Goal: Task Accomplishment & Management: Use online tool/utility

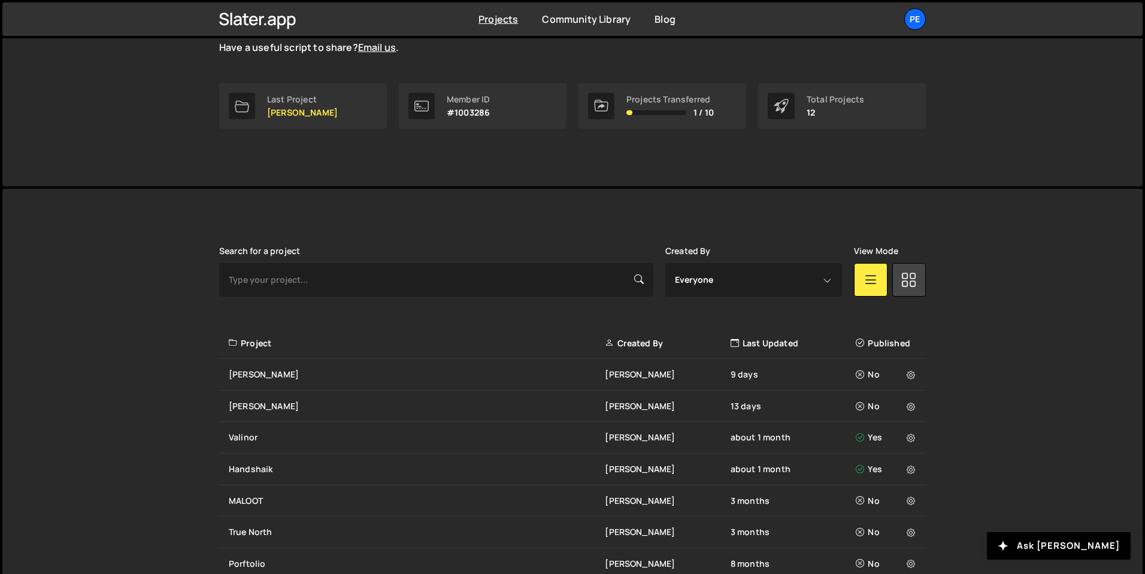
scroll to position [235, 0]
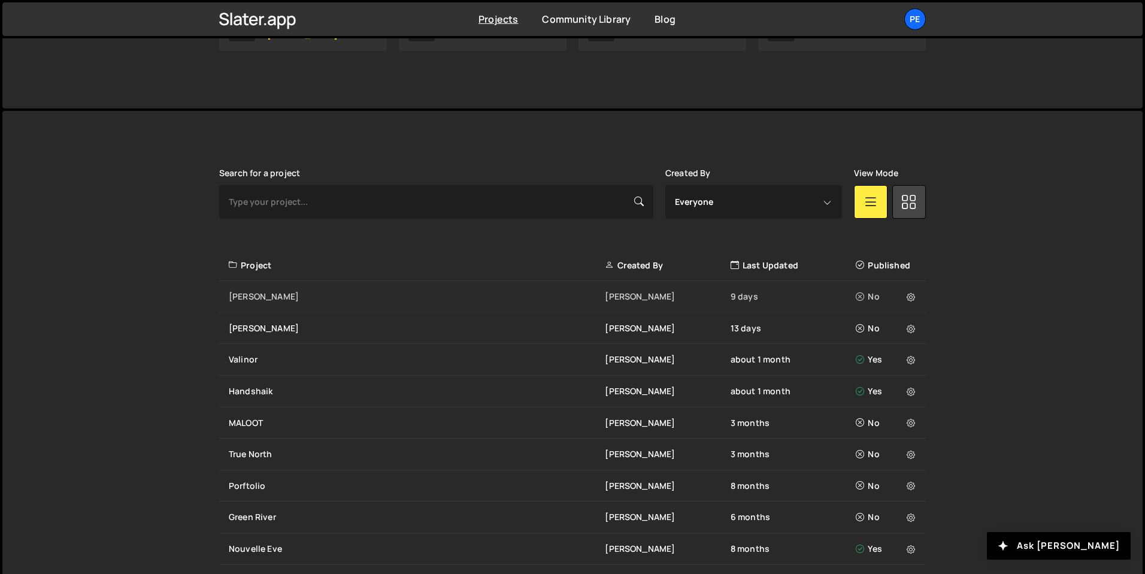
click at [282, 288] on div "Moncrief Eliot BESSON 9 days No" at bounding box center [572, 297] width 707 height 32
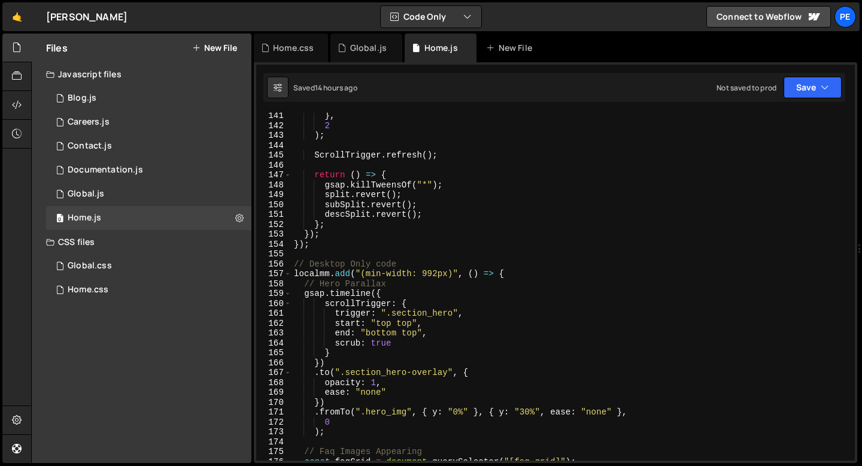
scroll to position [1490, 0]
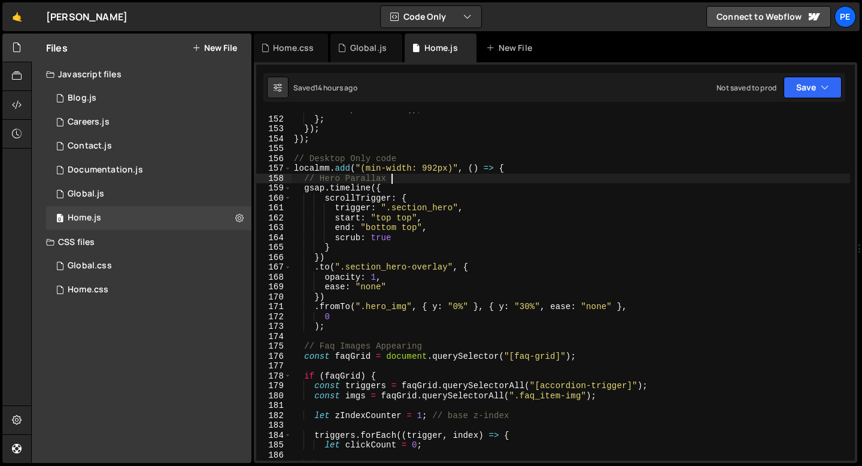
click at [403, 180] on div "descSplit . revert ( ) ; } ; }) ; }) ; // Desktop Only code localmm . add ( "(m…" at bounding box center [571, 288] width 559 height 368
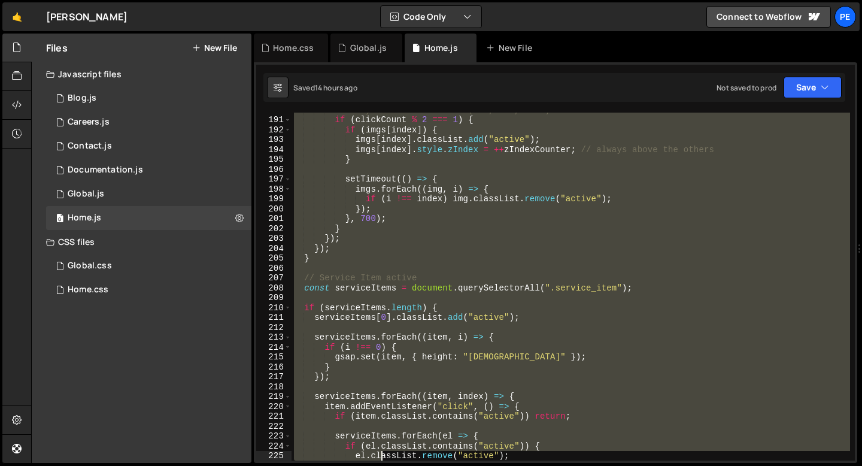
scroll to position [1885, 0]
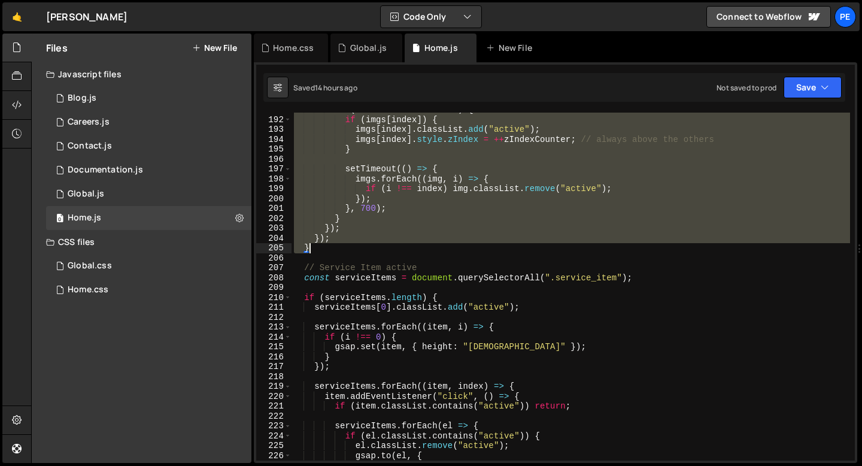
drag, startPoint x: 302, startPoint y: 226, endPoint x: 351, endPoint y: 251, distance: 54.4
click at [351, 251] on div "if ( clickCount % 2 === 1 ) { if ( imgs [ index ]) { imgs [ index ] . classList…" at bounding box center [571, 289] width 559 height 368
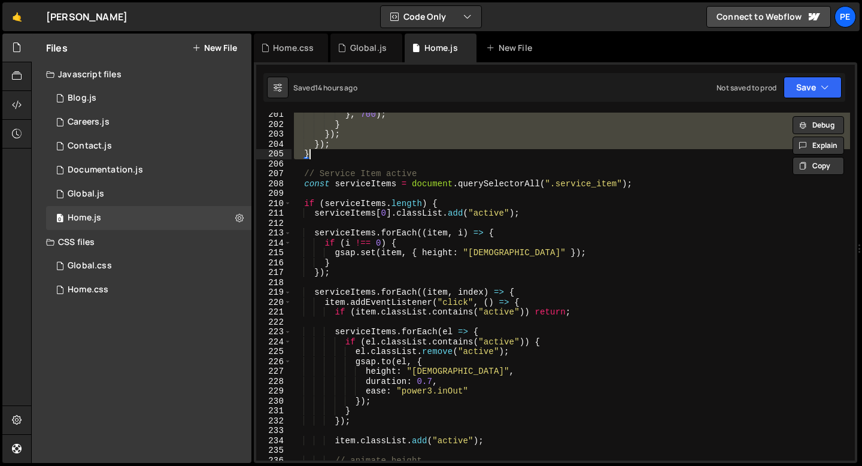
scroll to position [2039, 0]
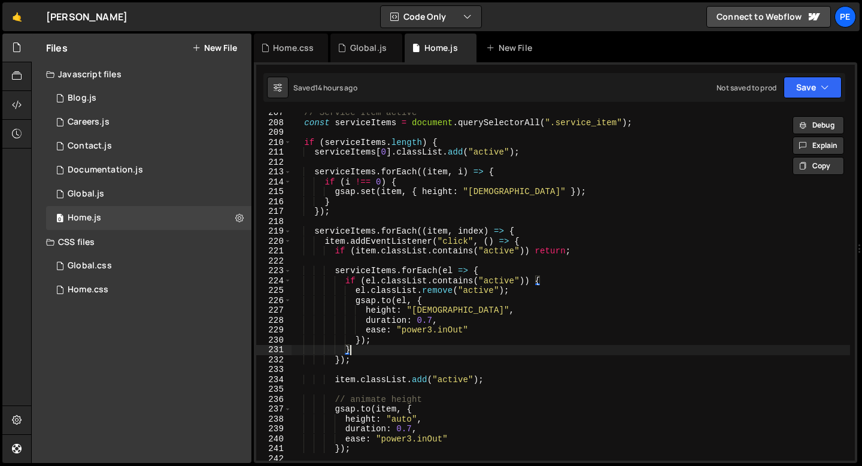
click at [397, 346] on div "// Service Item active const serviceItems = document . querySelectorAll ( ".ser…" at bounding box center [571, 292] width 559 height 368
type textarea "}"
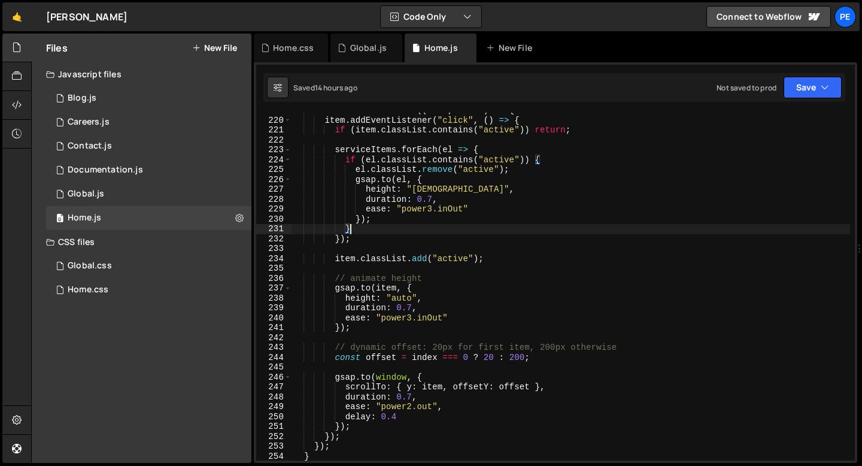
scroll to position [2190, 0]
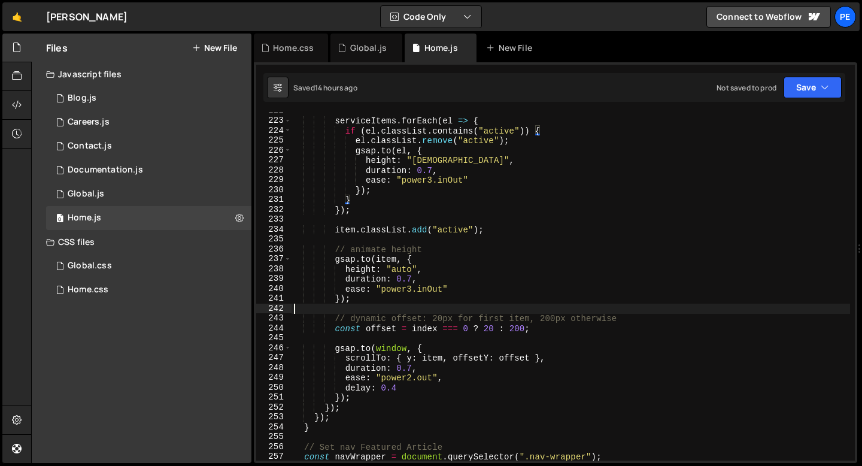
click at [364, 310] on div "serviceItems . forEach ( el => { if ( el . classList . contains ( "active" )) {…" at bounding box center [571, 290] width 559 height 368
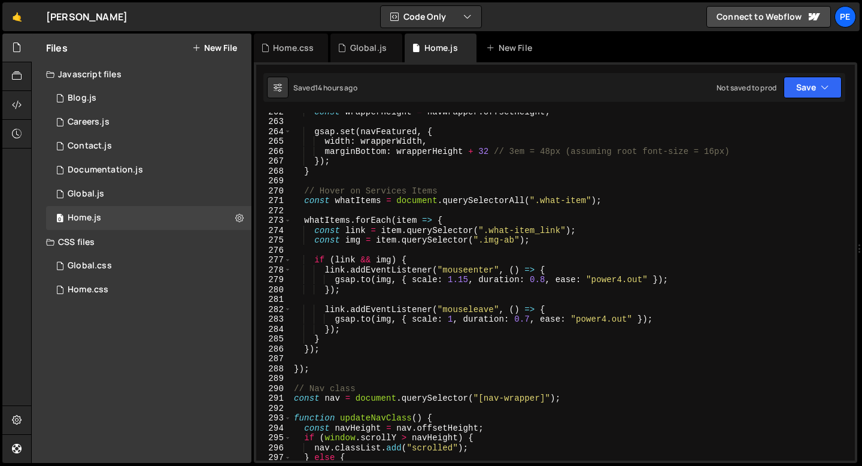
scroll to position [2493, 0]
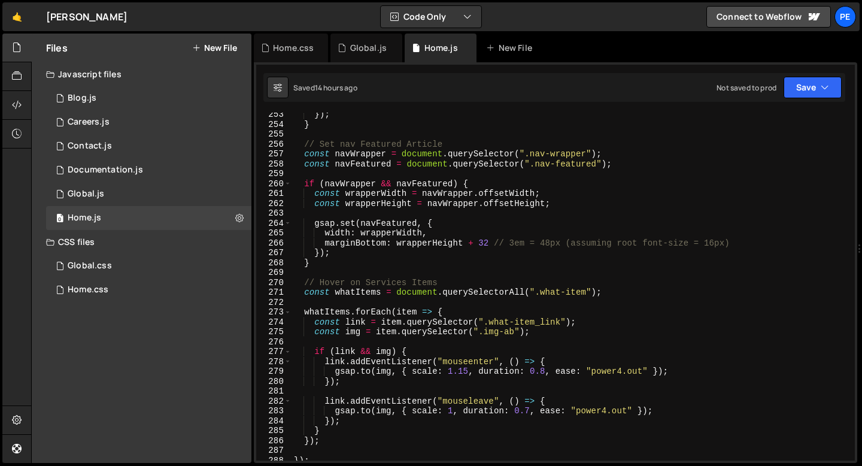
click at [454, 145] on div "}) ; } // Set nav Featured Article const navWrapper = document . querySelector …" at bounding box center [571, 294] width 559 height 368
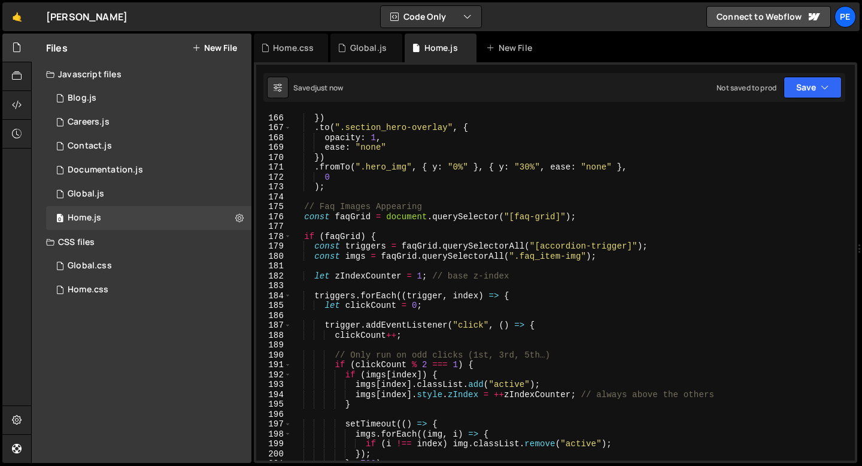
scroll to position [1657, 0]
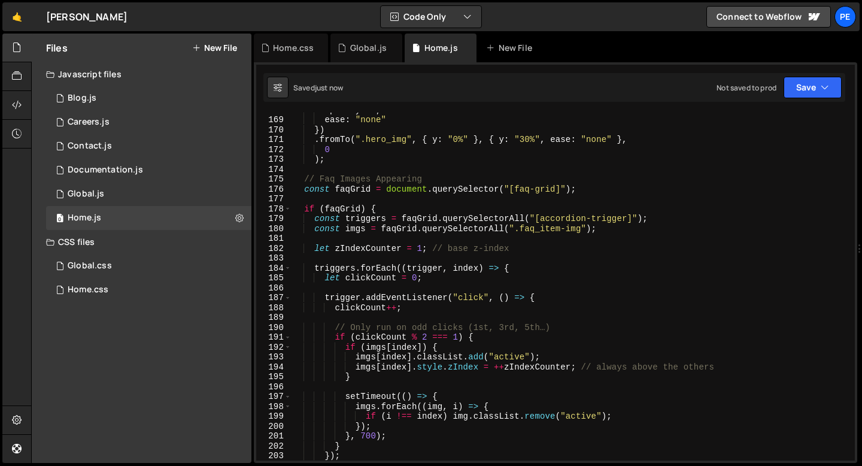
click at [372, 179] on div "opacity : 1 , ease : "none" }) . fromTo ( ".hero_img" , { y : "0%" } , { y : "3…" at bounding box center [571, 289] width 559 height 368
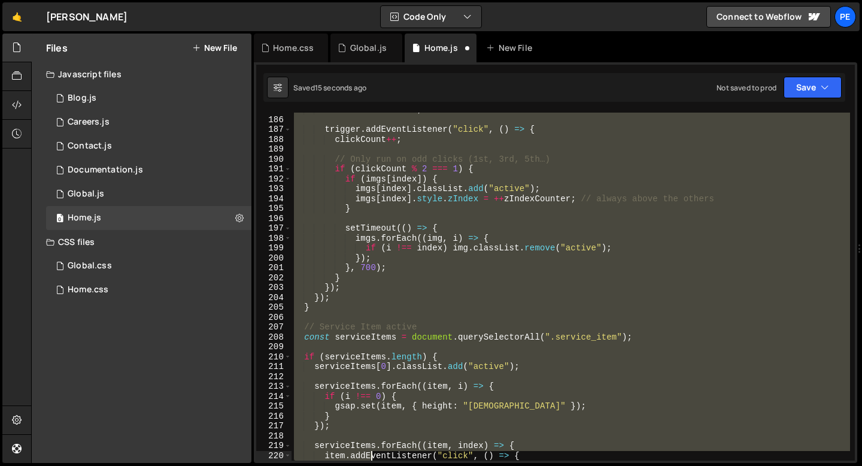
scroll to position [1855, 0]
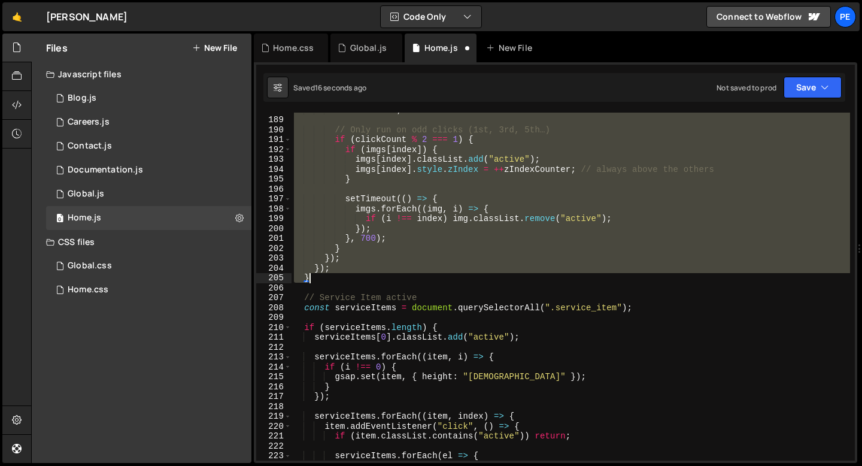
drag, startPoint x: 304, startPoint y: 180, endPoint x: 340, endPoint y: 274, distance: 100.6
click at [340, 274] on div "clickCount ++ ; // Only run on odd clicks (1st, 3rd, 5th…) if ( clickCount % 2 …" at bounding box center [571, 289] width 559 height 368
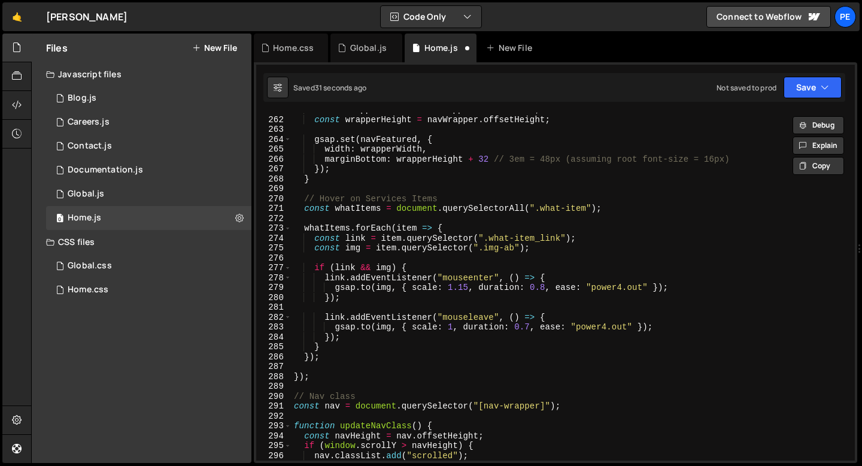
scroll to position [2576, 0]
type textarea "}); }"
click at [99, 122] on div "Careers.js" at bounding box center [89, 122] width 42 height 11
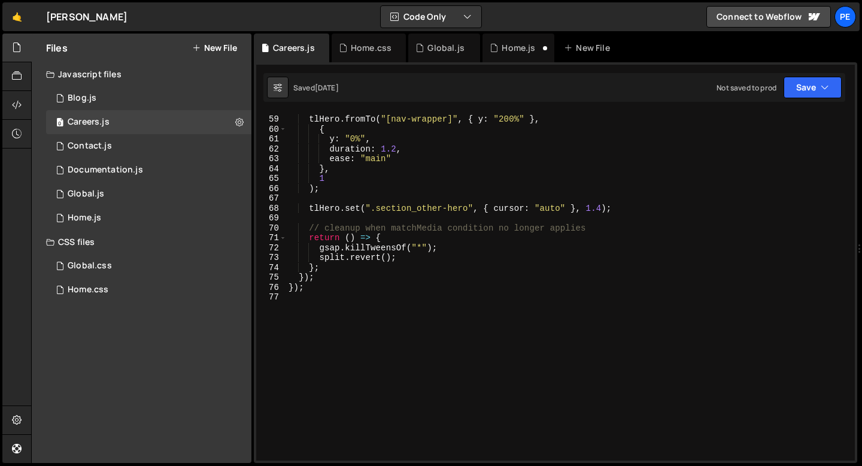
scroll to position [582, 0]
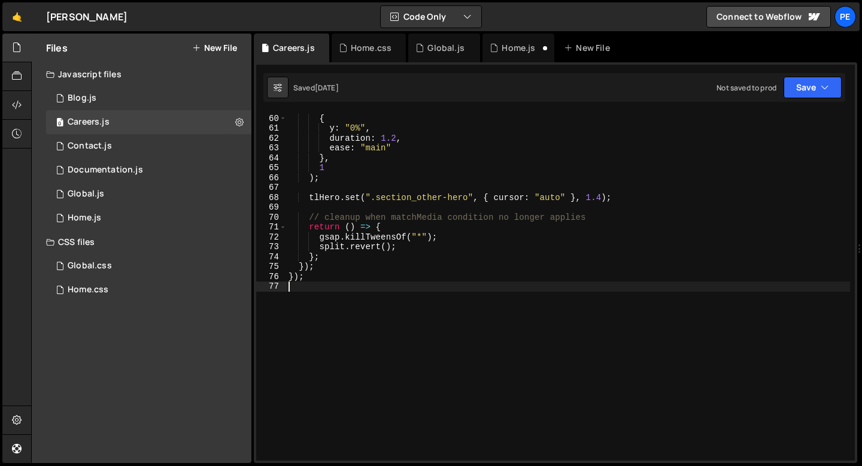
click at [321, 293] on div "tlHero . fromTo ( "[nav-wrapper]" , { y : "200%" } , { y : "0%" , duration : 1.…" at bounding box center [568, 288] width 564 height 368
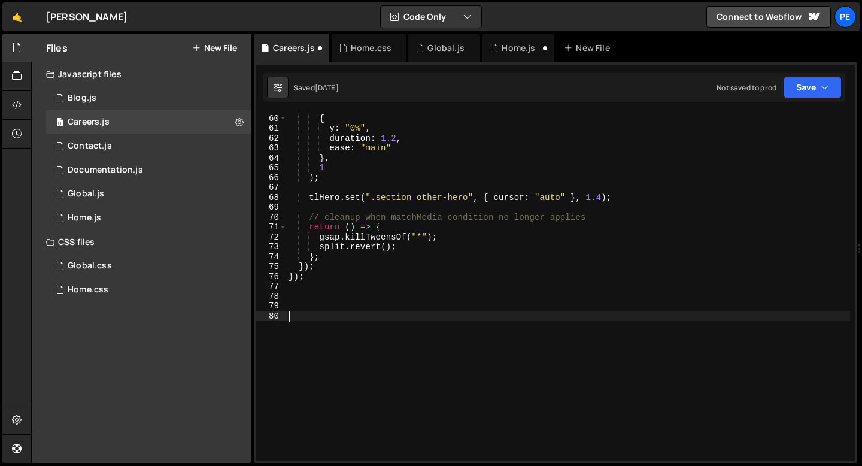
paste textarea "}"
type textarea "}"
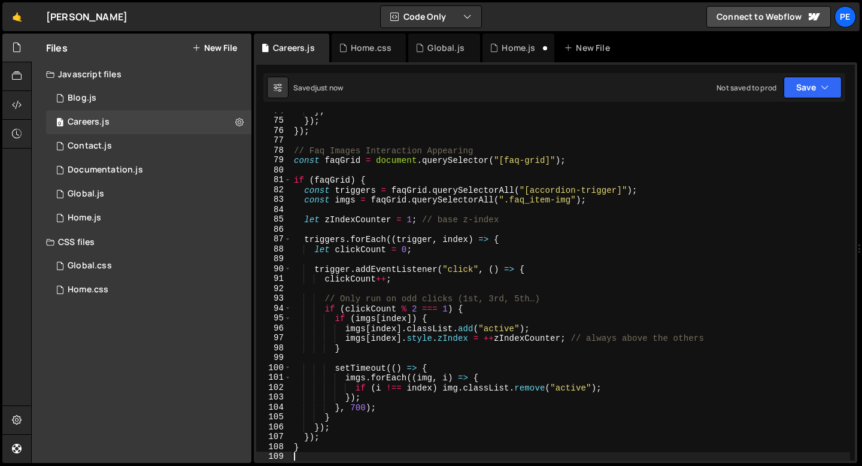
scroll to position [728, 0]
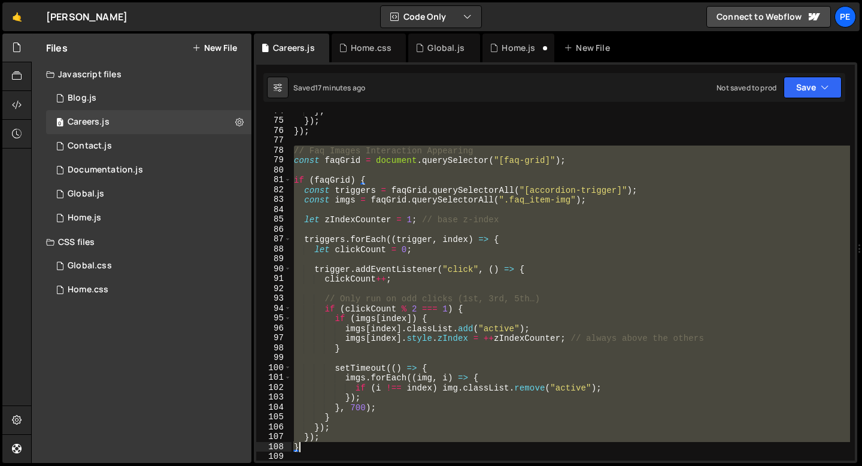
drag, startPoint x: 294, startPoint y: 151, endPoint x: 343, endPoint y: 444, distance: 296.9
click at [343, 444] on div "} ; }) ; }) ; // Faq Images Interaction Appearing const faqGrid = document . qu…" at bounding box center [571, 290] width 559 height 368
click at [295, 160] on div "} ; }) ; }) ; // Faq Images Interaction Appearing const faqGrid = document . qu…" at bounding box center [571, 287] width 559 height 348
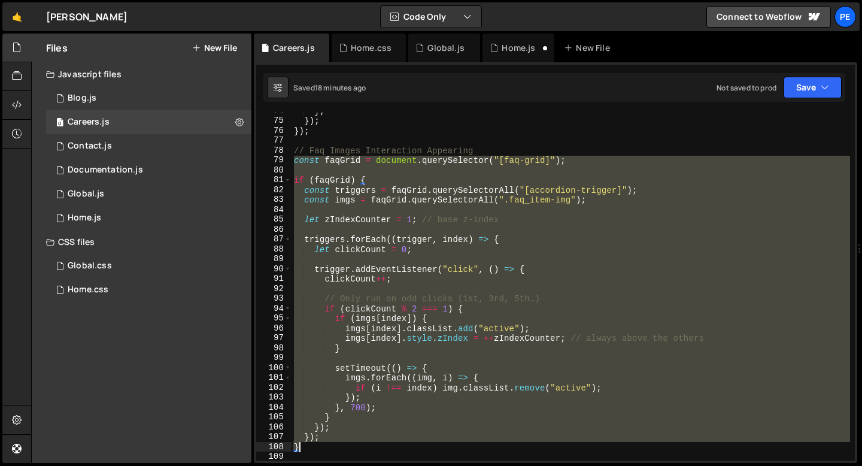
drag, startPoint x: 295, startPoint y: 160, endPoint x: 331, endPoint y: 442, distance: 284.3
click at [331, 442] on div "} ; }) ; }) ; // Faq Images Interaction Appearing const faqGrid = document . qu…" at bounding box center [571, 290] width 559 height 368
type textarea "}); }"
paste textarea
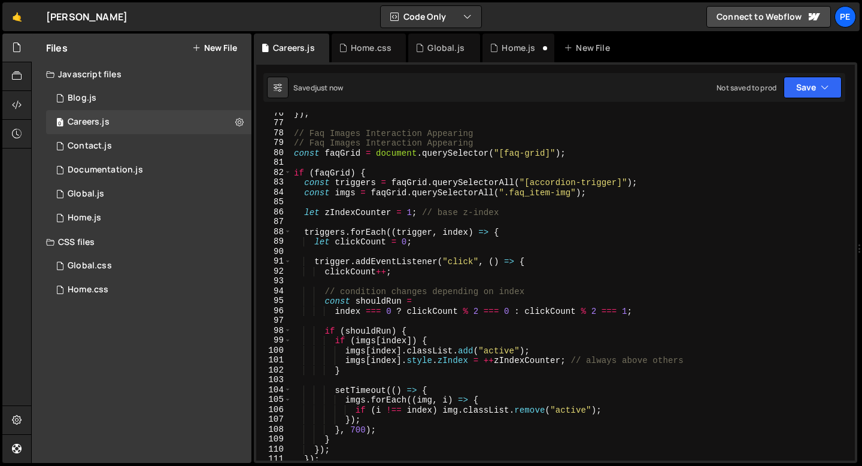
scroll to position [683, 0]
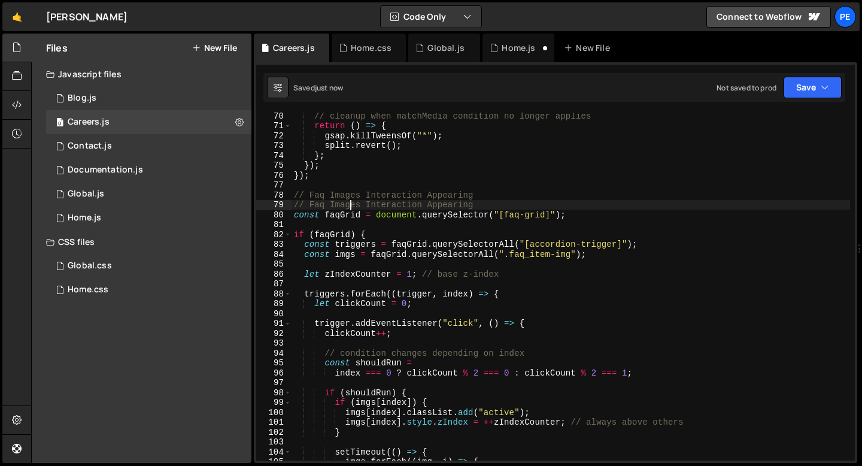
click at [348, 207] on div "// cleanup when matchMedia condition no longer applies return ( ) => { gsap . k…" at bounding box center [571, 295] width 559 height 368
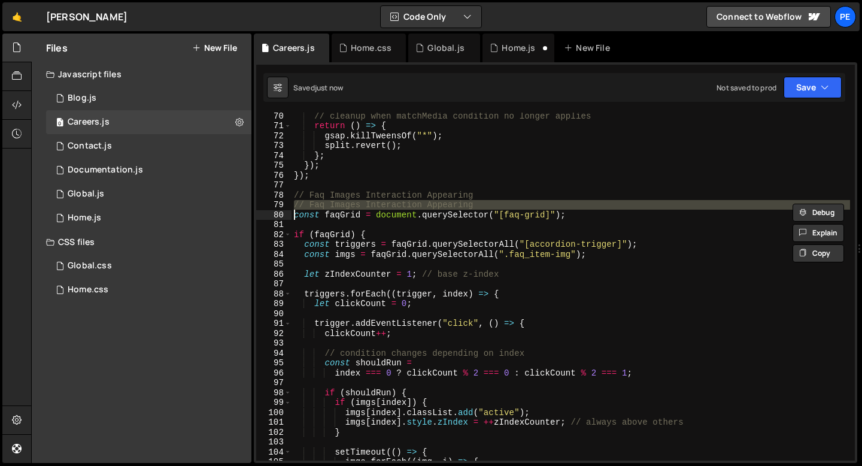
click at [348, 207] on div "// cleanup when matchMedia condition no longer applies return ( ) => { gsap . k…" at bounding box center [571, 295] width 559 height 368
type textarea "const faqGrid = document.querySelector("[faq-grid]");"
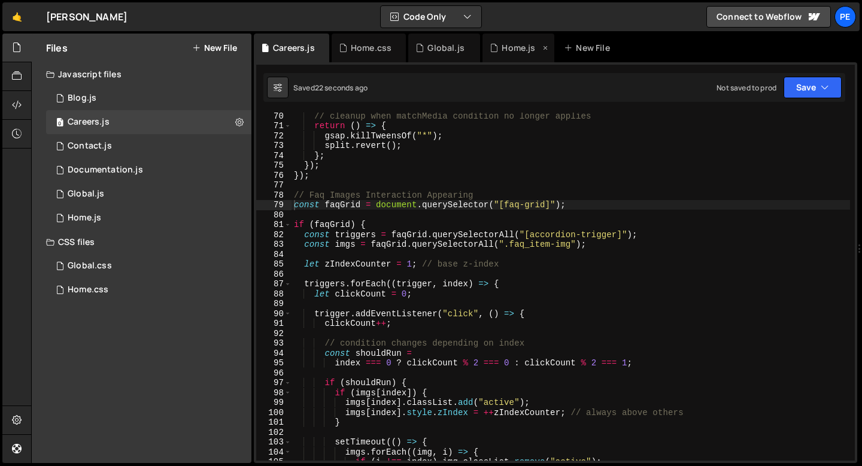
click at [516, 46] on div "Home.js" at bounding box center [519, 48] width 34 height 12
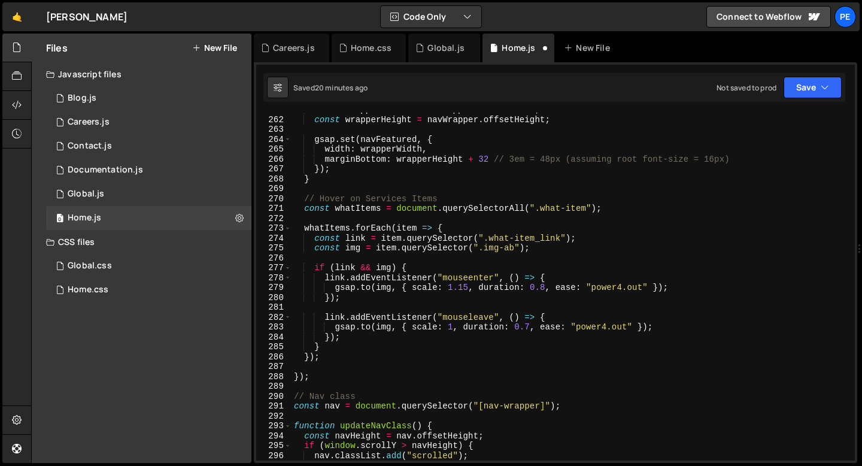
click at [366, 190] on div "const wrapperWidth = navWrapper . offsetWidth ; const wrapperHeight = navWrappe…" at bounding box center [571, 289] width 559 height 368
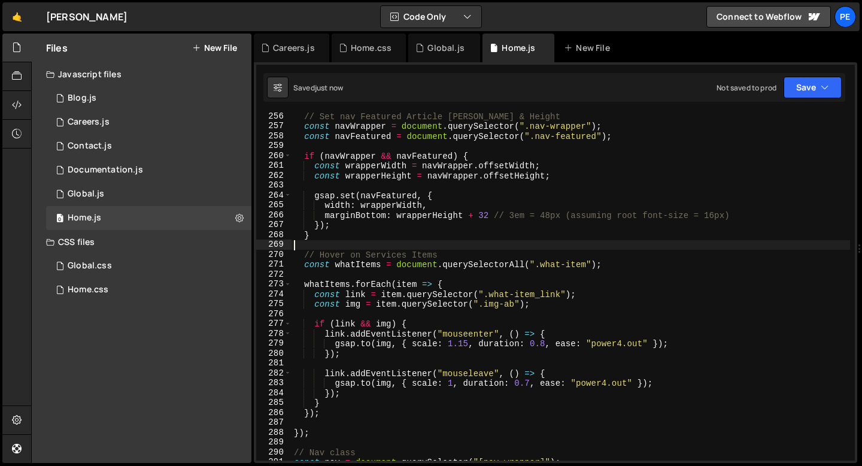
scroll to position [2487, 0]
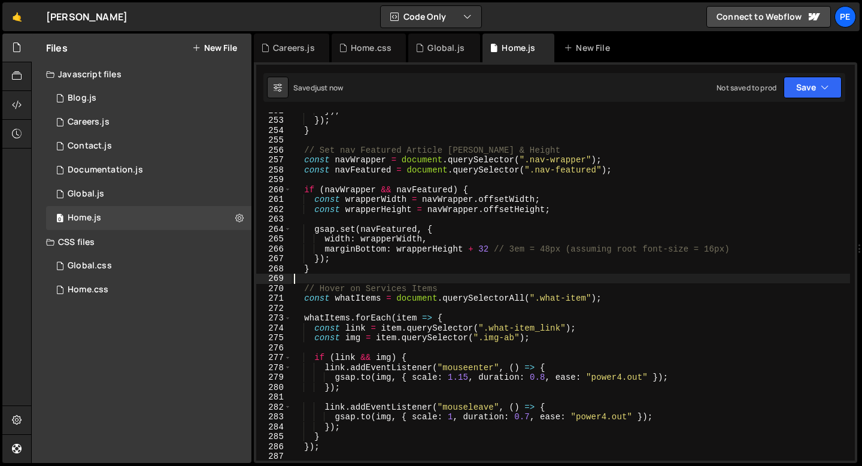
click at [333, 279] on div "}) ; }) ; } // Set nav Featured Article Width & Height const navWrapper = docum…" at bounding box center [571, 289] width 559 height 368
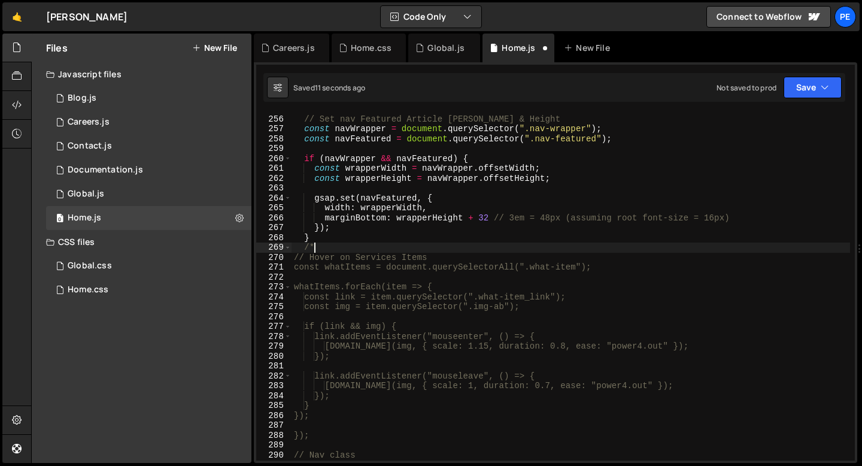
scroll to position [2518, 0]
click at [335, 404] on div "// Set nav Featured Article [PERSON_NAME] & Height const navWrapper = document …" at bounding box center [571, 288] width 559 height 368
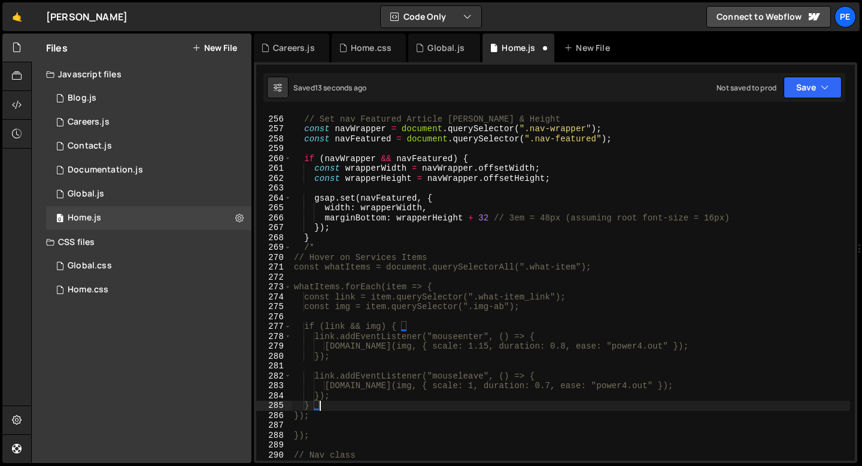
click at [333, 413] on div "// Set nav Featured Article [PERSON_NAME] & Height const navWrapper = document …" at bounding box center [571, 288] width 559 height 368
type textarea "});"
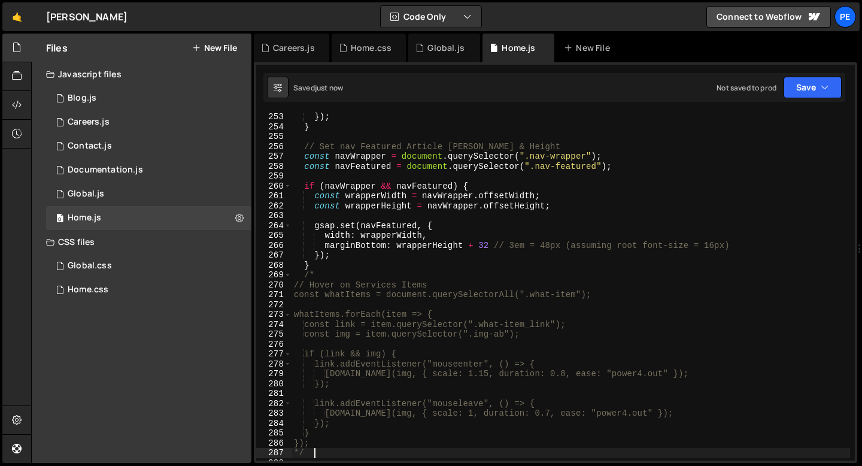
scroll to position [2442, 0]
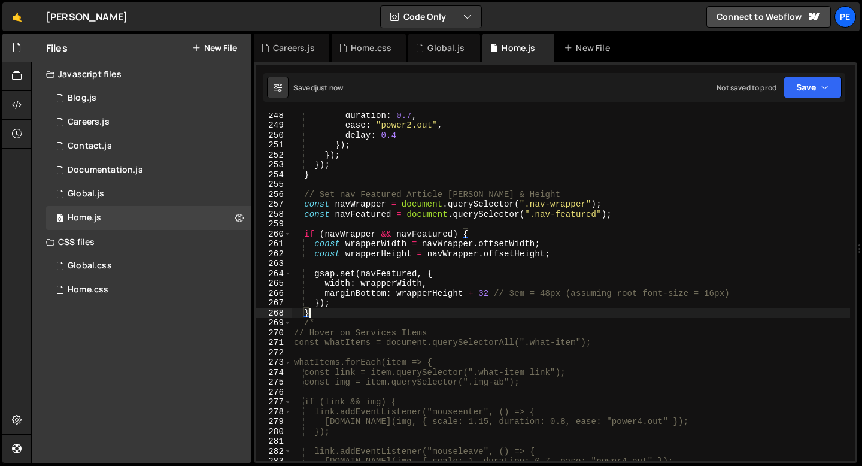
click at [322, 315] on div "duration : 0.7 , ease : "power2.out" , delay : 0.4 }) ; }) ; }) ; } // Set nav …" at bounding box center [571, 294] width 559 height 368
type textarea "}"
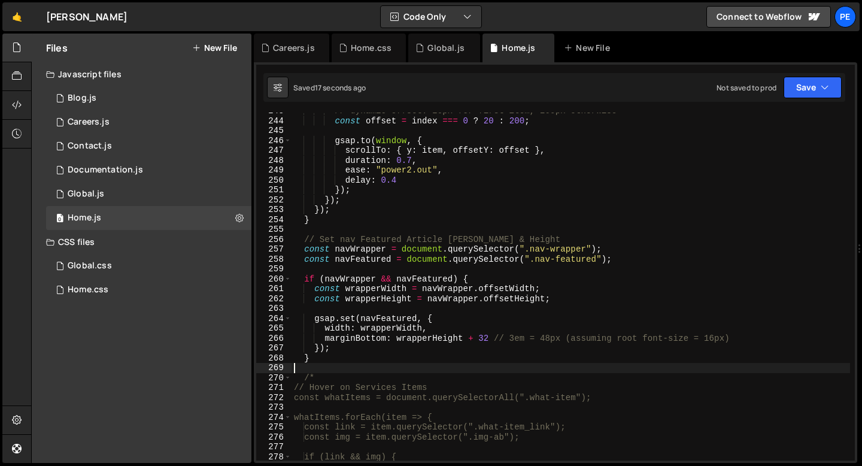
scroll to position [2450, 0]
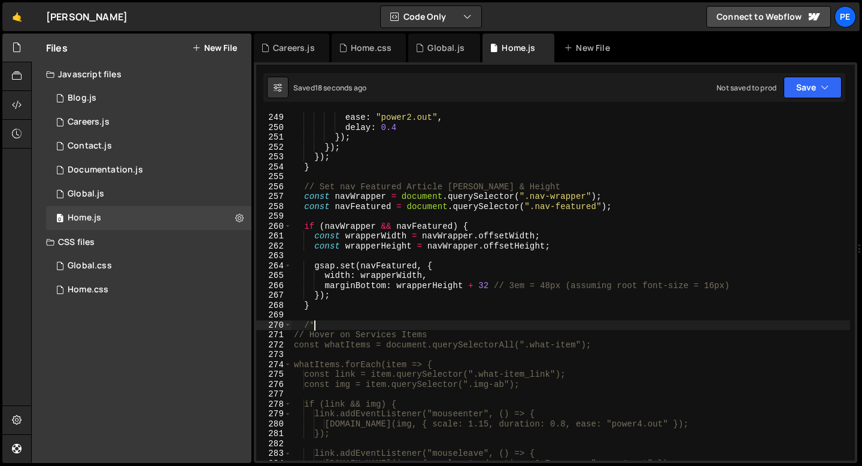
click at [319, 324] on div "ease : "power2.out" , delay : 0.4 }) ; }) ; }) ; } // Set nav Featured Article …" at bounding box center [571, 297] width 559 height 368
type textarea "/"
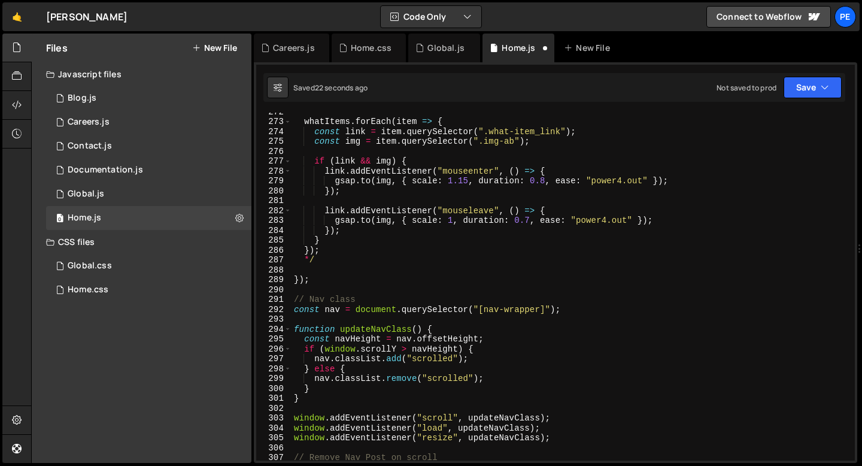
scroll to position [2683, 0]
click at [323, 258] on div "whatItems . forEach ( item => { const link = item . querySelector ( ".what-item…" at bounding box center [571, 291] width 559 height 368
type textarea "*"
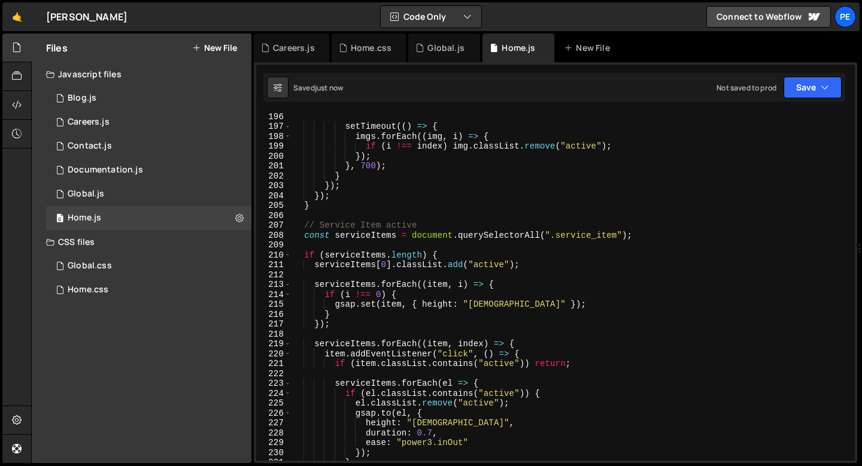
scroll to position [1927, 0]
click at [331, 222] on div "setTimeout (( ) => { imgs . forEach (( img , i ) => { if ( i !== index ) img . …" at bounding box center [571, 295] width 559 height 368
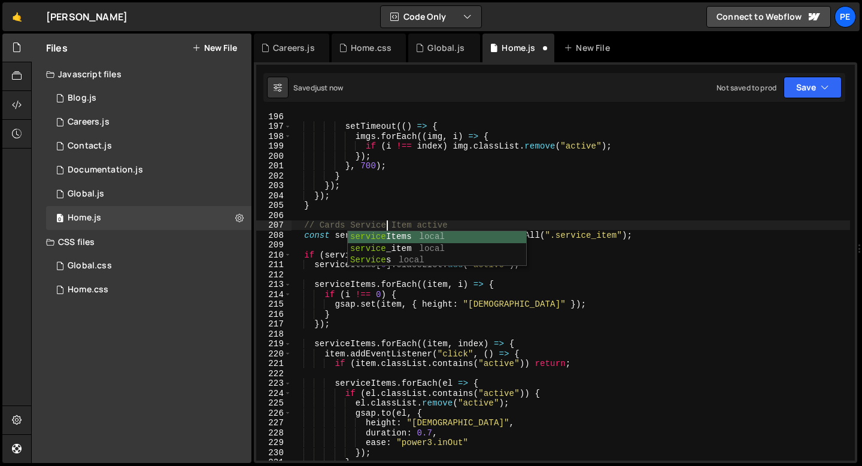
scroll to position [0, 7]
click at [406, 224] on div "setTimeout (( ) => { imgs . forEach (( img , i ) => { if ( i !== index ) img . …" at bounding box center [571, 295] width 559 height 368
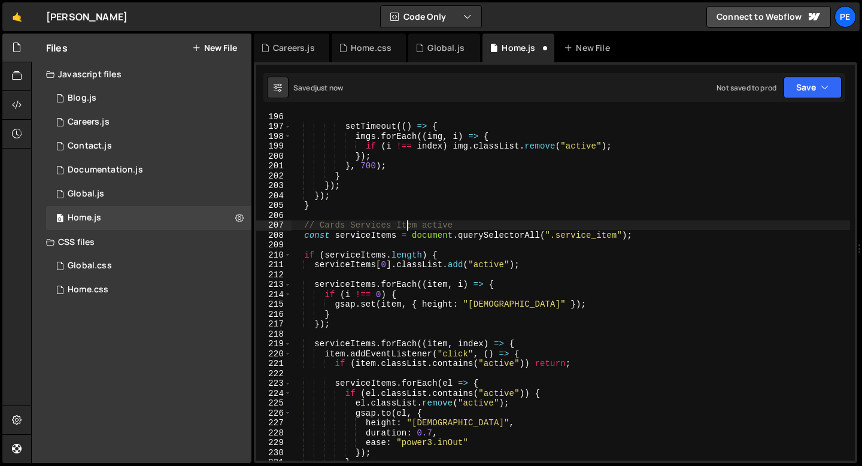
click at [406, 224] on div "setTimeout (( ) => { imgs . forEach (( img , i ) => { if ( i !== index ) img . …" at bounding box center [571, 295] width 559 height 368
click at [440, 225] on div "setTimeout (( ) => { imgs . forEach (( img , i ) => { if ( i !== index ) img . …" at bounding box center [571, 295] width 559 height 368
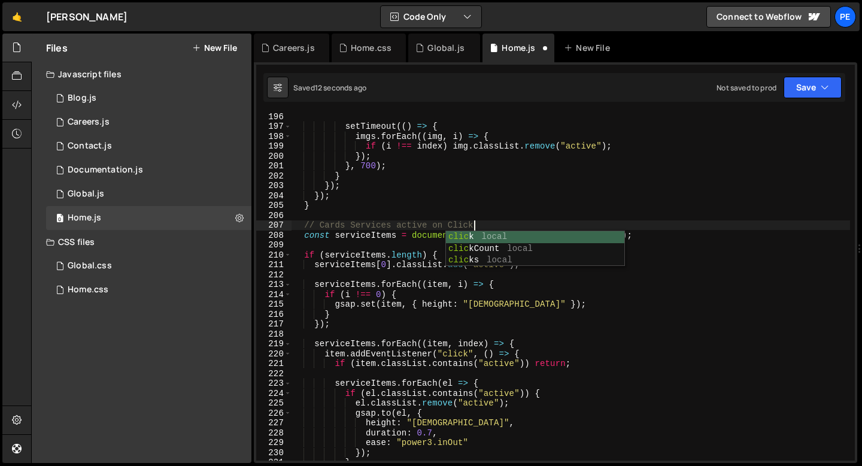
scroll to position [0, 12]
click at [358, 210] on div "setTimeout (( ) => { imgs . forEach (( img , i ) => { if ( i !== index ) img . …" at bounding box center [571, 295] width 559 height 368
type textarea "}"
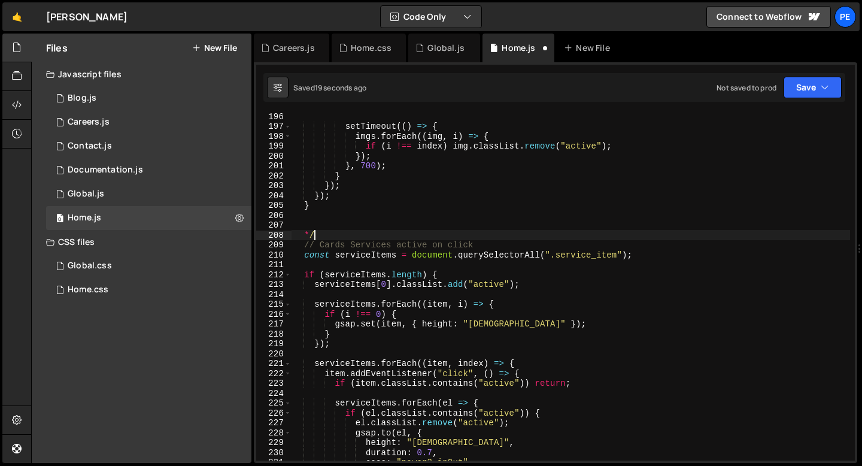
scroll to position [0, 1]
type textarea "*"
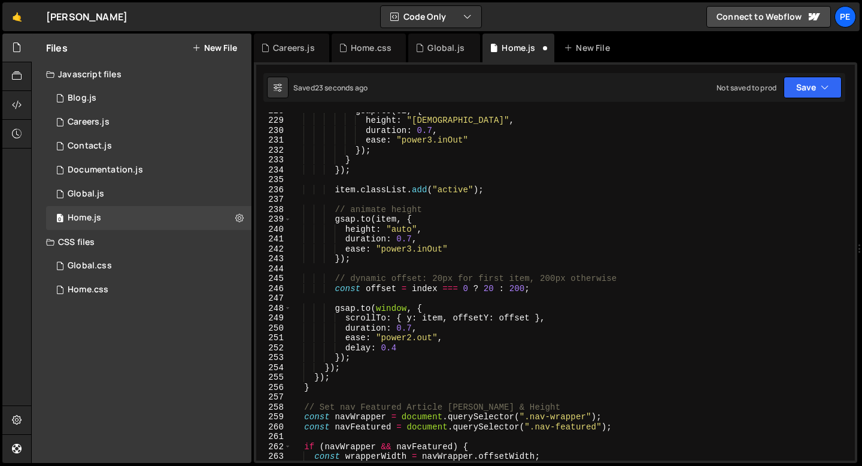
scroll to position [2252, 0]
click at [329, 382] on div "gsap . to ( el , { height : "11em" , duration : 0.7 , ease : "power3.inOut" }) …" at bounding box center [571, 288] width 559 height 368
type textarea "}"
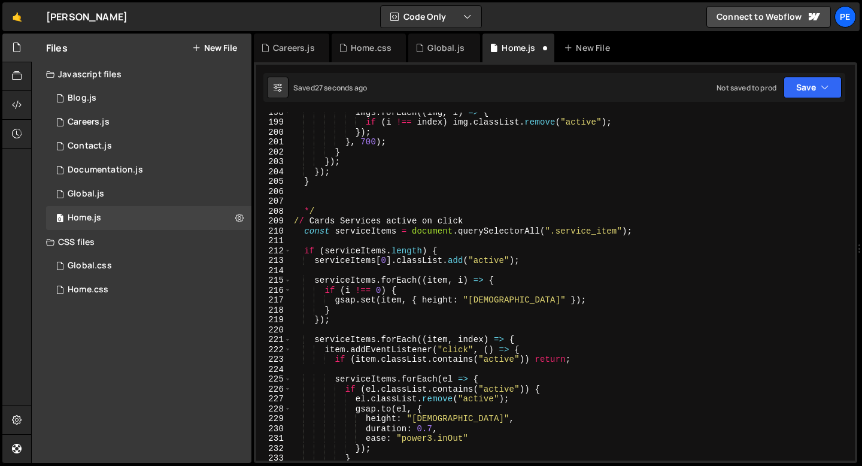
scroll to position [1951, 0]
click at [323, 214] on div "imgs . forEach (( img , i ) => { if ( i !== index ) img . classList . remove ( …" at bounding box center [571, 291] width 559 height 368
type textarea "*"
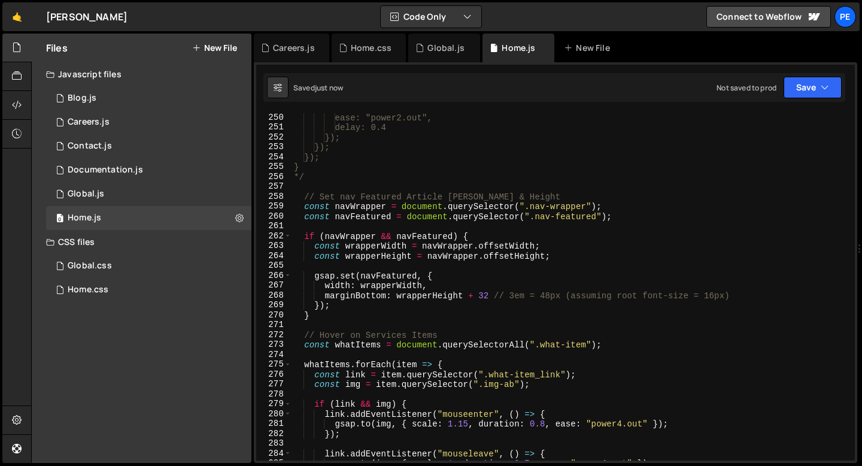
scroll to position [2596, 0]
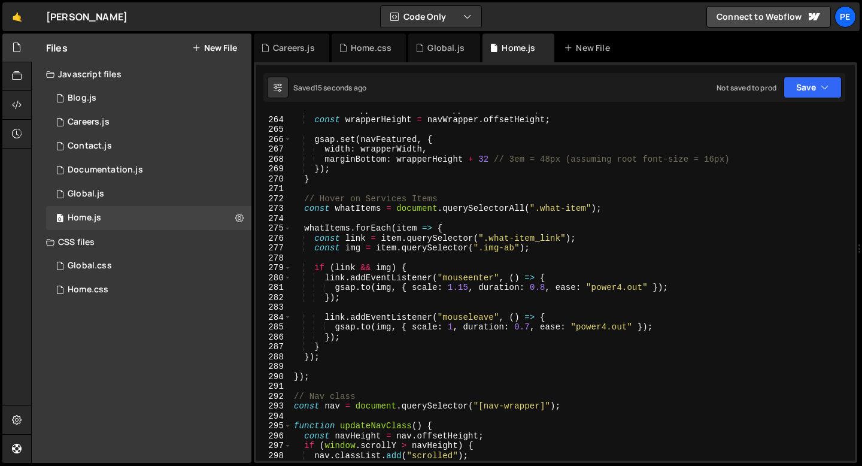
click at [529, 324] on div "const wrapperWidth = navWrapper . offsetWidth ; const wrapperHeight = navWrappe…" at bounding box center [571, 289] width 559 height 368
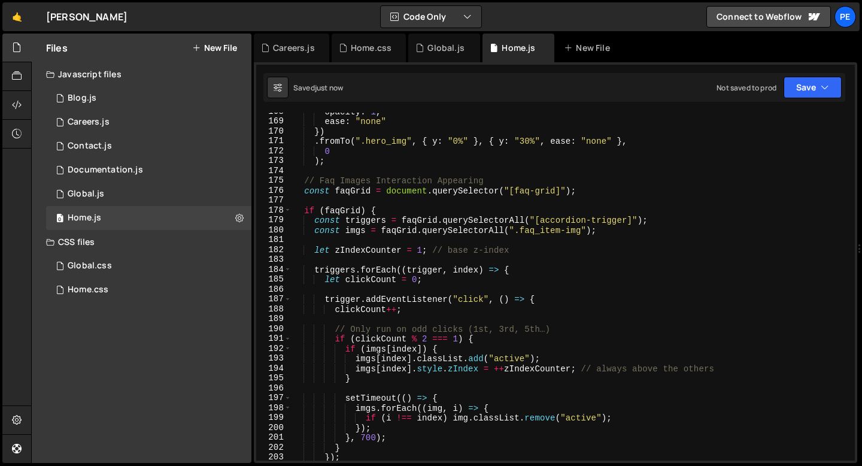
scroll to position [1638, 0]
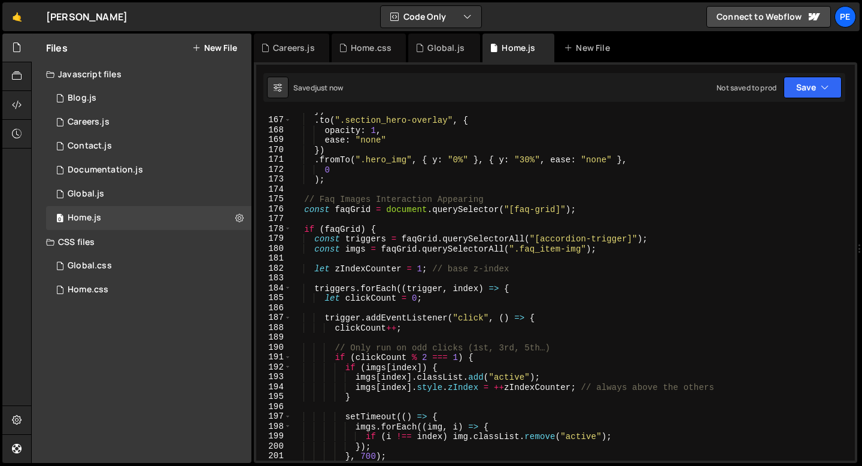
click at [332, 184] on div "}) . to ( ".section_hero-overlay" , { opacity : 1 , ease : "none" }) . fromTo (…" at bounding box center [571, 289] width 559 height 368
type textarea ");"
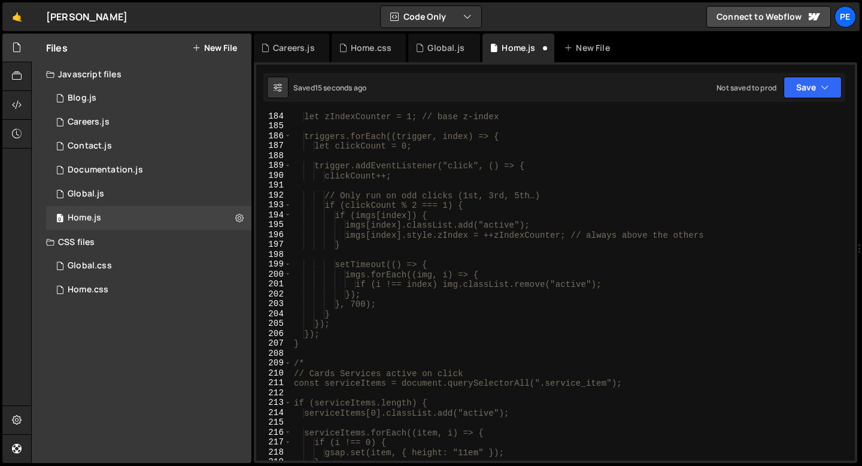
scroll to position [1809, 0]
click at [323, 347] on div "let zIndexCounter = 1; // base z-index triggers.forEach((trigger, index) => { l…" at bounding box center [571, 295] width 559 height 368
type textarea "}"
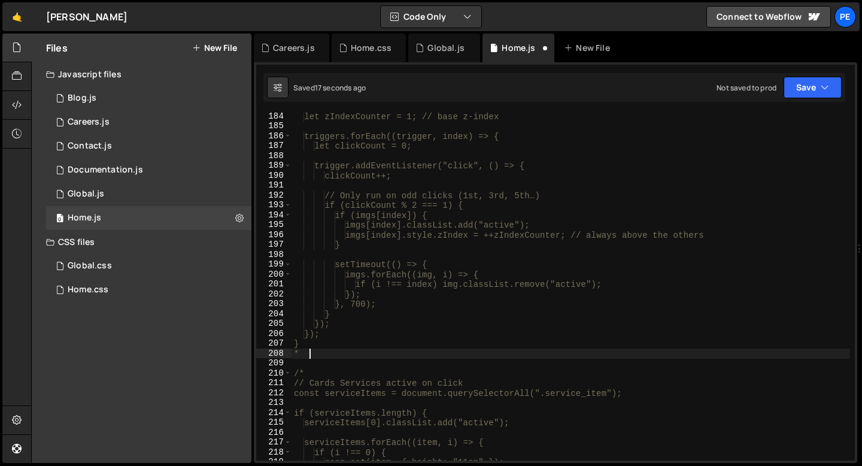
scroll to position [0, 0]
type textarea "*/"
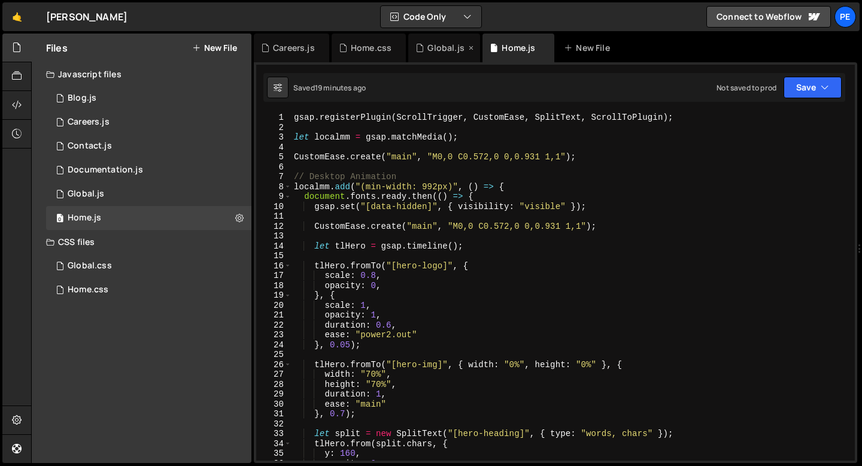
click at [432, 53] on div "Global.js" at bounding box center [445, 48] width 37 height 12
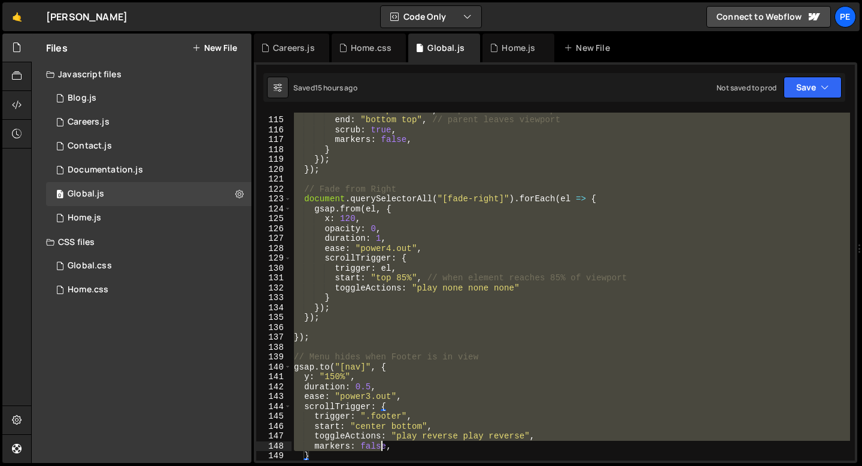
scroll to position [1124, 0]
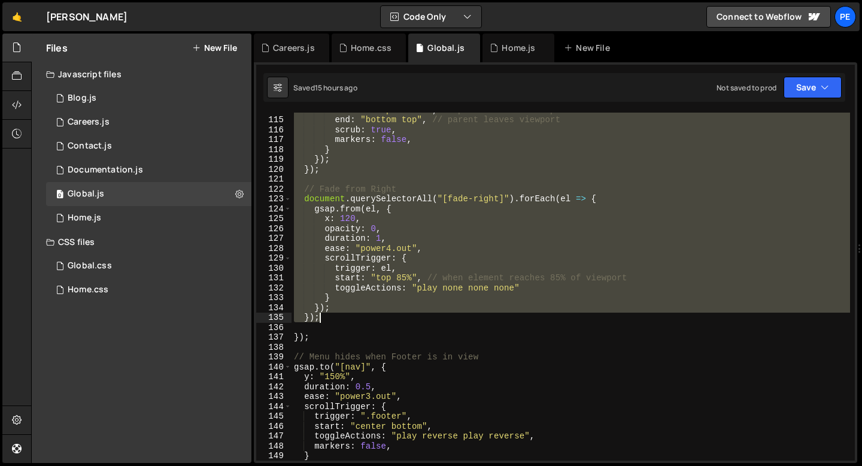
drag, startPoint x: 303, startPoint y: 167, endPoint x: 365, endPoint y: 319, distance: 164.1
click at [365, 320] on div "start : "top bottom" , // parent enters viewport end : "bottom top" , // parent…" at bounding box center [571, 289] width 559 height 368
click at [314, 339] on div "start : "top bottom" , // parent enters viewport end : "bottom top" , // parent…" at bounding box center [571, 289] width 559 height 368
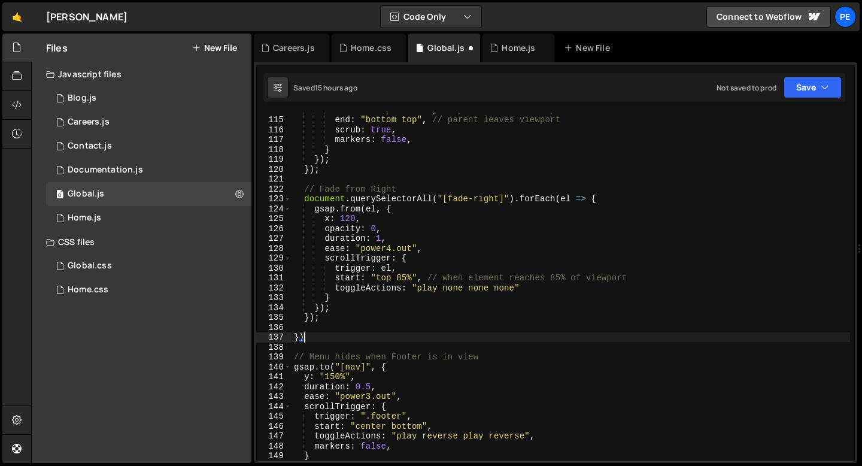
type textarea "}"
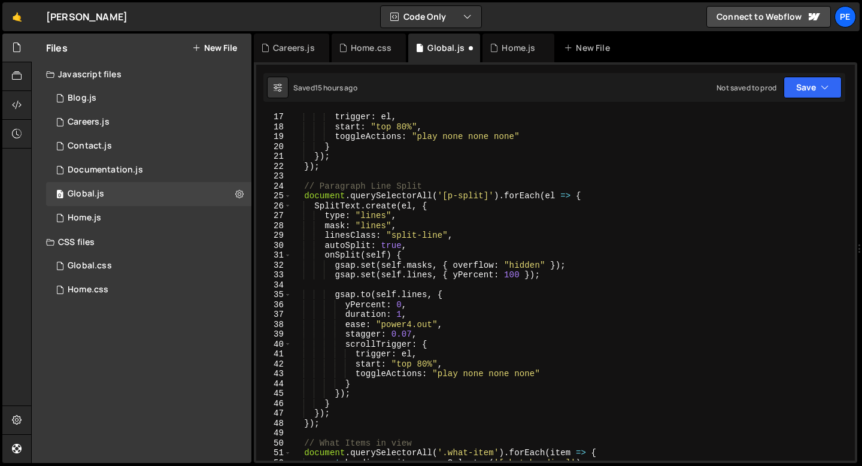
scroll to position [0, 0]
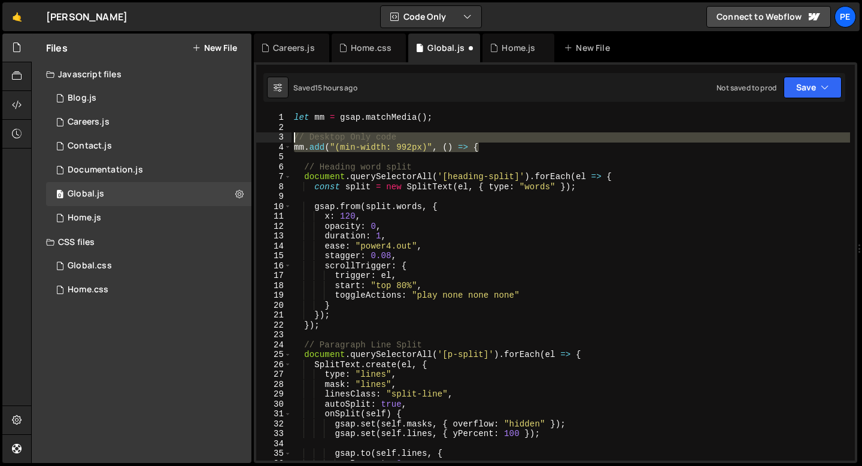
drag, startPoint x: 489, startPoint y: 147, endPoint x: 277, endPoint y: 135, distance: 212.9
click at [276, 135] on div "}); 1 2 3 4 5 6 7 8 9 10 11 12 13 14 15 16 17 18 19 20 21 22 23 24 25 26 27 28 …" at bounding box center [555, 287] width 599 height 348
type textarea "// Desktop Only code mm.add("(min-width: 992px)", () => {"
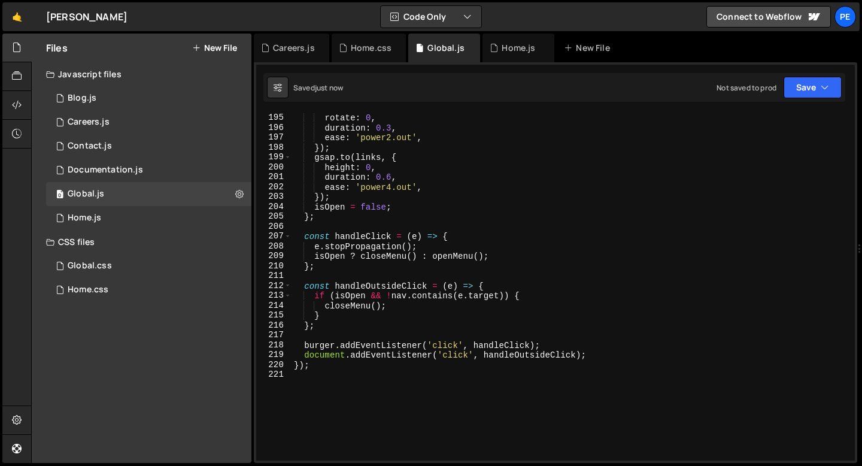
scroll to position [2005, 0]
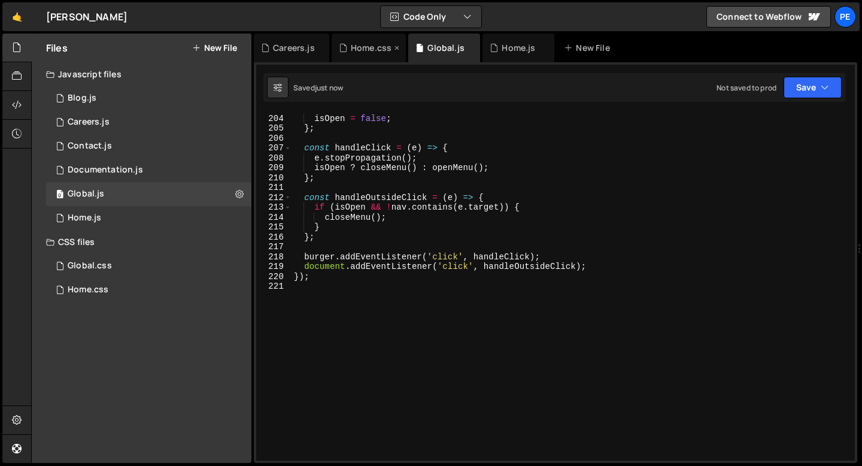
click at [363, 46] on div "Home.css" at bounding box center [371, 48] width 41 height 12
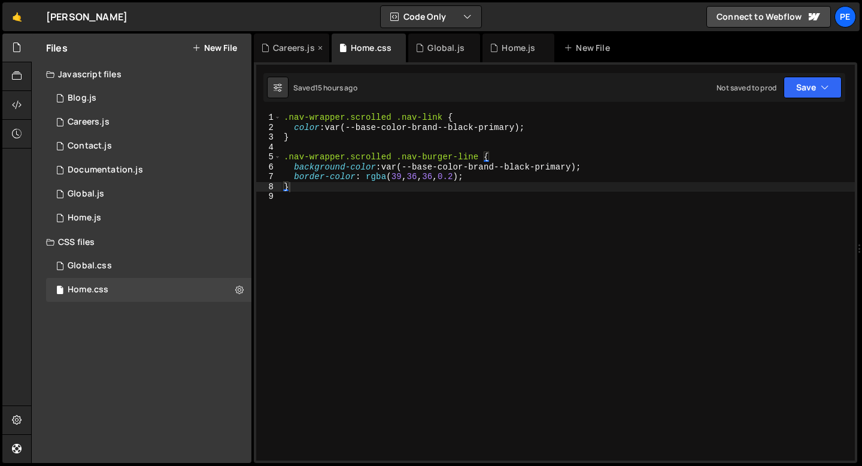
click at [297, 49] on div "Careers.js" at bounding box center [294, 48] width 42 height 12
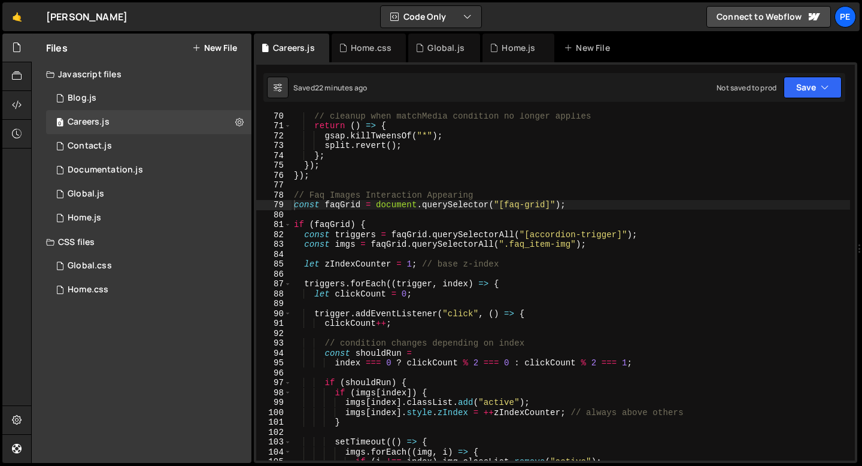
click at [321, 190] on div "// cleanup when matchMedia condition no longer applies return ( ) => { gsap . k…" at bounding box center [571, 295] width 559 height 368
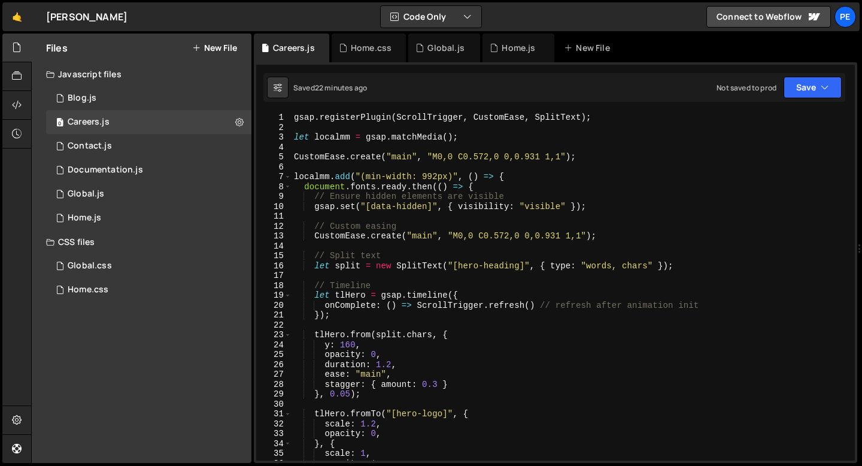
scroll to position [0, 0]
click at [414, 174] on div "gsap . registerPlugin ( ScrollTrigger , CustomEase , SplitText ) ; let localmm …" at bounding box center [571, 297] width 559 height 368
click at [414, 173] on div "gsap . registerPlugin ( ScrollTrigger , CustomEase , SplitText ) ; let localmm …" at bounding box center [571, 297] width 559 height 368
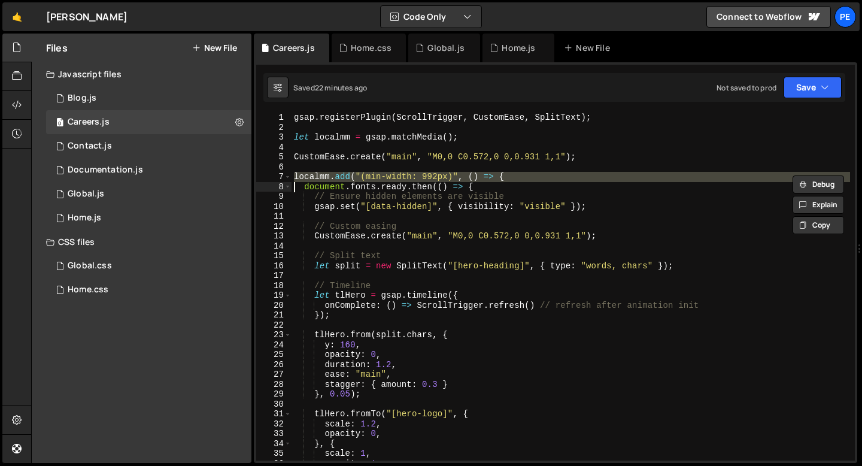
click at [414, 173] on div "gsap . registerPlugin ( ScrollTrigger , CustomEase , SplitText ) ; let localmm …" at bounding box center [571, 297] width 559 height 368
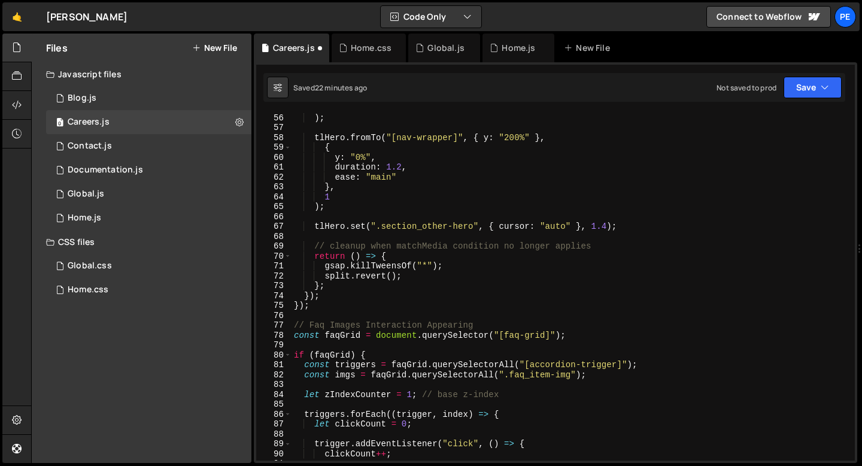
scroll to position [543, 0]
click at [319, 304] on div "0.6 ) ; tlHero . fromTo ( "[nav-wrapper]" , { y : "200%" } , { y : "0%" , durat…" at bounding box center [571, 287] width 559 height 368
type textarea "}"
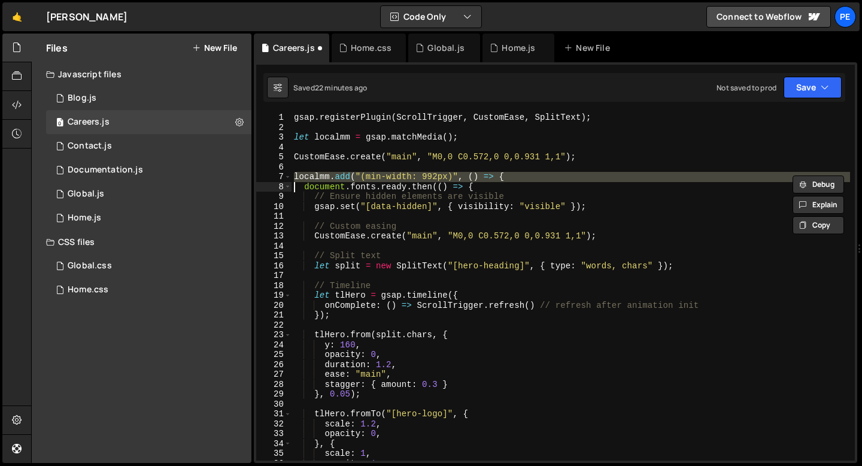
scroll to position [0, 0]
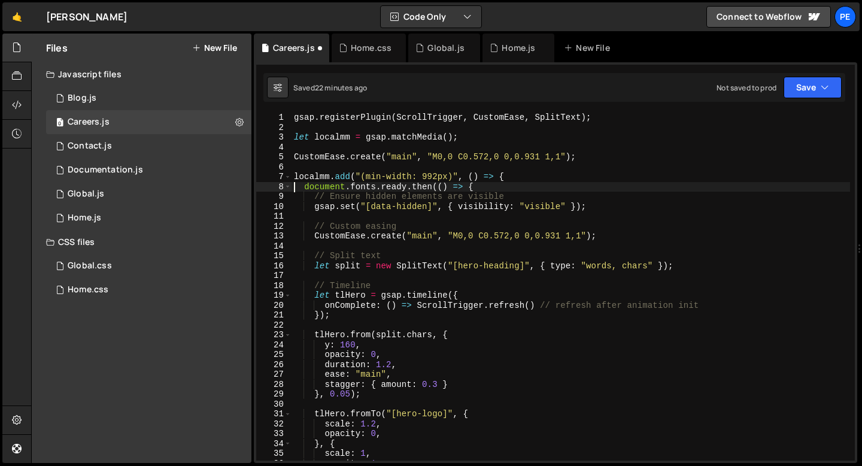
type textarea "document.fonts.ready.then(() => {"
click at [237, 126] on icon at bounding box center [239, 121] width 8 height 11
type input "Careers"
radio input "true"
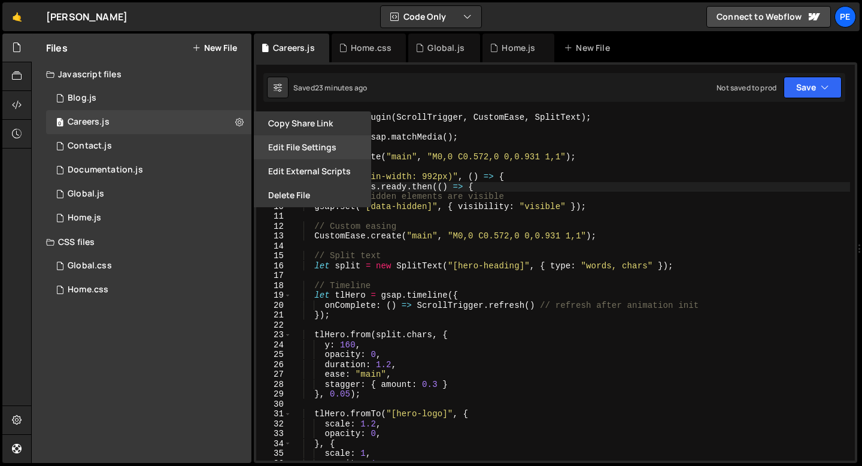
click at [298, 145] on button "Edit File Settings" at bounding box center [312, 147] width 117 height 24
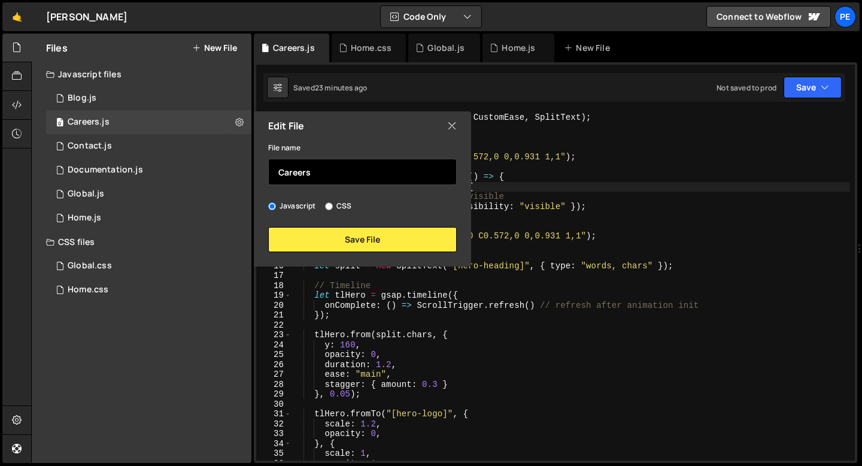
click at [296, 163] on input "Careers" at bounding box center [362, 172] width 189 height 26
type input "Services"
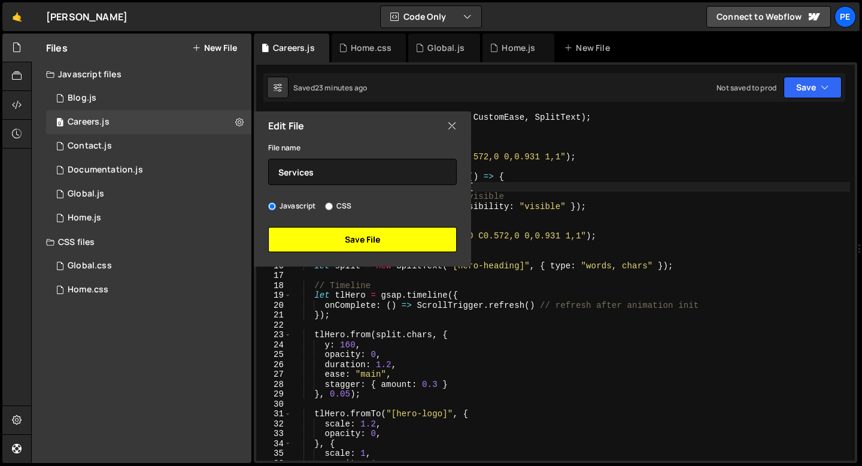
click at [311, 243] on button "Save File" at bounding box center [362, 239] width 189 height 25
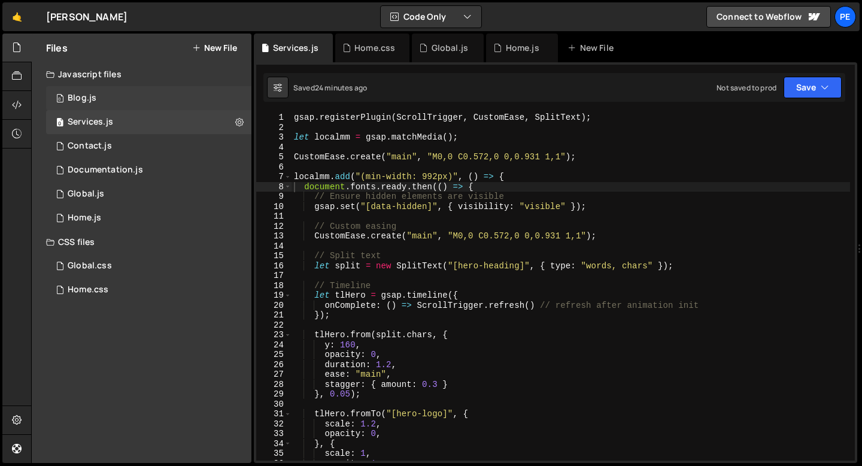
click at [108, 107] on div "0 Blog.js 0" at bounding box center [148, 98] width 205 height 24
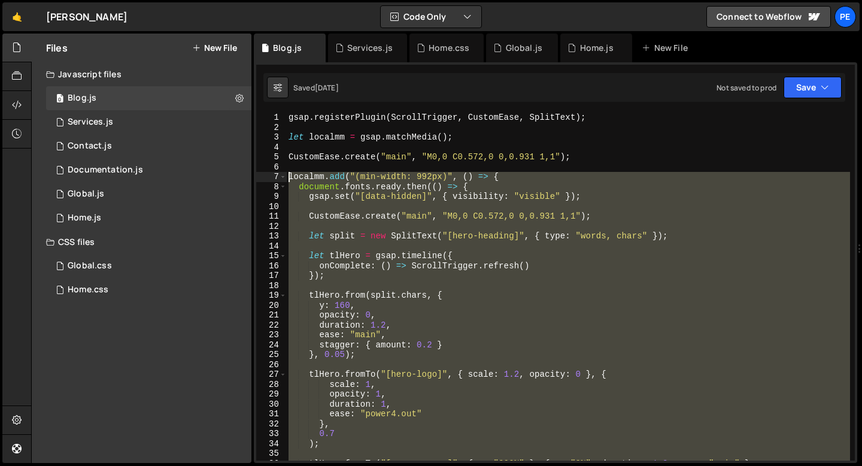
drag, startPoint x: 310, startPoint y: 316, endPoint x: 270, endPoint y: 174, distance: 147.3
click at [270, 174] on div "}); 1 2 3 4 5 6 7 8 9 10 11 12 13 14 15 16 17 18 19 20 21 22 23 24 25 26 27 28 …" at bounding box center [555, 287] width 599 height 348
type textarea "localmm.add("(min-width: 992px)", () => { document.fonts.ready.then(() => {"
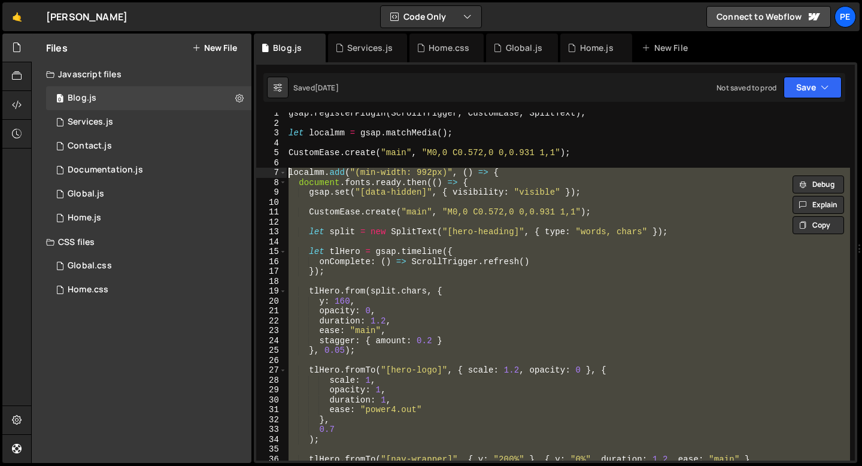
scroll to position [394, 0]
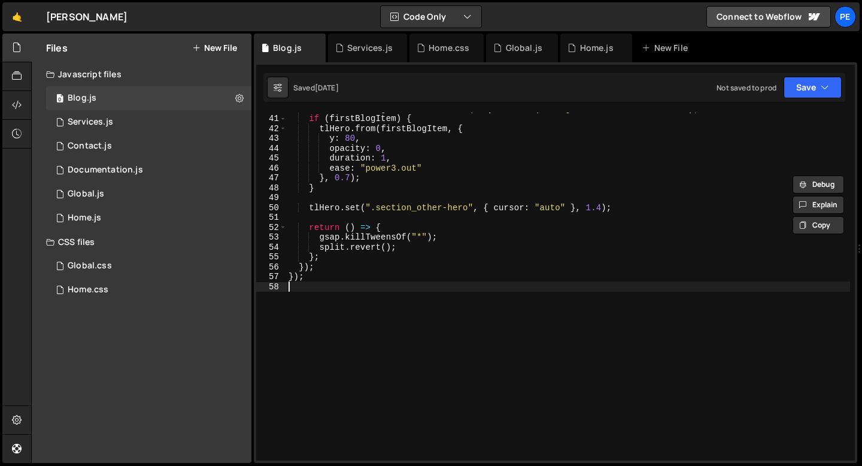
click at [317, 290] on div "const firstBlogItem = document . querySelector ( ".blog_list-item:first-child" …" at bounding box center [568, 288] width 564 height 368
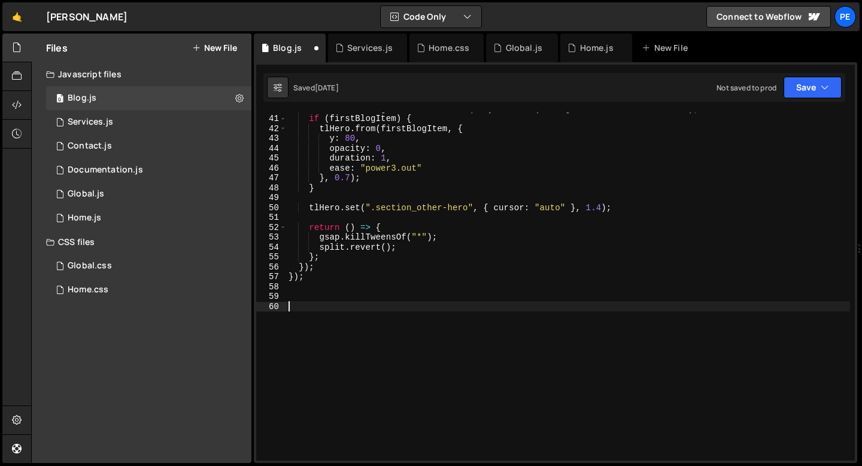
paste textarea "});"
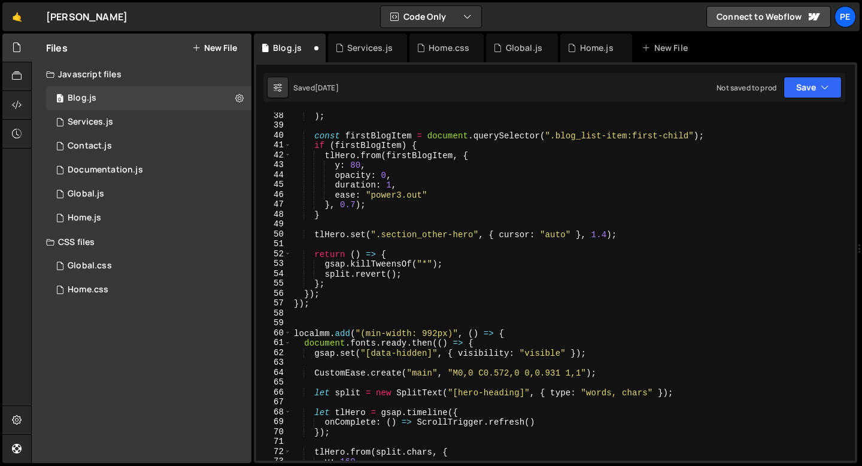
scroll to position [367, 0]
click at [382, 333] on div ") ; const firstBlogItem = document . querySelector ( ".blog_list-item:first-chi…" at bounding box center [571, 295] width 559 height 368
click at [436, 332] on div ") ; const firstBlogItem = document . querySelector ( ".blog_list-item:first-chi…" at bounding box center [571, 295] width 559 height 368
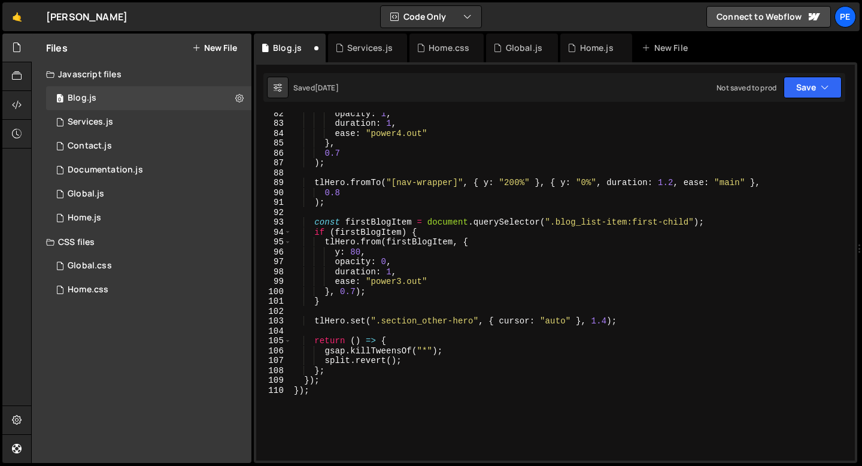
scroll to position [805, 0]
click at [419, 320] on div "opacity : 1 , duration : 1 , ease : "power4.out" } , 0.7 ) ; tlHero . fromTo ( …" at bounding box center [571, 291] width 559 height 368
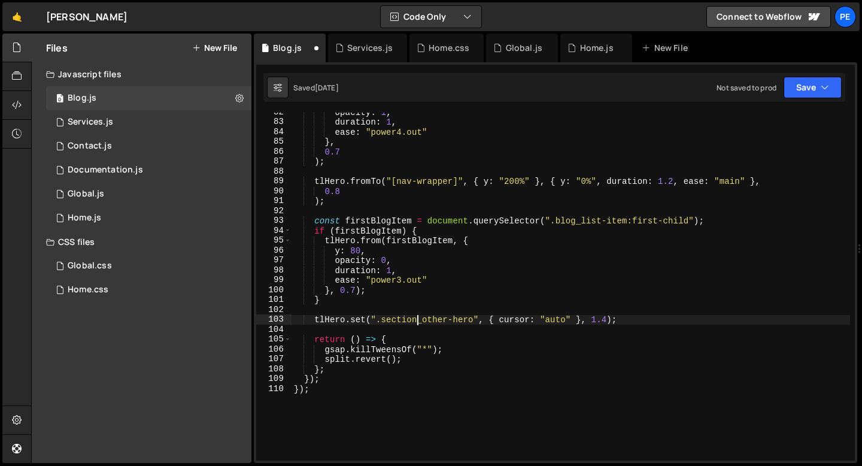
click at [419, 320] on div "opacity : 1 , duration : 1 , ease : "power4.out" } , 0.7 ) ; tlHero . fromTo ( …" at bounding box center [571, 291] width 559 height 368
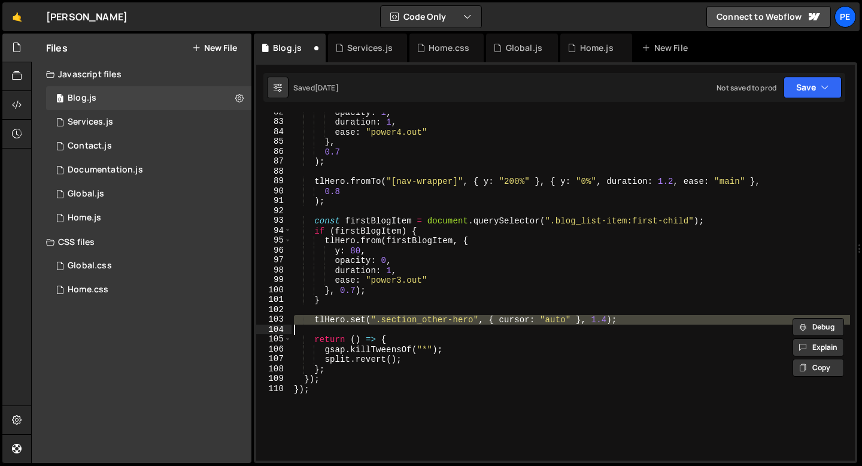
click at [419, 320] on div "opacity : 1 , duration : 1 , ease : "power4.out" } , 0.7 ) ; tlHero . fromTo ( …" at bounding box center [571, 291] width 559 height 368
type textarea "tlHero.set(".section_other-hero", { cursor: "auto" }, 1.4);"
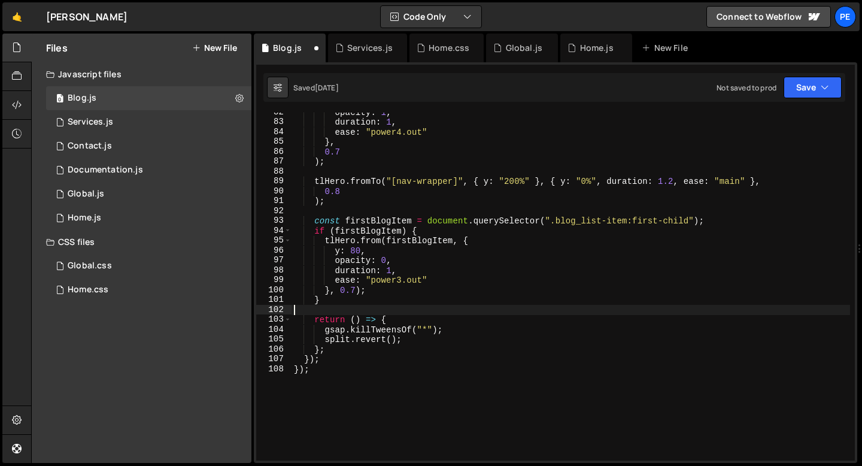
type textarea "}"
type textarea "return () => {"
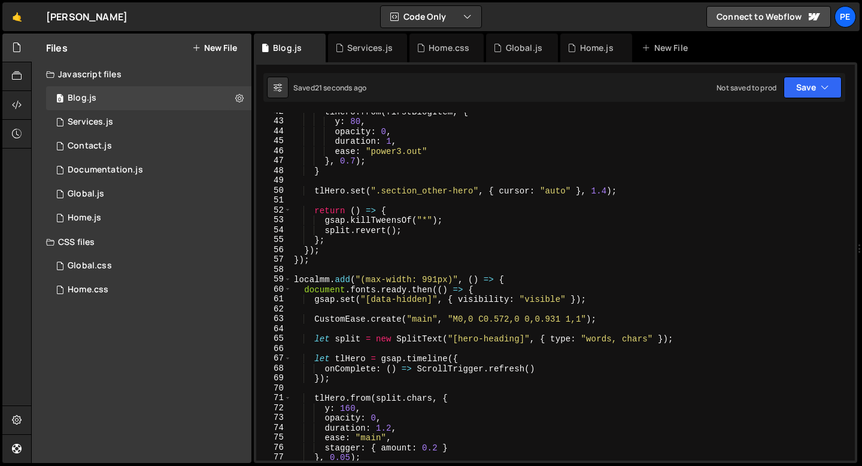
scroll to position [411, 0]
click at [338, 266] on div "tlHero . from ( firstBlogItem , { y : 80 , opacity : 0 , duration : 1 , ease : …" at bounding box center [571, 291] width 559 height 368
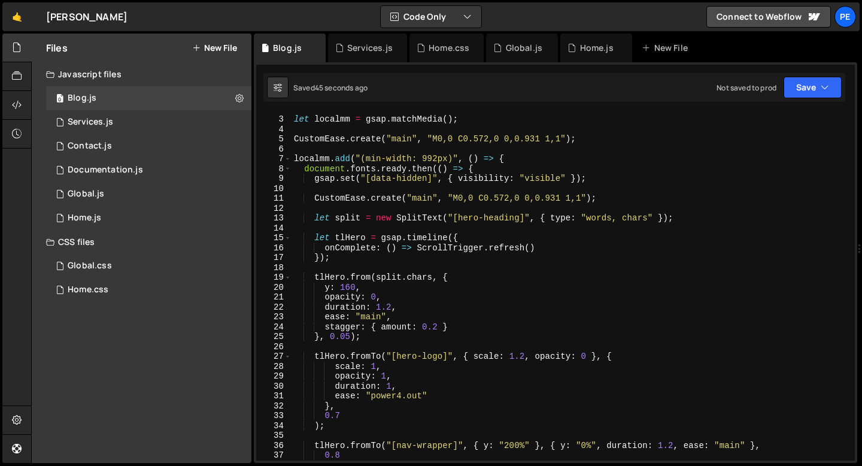
scroll to position [0, 0]
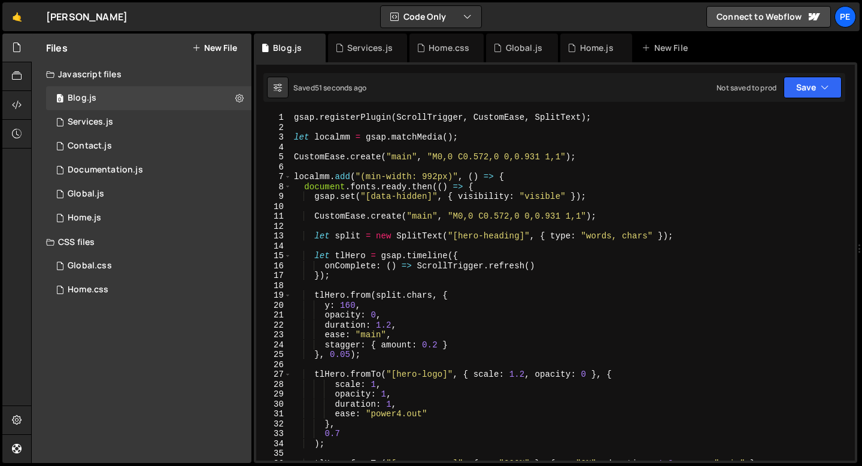
click at [335, 218] on div "gsap . registerPlugin ( ScrollTrigger , CustomEase , SplitText ) ; let localmm …" at bounding box center [571, 297] width 559 height 368
click at [335, 219] on div "gsap . registerPlugin ( ScrollTrigger , CustomEase , SplitText ) ; let localmm …" at bounding box center [571, 297] width 559 height 368
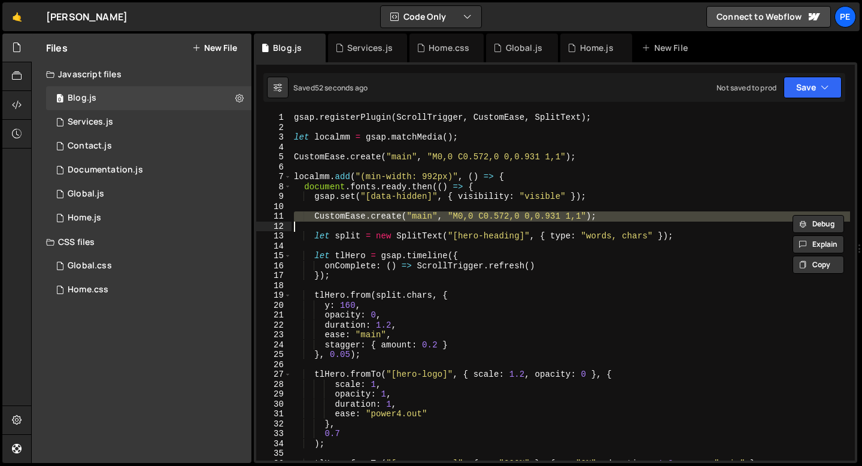
click at [335, 219] on div "gsap . registerPlugin ( ScrollTrigger , CustomEase , SplitText ) ; let localmm …" at bounding box center [571, 297] width 559 height 368
type textarea "CustomEase.create("main", "M0,0 C0.572,0 0,0.931 1,1");"
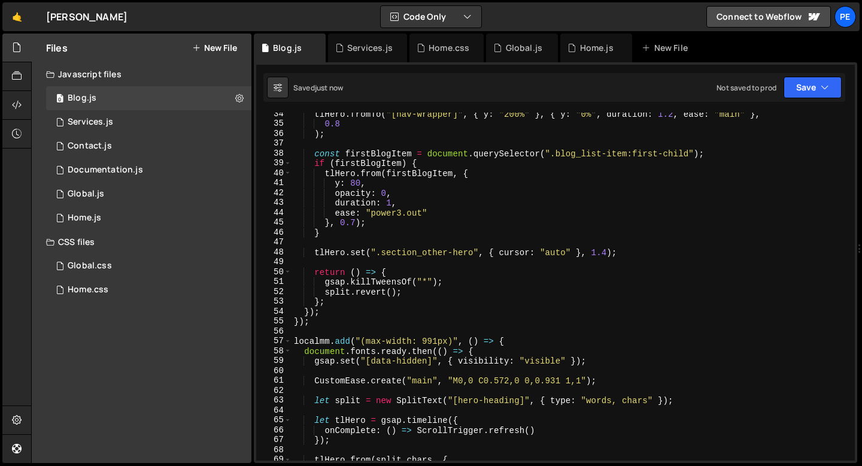
scroll to position [350, 0]
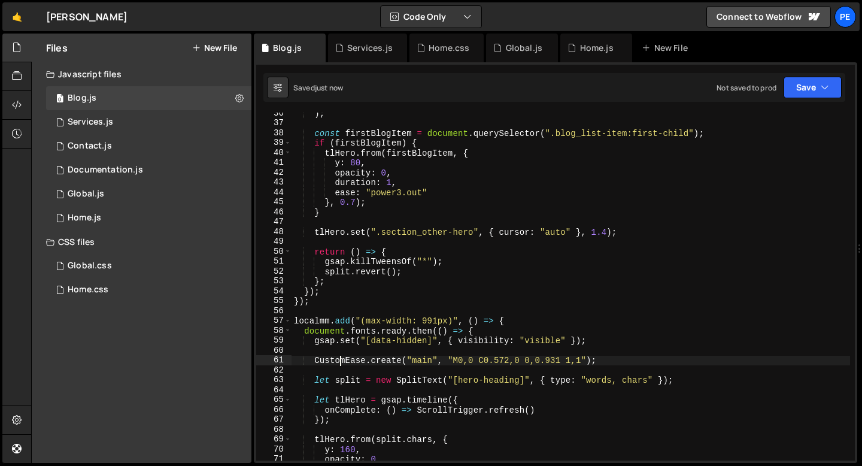
click at [341, 362] on div ") ; const firstBlogItem = document . querySelector ( ".blog_list-item:first-chi…" at bounding box center [571, 292] width 559 height 368
type textarea "CustomEase.create("main", "M0,0 C0.572,0 0,0.931 1,1");"
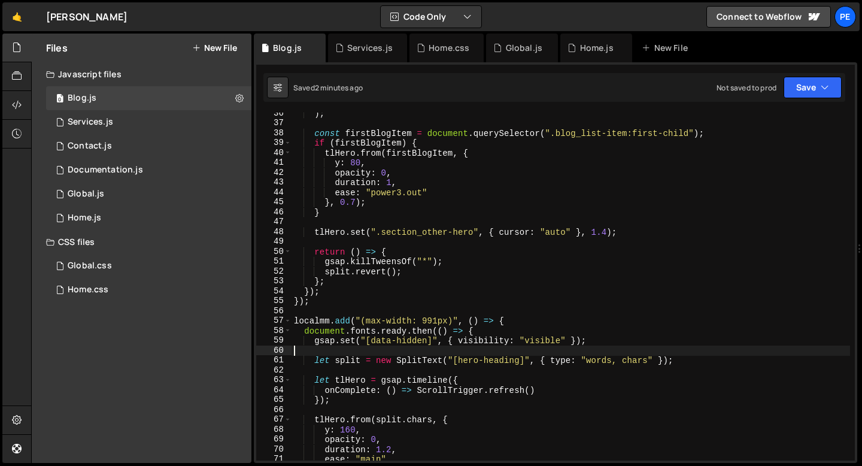
click at [429, 352] on div ") ; const firstBlogItem = document . querySelector ( ".blog_list-item:first-chi…" at bounding box center [571, 292] width 559 height 368
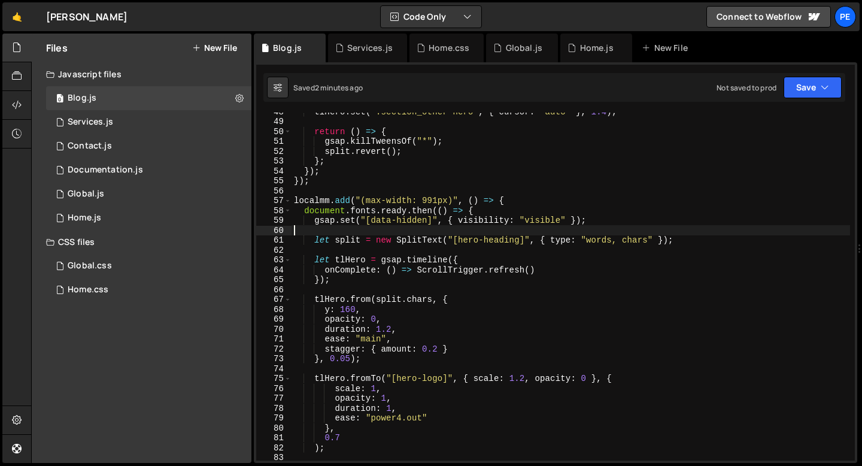
scroll to position [568, 0]
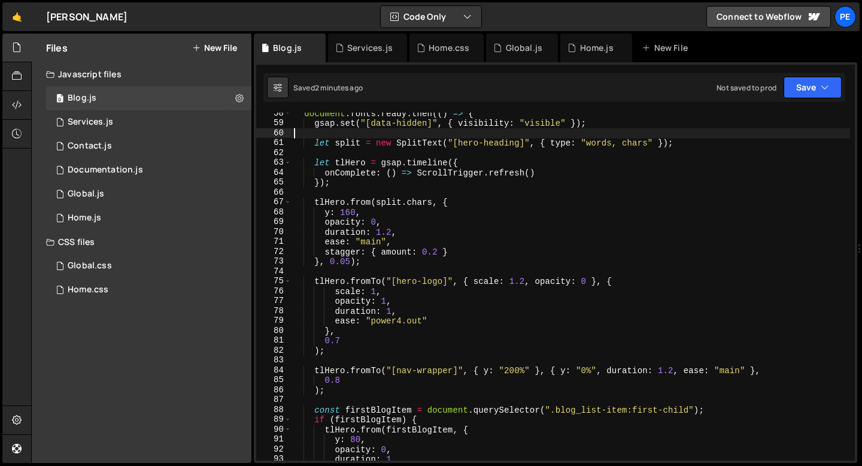
click at [419, 339] on div "document . fonts . ready . then (( ) => { gsap . set ( "[data-hidden]" , { visi…" at bounding box center [571, 292] width 559 height 368
type textarea "0.7"
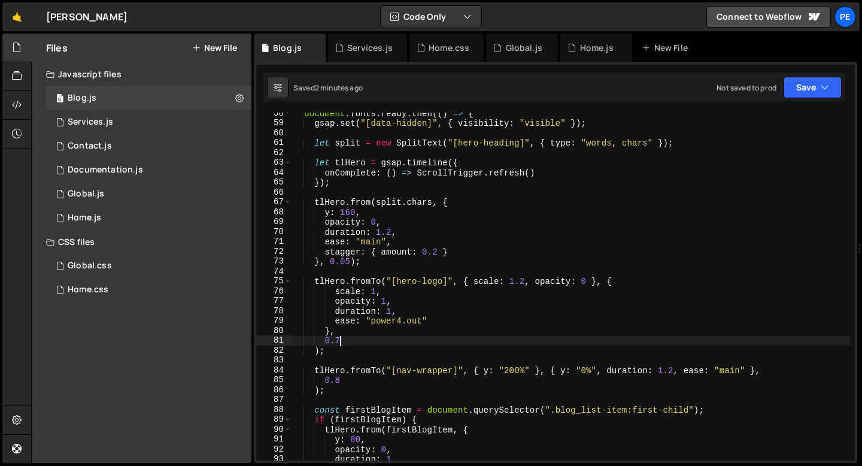
scroll to position [242, 0]
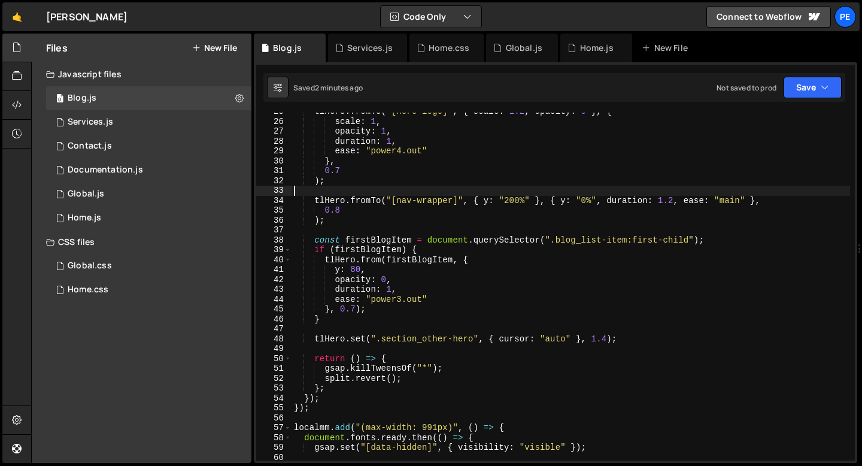
click at [351, 193] on div "tlHero . fromTo ( "[hero-logo]" , { scale : 1.2 , opacity : 0 } , { scale : 1 ,…" at bounding box center [571, 291] width 559 height 368
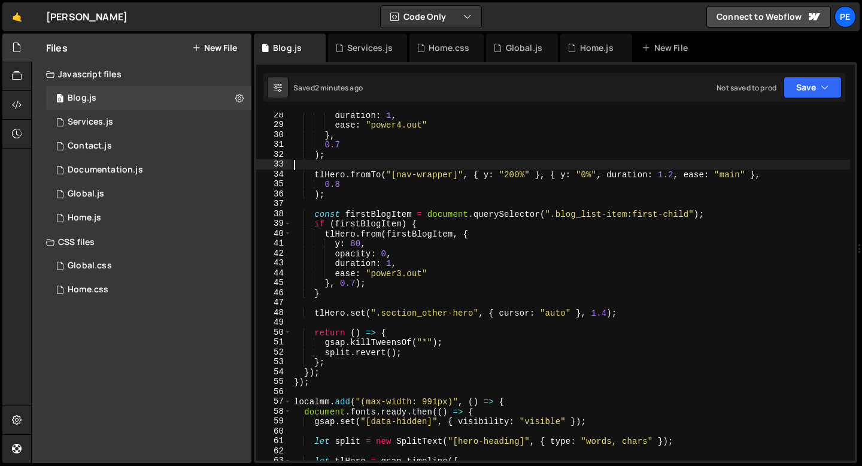
scroll to position [359, 0]
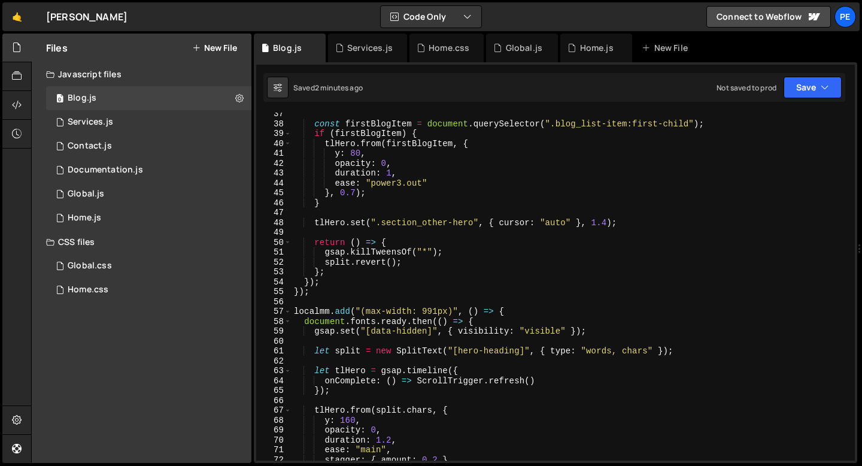
click at [346, 299] on div "const firstBlogItem = document . querySelector ( ".blog_list-item:first-child" …" at bounding box center [571, 293] width 559 height 368
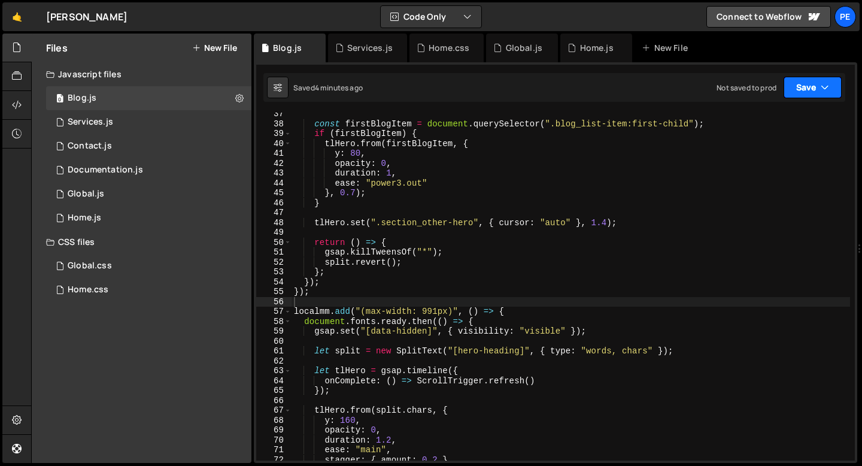
click at [822, 83] on icon "button" at bounding box center [825, 87] width 8 height 12
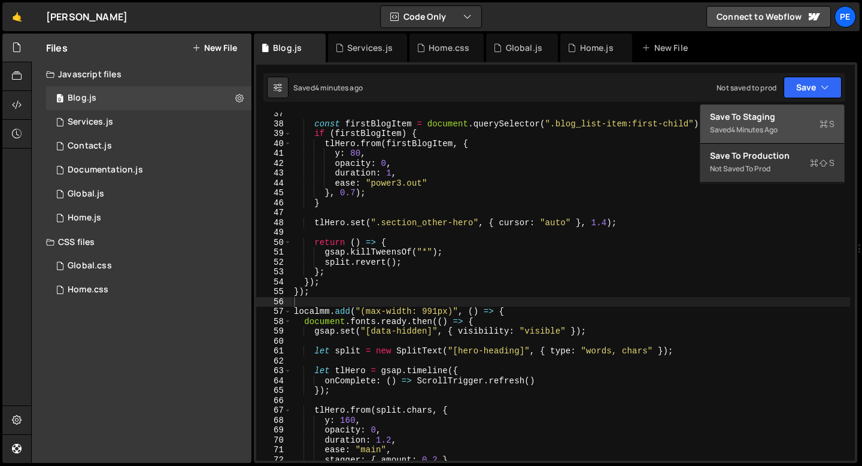
click at [777, 120] on div "Save to Staging S" at bounding box center [772, 117] width 125 height 12
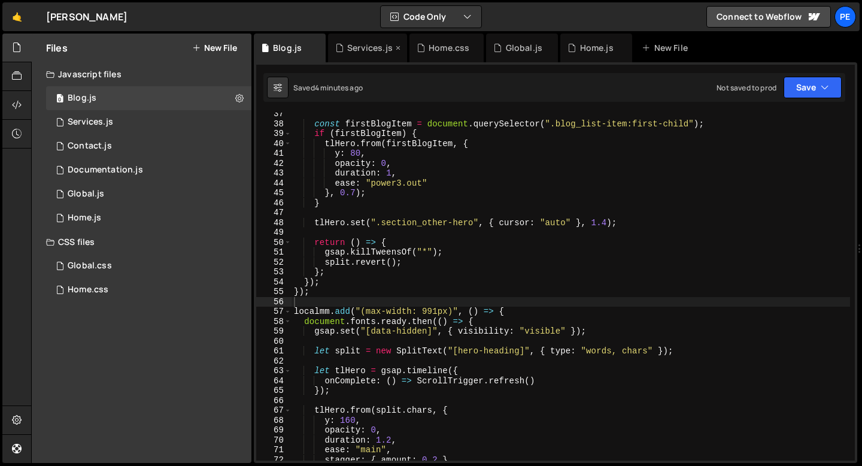
click at [362, 50] on div "Services.js" at bounding box center [370, 48] width 46 height 12
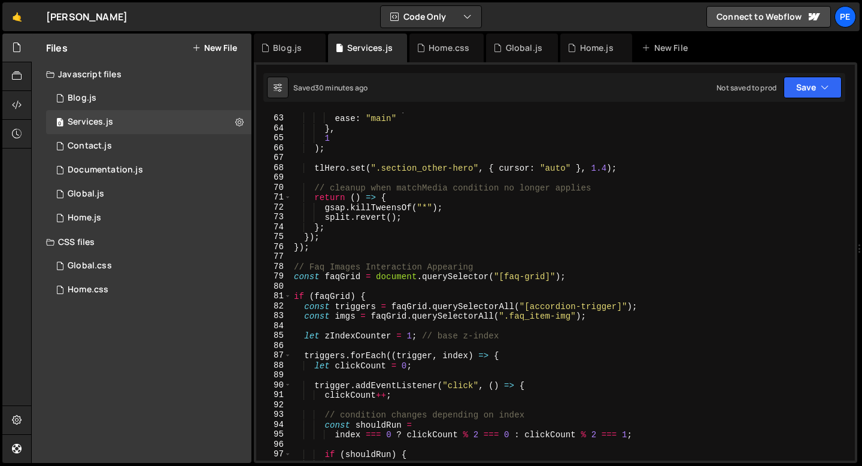
scroll to position [528, 0]
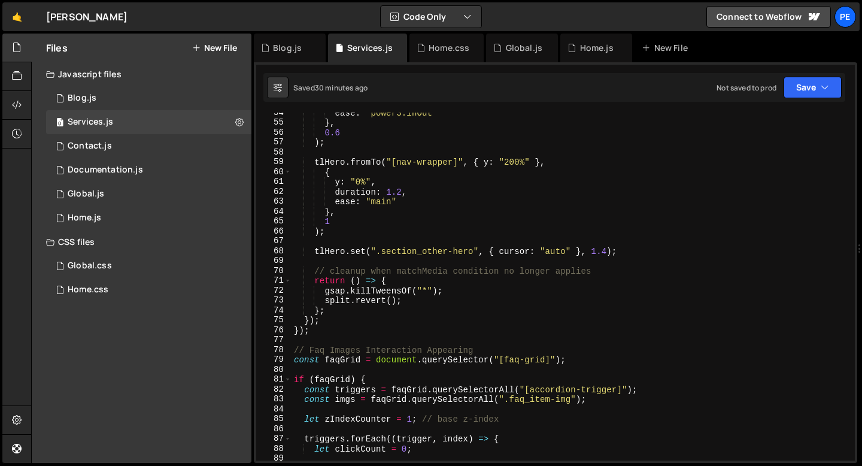
type textarea "});"
click at [323, 329] on div "ease : "power3.inOut" } , 0.6 ) ; tlHero . fromTo ( "[nav-wrapper]" , { y : "20…" at bounding box center [571, 292] width 559 height 368
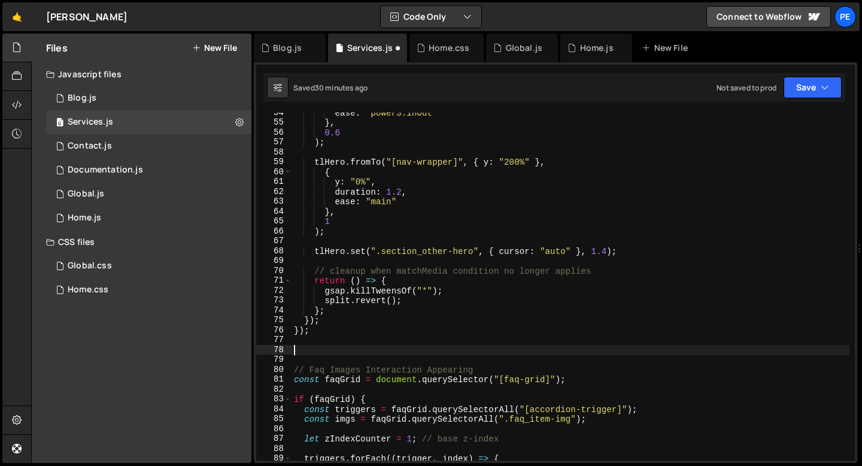
click at [314, 332] on div "ease : "power3.inOut" } , 0.6 ) ; tlHero . fromTo ( "[nav-wrapper]" , { y : "20…" at bounding box center [571, 292] width 559 height 368
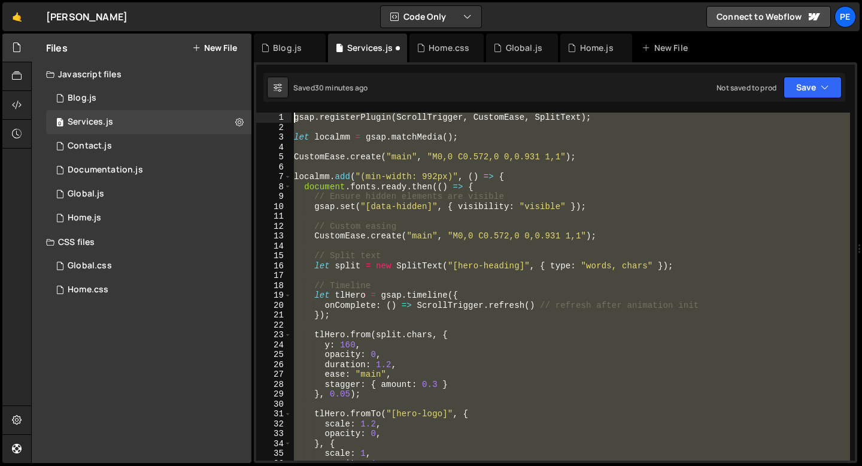
scroll to position [0, 0]
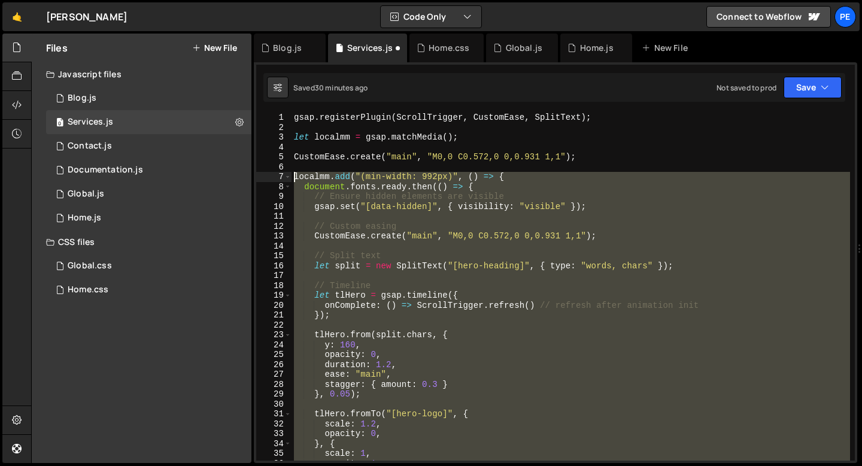
drag, startPoint x: 314, startPoint y: 332, endPoint x: 278, endPoint y: 175, distance: 160.9
click at [278, 175] on div "}); 1 2 3 4 5 6 7 8 9 10 11 12 13 14 15 16 17 18 19 20 21 22 23 24 25 26 27 28 …" at bounding box center [555, 287] width 599 height 348
click at [377, 239] on div "gsap . registerPlugin ( ScrollTrigger , CustomEase , SplitText ) ; let localmm …" at bounding box center [571, 287] width 559 height 348
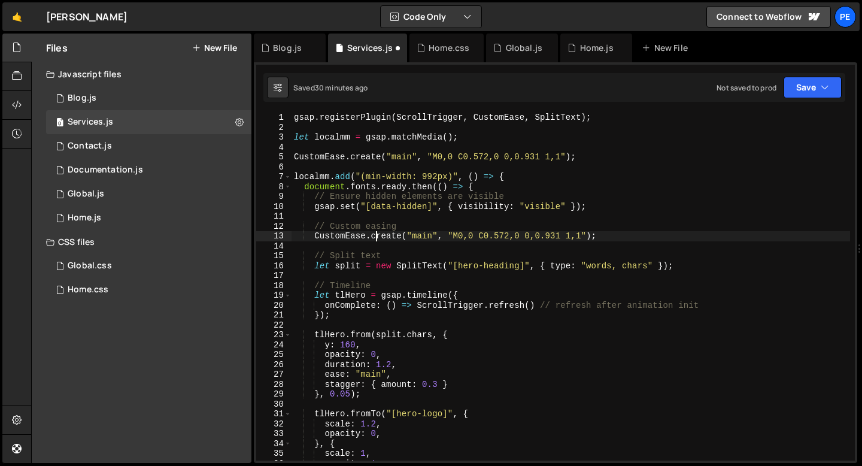
click at [377, 238] on div "gsap . registerPlugin ( ScrollTrigger , CustomEase , SplitText ) ; let localmm …" at bounding box center [571, 297] width 559 height 368
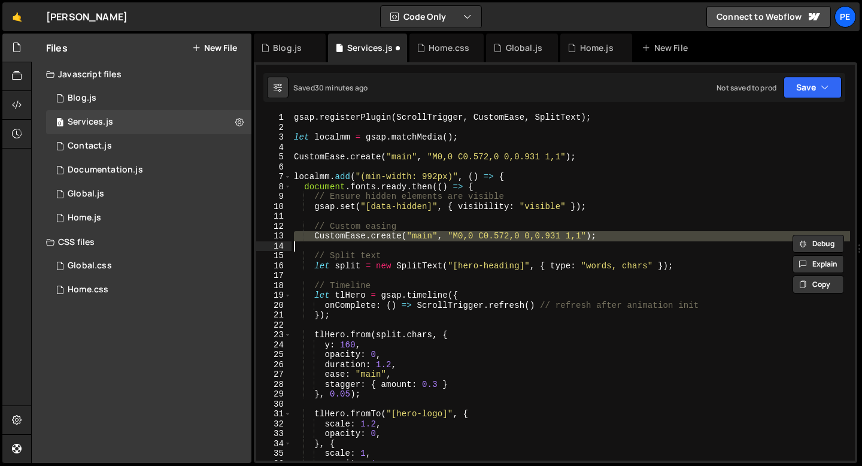
click at [377, 238] on div "gsap . registerPlugin ( ScrollTrigger , CustomEase , SplitText ) ; let localmm …" at bounding box center [571, 297] width 559 height 368
type textarea "CustomEase.create("main", "M0,0 C0.572,0 0,0.931 1,1");"
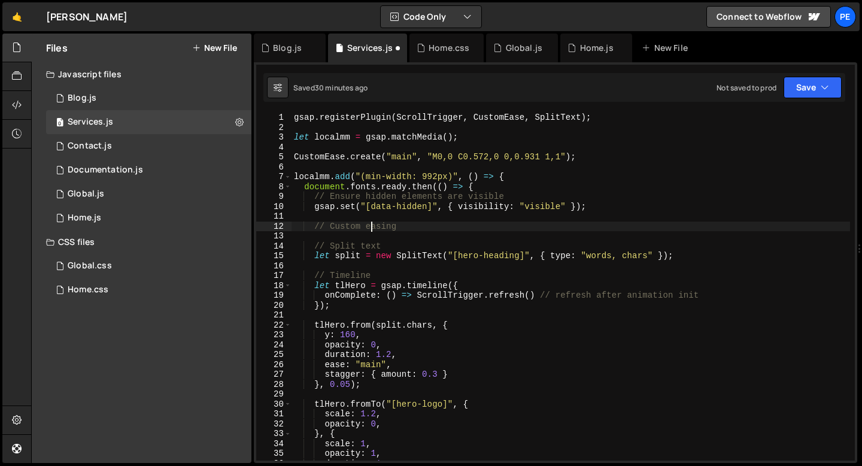
click at [369, 228] on div "gsap . registerPlugin ( ScrollTrigger , CustomEase , SplitText ) ; let localmm …" at bounding box center [571, 297] width 559 height 368
type textarea "// Custom easing"
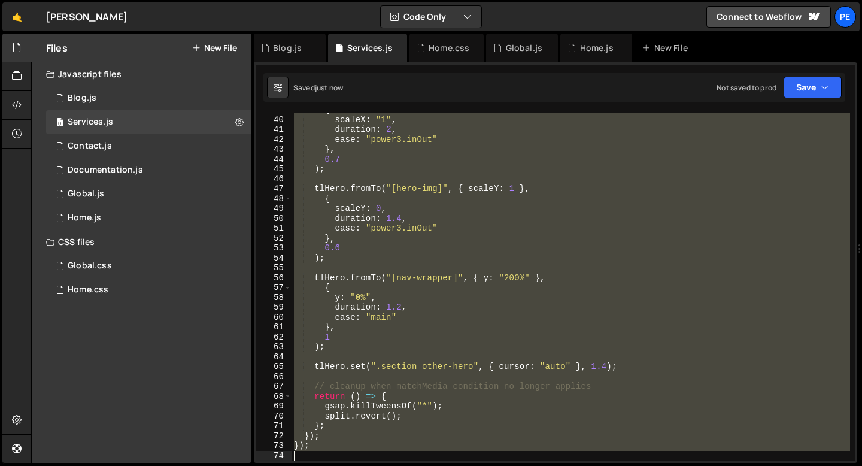
scroll to position [452, 0]
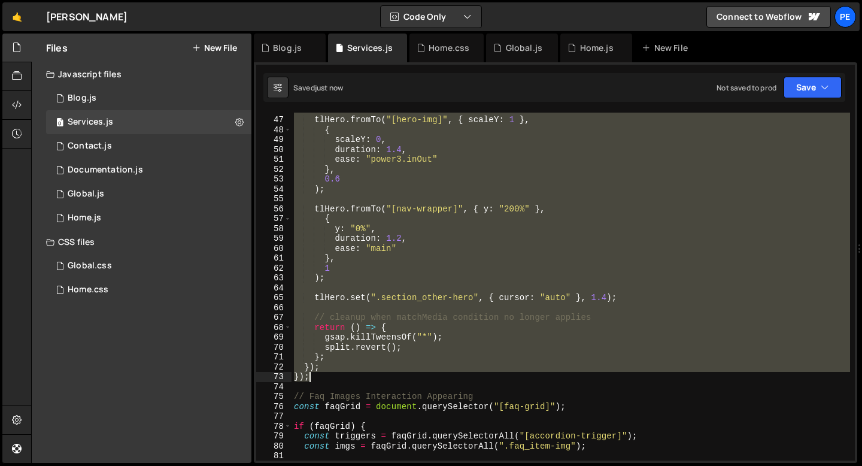
drag, startPoint x: 294, startPoint y: 174, endPoint x: 336, endPoint y: 376, distance: 206.8
click at [336, 376] on div "tlHero . fromTo ( "[hero-img]" , { scaleY : 1 } , { scaleY : 0 , duration : 1.4…" at bounding box center [571, 289] width 559 height 368
click at [336, 377] on div "tlHero . fromTo ( "[hero-img]" , { scaleY : 1 } , { scaleY : 0 , duration : 1.4…" at bounding box center [571, 287] width 559 height 348
type textarea "});"
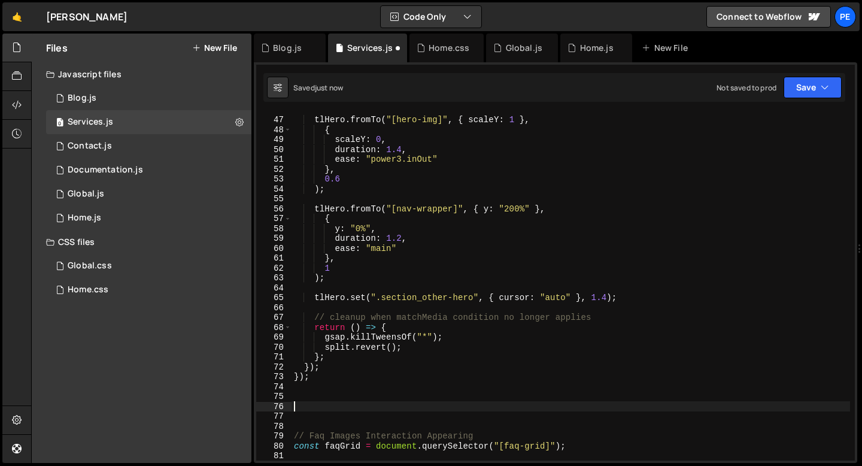
paste textarea "});"
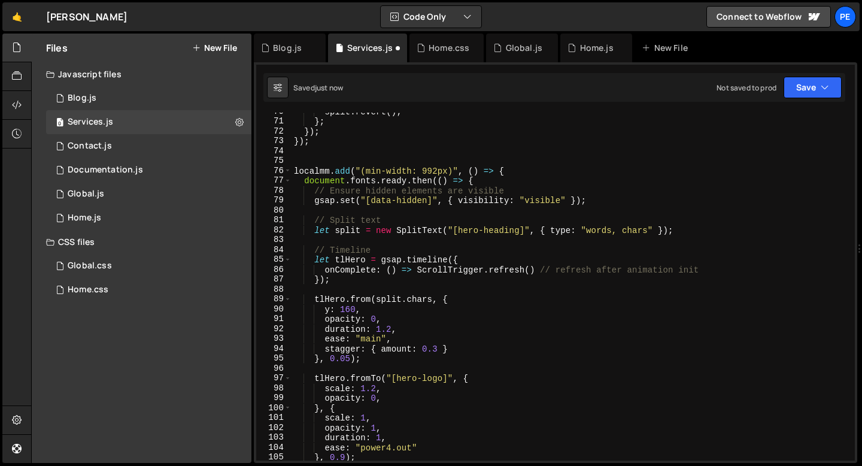
scroll to position [656, 0]
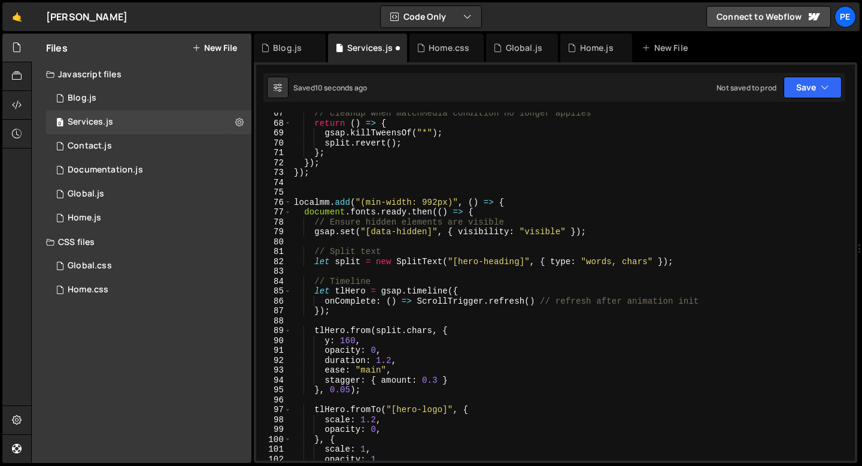
click at [380, 201] on div "// cleanup when matchMedia condition no longer applies return ( ) => { gsap . k…" at bounding box center [571, 292] width 559 height 368
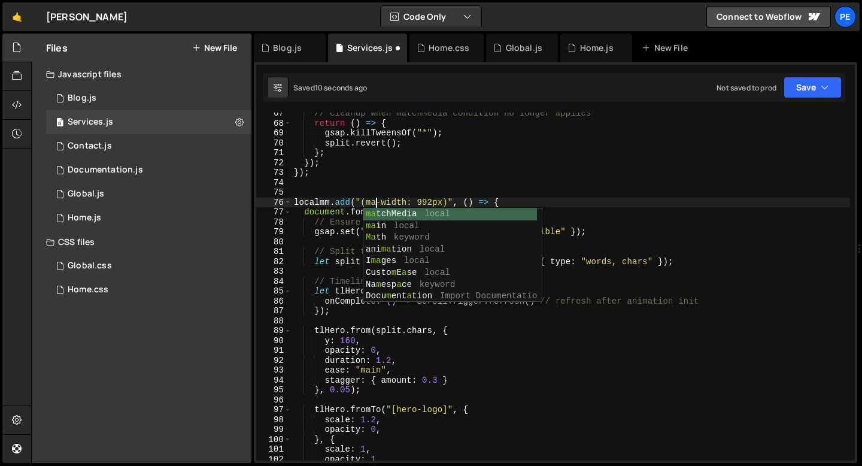
scroll to position [0, 5]
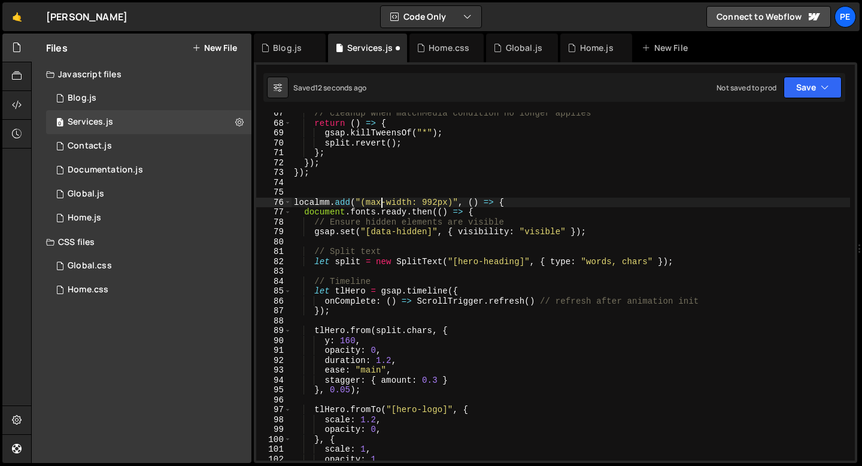
click at [437, 200] on div "// cleanup when matchMedia condition no longer applies return ( ) => { gsap . k…" at bounding box center [571, 292] width 559 height 368
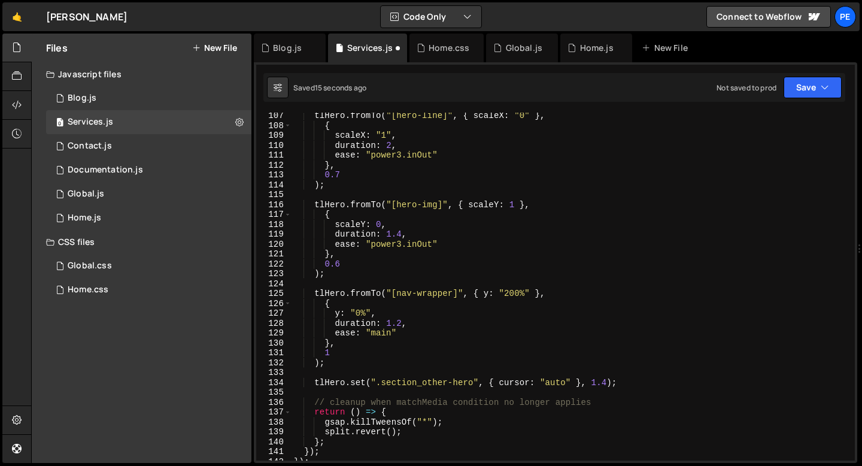
scroll to position [1081, 0]
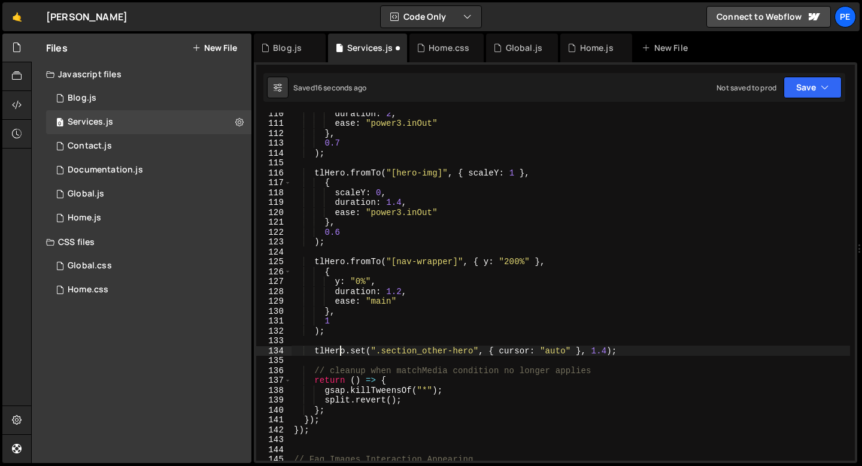
click at [342, 349] on div "duration : 2 , ease : "power3.inOut" } , 0.7 ) ; tlHero . fromTo ( "[hero-img]"…" at bounding box center [571, 292] width 559 height 368
type textarea "tlHero.set(".section_other-hero", { cursor: "auto" }, 1.4);"
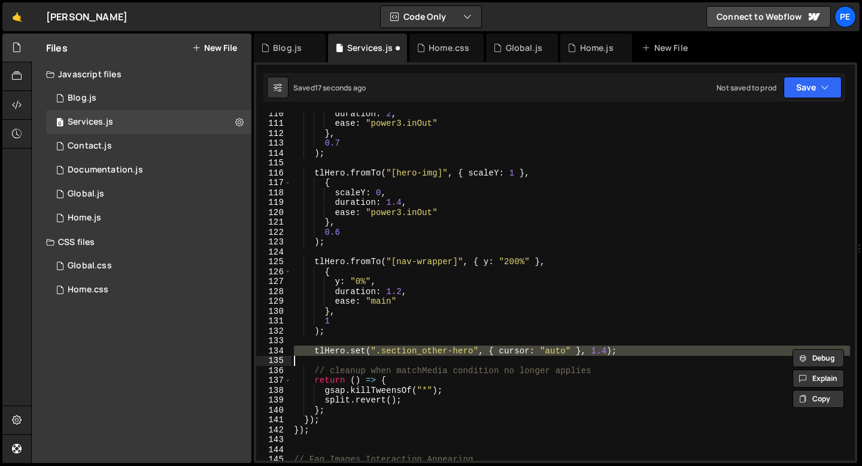
scroll to position [0, 0]
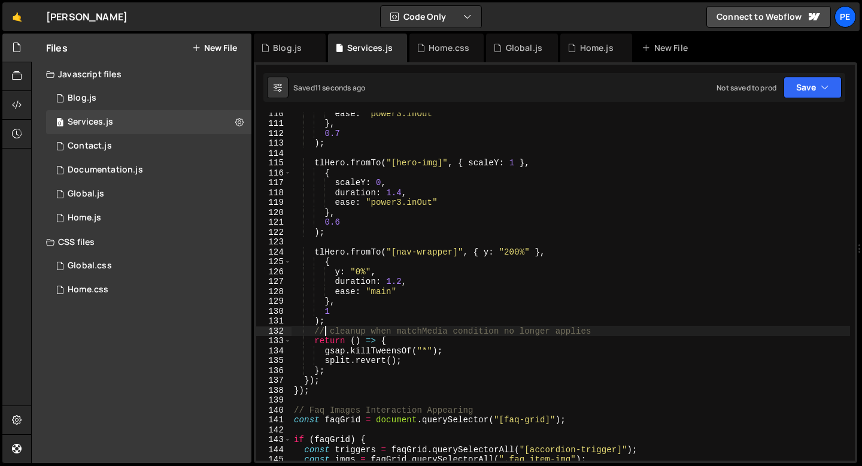
type textarea "// cleanup when matchMedia condition no longer applies"
click at [137, 172] on div "Documentation.js" at bounding box center [105, 170] width 75 height 11
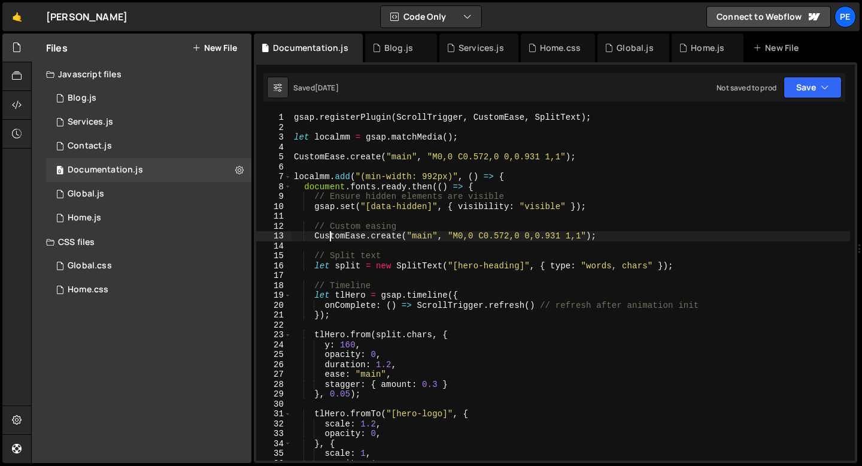
click at [331, 239] on div "gsap . registerPlugin ( ScrollTrigger , CustomEase , SplitText ) ; let localmm …" at bounding box center [571, 297] width 559 height 368
type textarea "CustomEase.create("main", "M0,0 C0.572,0 0,0.931 1,1");"
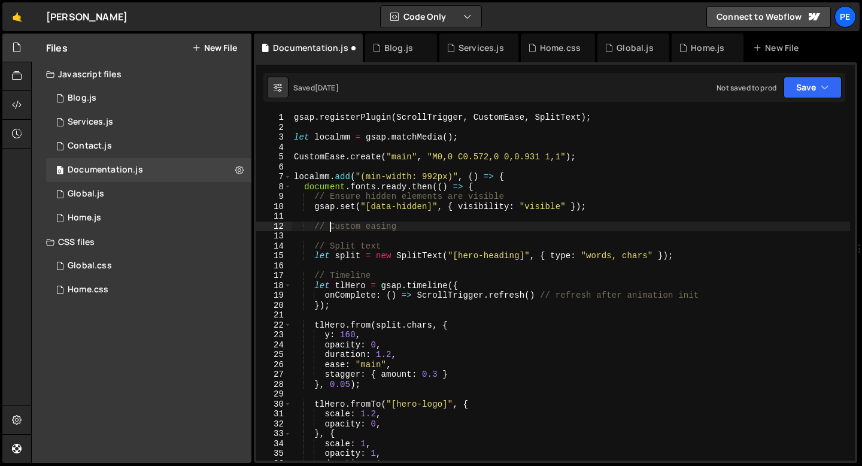
click at [329, 230] on div "gsap . registerPlugin ( ScrollTrigger , CustomEase , SplitText ) ; let localmm …" at bounding box center [571, 297] width 559 height 368
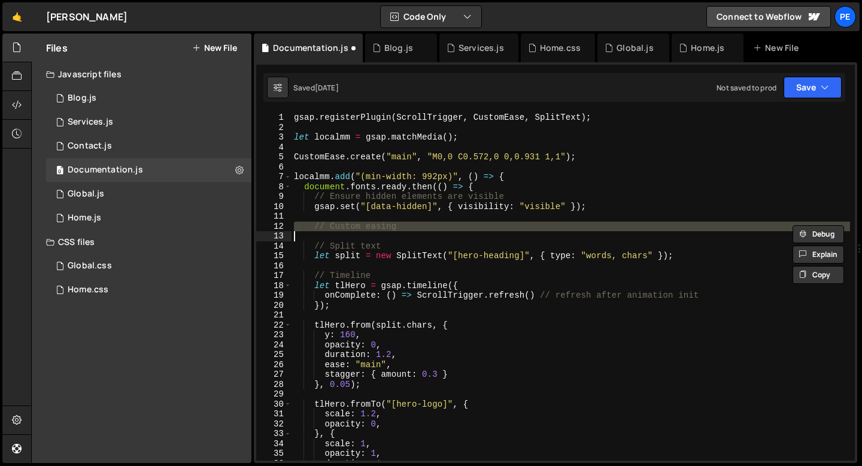
click at [329, 230] on div "gsap . registerPlugin ( ScrollTrigger , CustomEase , SplitText ) ; let localmm …" at bounding box center [571, 297] width 559 height 368
type textarea "// Custom easing"
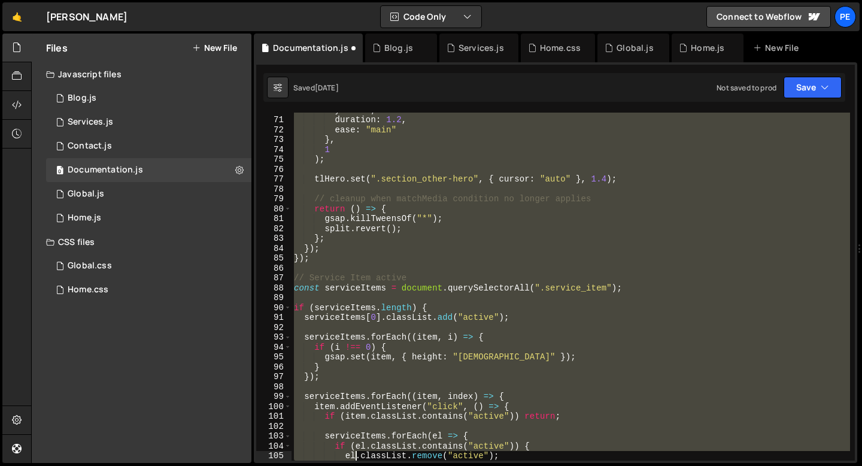
scroll to position [719, 0]
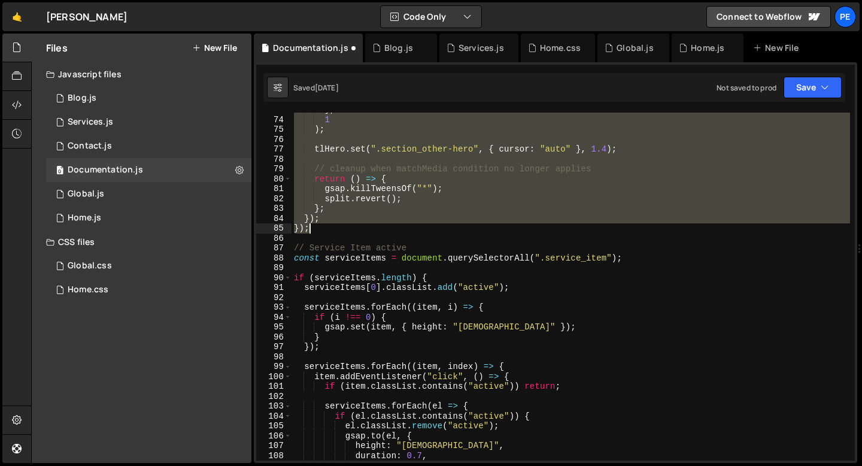
drag, startPoint x: 295, startPoint y: 176, endPoint x: 334, endPoint y: 233, distance: 68.9
click at [334, 233] on div "} , 1 ) ; tlHero . set ( ".section_other-hero" , { cursor : "auto" } , 1.4 ) ; …" at bounding box center [571, 289] width 559 height 368
type textarea "}); });"
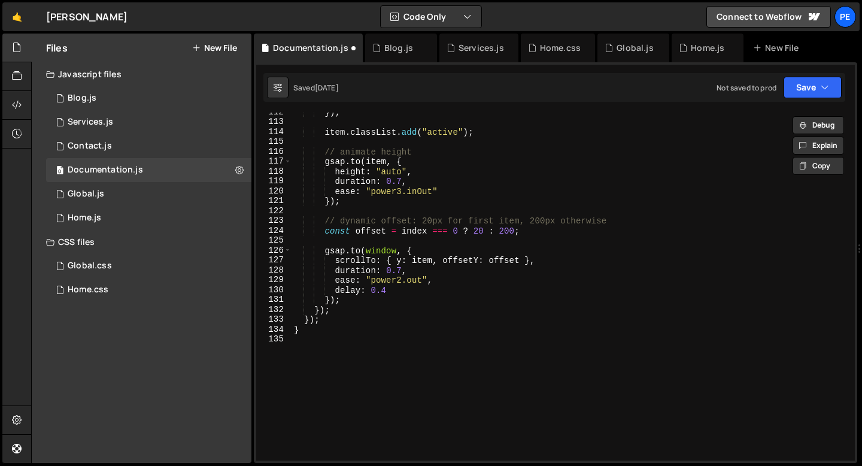
scroll to position [1102, 0]
click at [300, 344] on div "}) ; item . classList . add ( "active" ) ; // animate height gsap . to ( item ,…" at bounding box center [571, 291] width 559 height 368
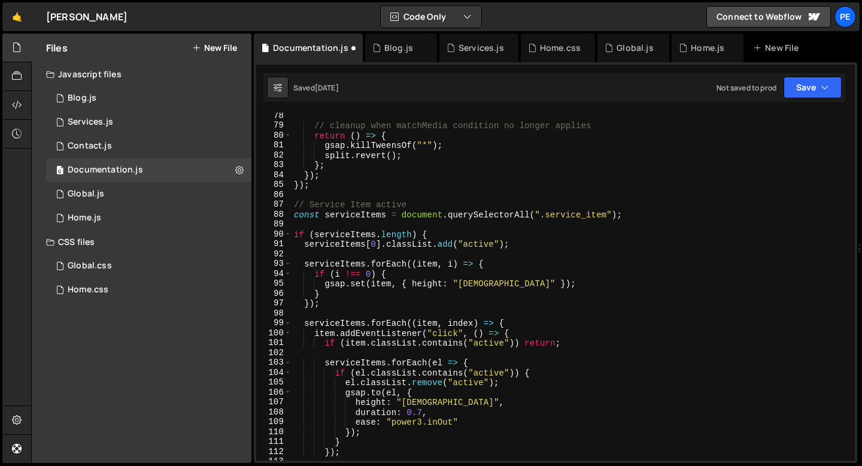
scroll to position [751, 0]
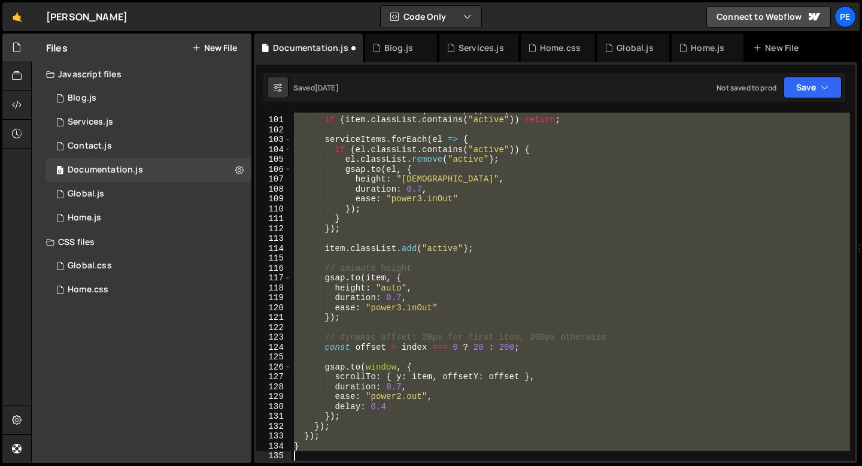
drag, startPoint x: 294, startPoint y: 218, endPoint x: 350, endPoint y: 465, distance: 253.6
click at [350, 465] on div "Hold on a sec... Are you certain you wish to leave this page? Any changes you'v…" at bounding box center [431, 233] width 862 height 466
type textarea "}"
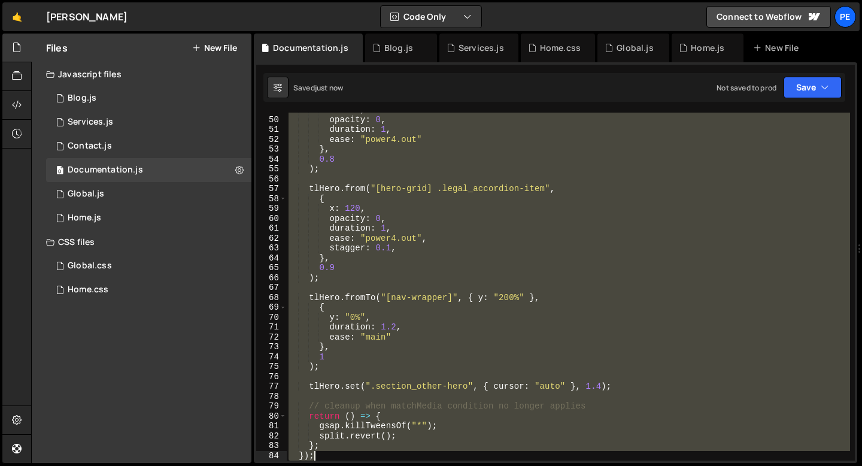
scroll to position [502, 0]
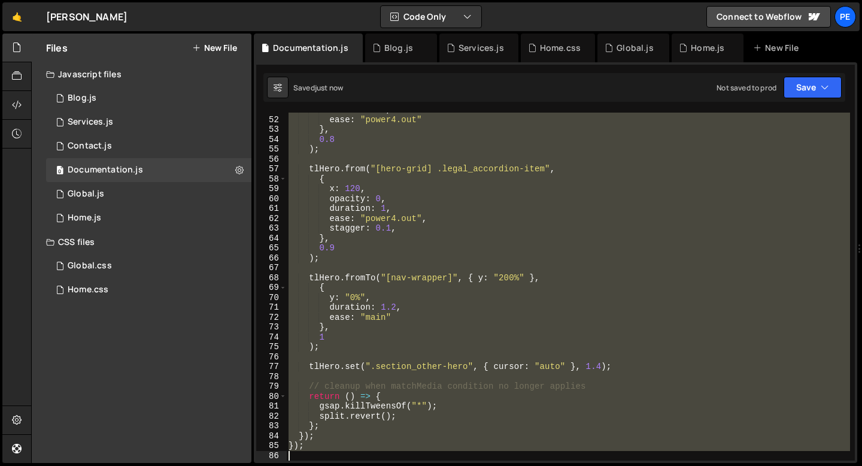
drag, startPoint x: 289, startPoint y: 178, endPoint x: 336, endPoint y: 463, distance: 289.6
click at [336, 463] on div "Hold on a sec... Are you certain you wish to leave this page? Any changes you'v…" at bounding box center [431, 233] width 862 height 466
click at [332, 438] on div "duration : 1 , ease : "power4.out" } , 0.8 ) ; tlHero . from ( "[hero-grid] .le…" at bounding box center [568, 287] width 564 height 348
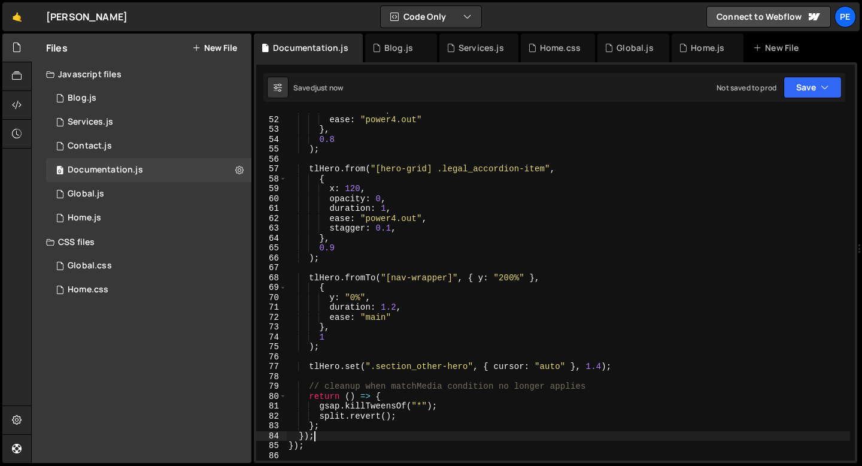
type textarea "});"
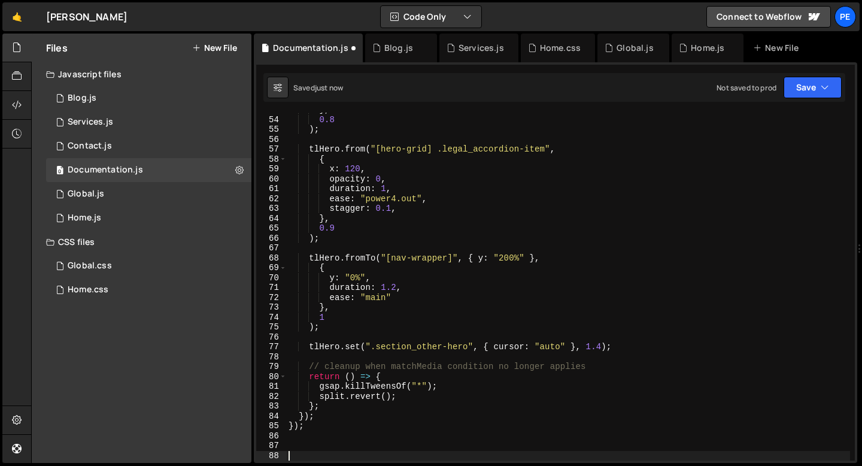
paste textarea "localmm.add("(min-width: 992px)", () => {"
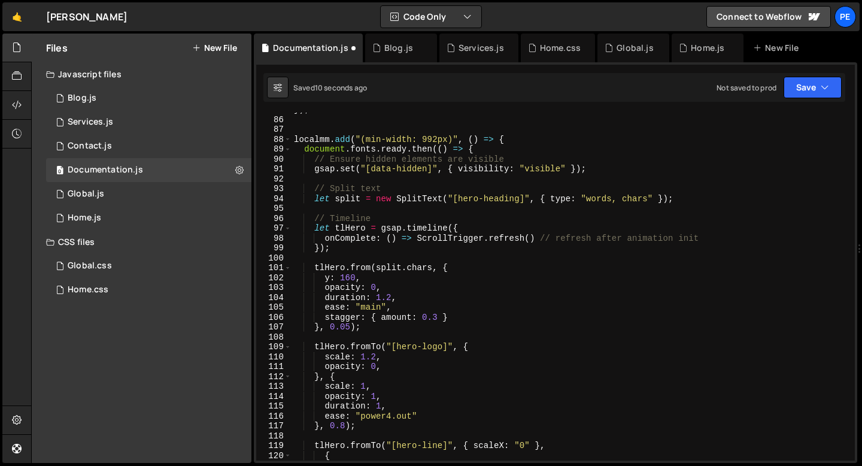
scroll to position [781, 0]
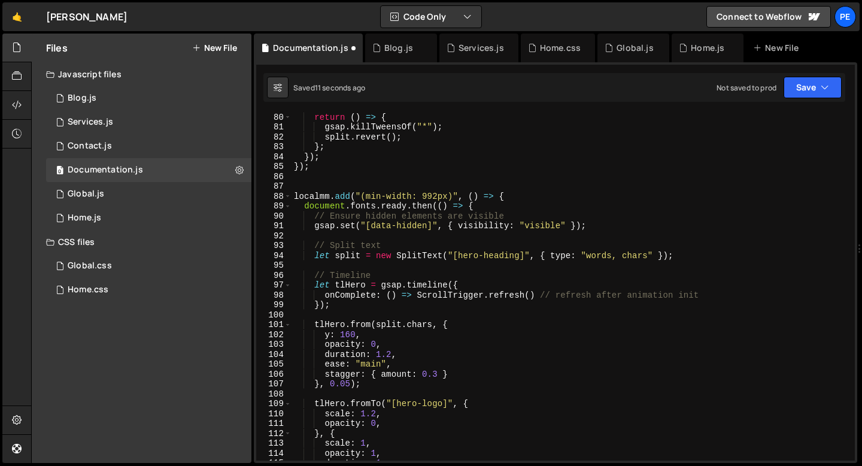
click at [380, 195] on div "return ( ) => { gsap . killTweensOf ( "*" ) ; split . revert ( ) ; } ; }) ; }) …" at bounding box center [571, 296] width 559 height 368
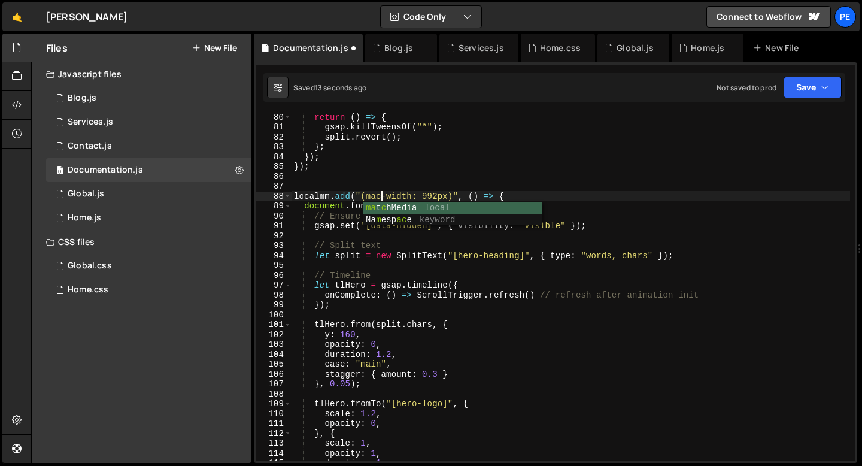
scroll to position [0, 5]
click at [438, 192] on div "return ( ) => { gsap . killTweensOf ( "*" ) ; split . revert ( ) ; } ; }) ; }) …" at bounding box center [571, 296] width 559 height 368
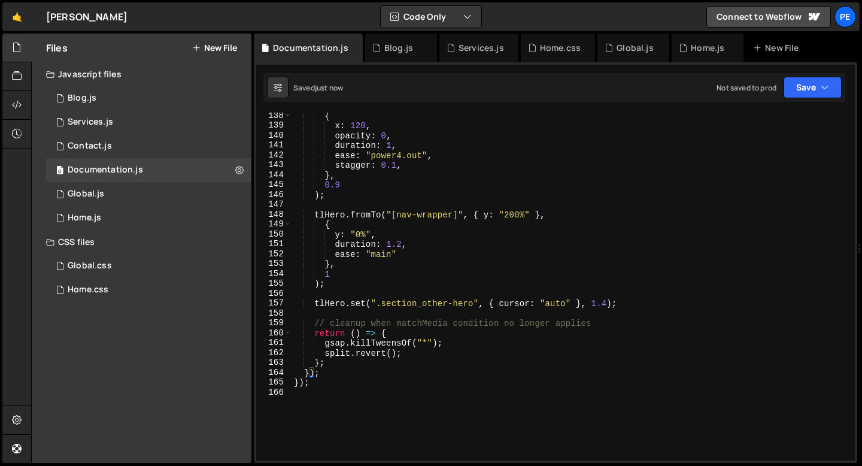
scroll to position [1356, 0]
click at [395, 302] on div "{ x : 120 , opacity : 0 , duration : 1 , ease : "power4.out" , stagger : 0.1 , …" at bounding box center [571, 295] width 559 height 368
type textarea "tlHero.set(".section_other-hero", { cursor: "auto" }, 1.4);"
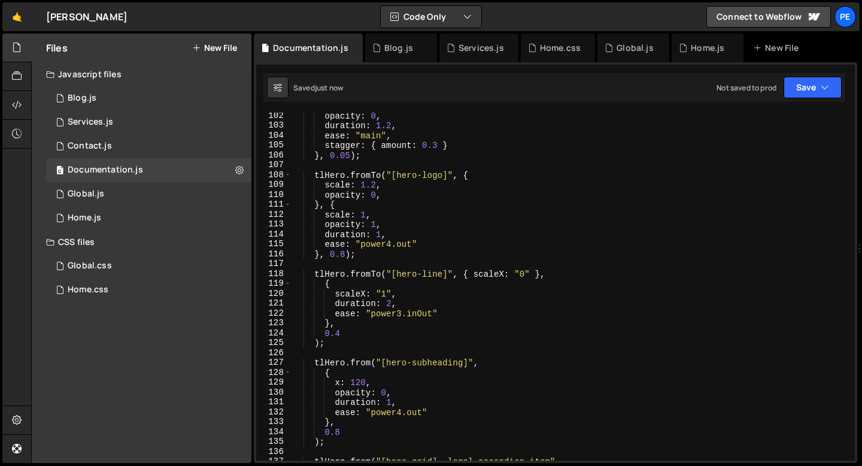
scroll to position [1000, 0]
click at [124, 141] on div "0 Contact.js 0" at bounding box center [148, 146] width 205 height 24
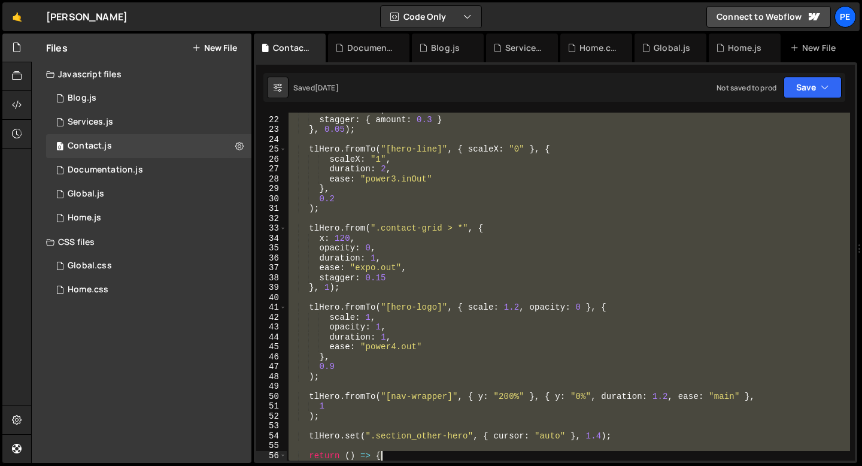
scroll to position [265, 0]
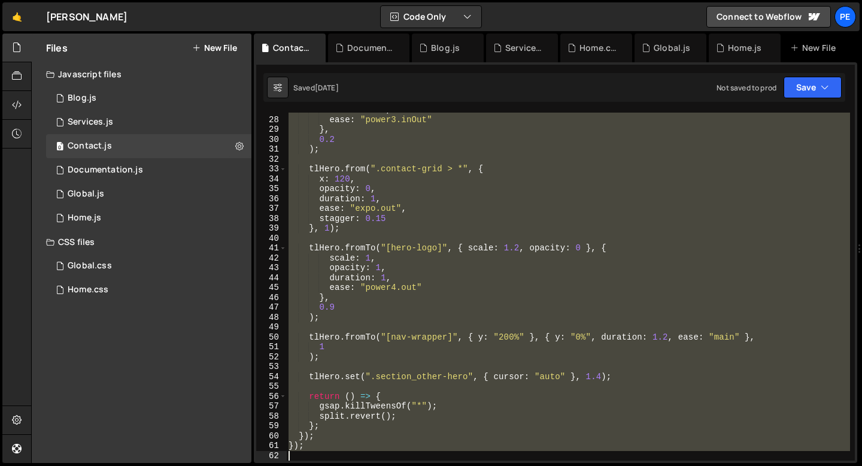
drag, startPoint x: 290, startPoint y: 177, endPoint x: 387, endPoint y: 451, distance: 290.9
click at [387, 451] on div "duration : 2 , ease : "power3.inOut" } , 0.2 ) ; tlHero . from ( ".contact-grid…" at bounding box center [568, 289] width 564 height 368
click at [350, 447] on div "duration : 2 , ease : "power3.inOut" } , 0.2 ) ; tlHero . from ( ".contact-grid…" at bounding box center [568, 287] width 564 height 348
type textarea "});"
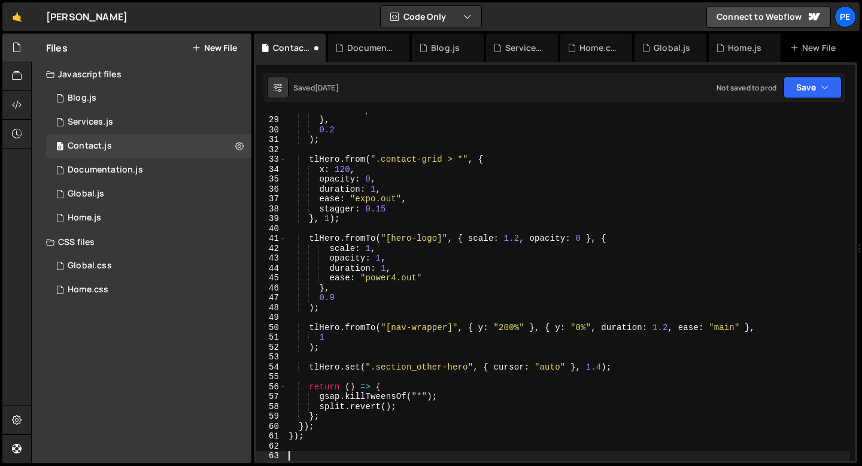
paste textarea "localmm.add("(min-width: 992px)", () => {"
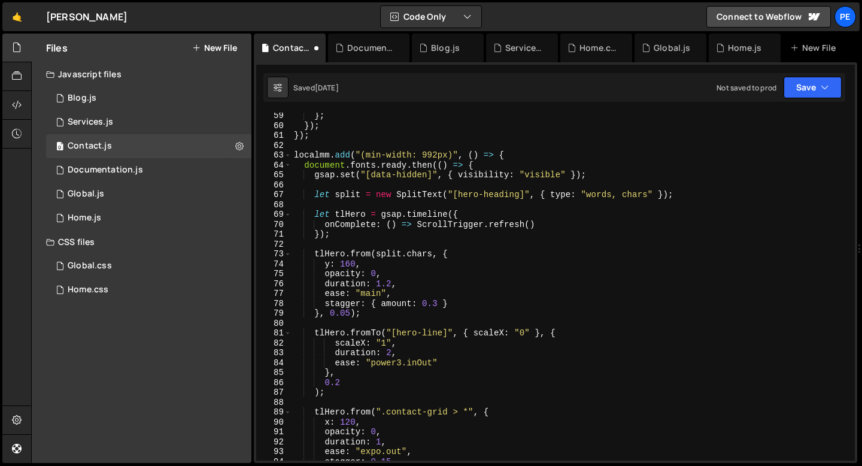
scroll to position [575, 0]
click at [438, 155] on div "} ; }) ; }) ; localmm . add ( "(min-width: 992px)" , ( ) => { document . fonts …" at bounding box center [571, 295] width 559 height 368
click at [381, 153] on div "} ; }) ; }) ; localmm . add ( "(min-width: 991px)" , ( ) => { document . fonts …" at bounding box center [571, 295] width 559 height 368
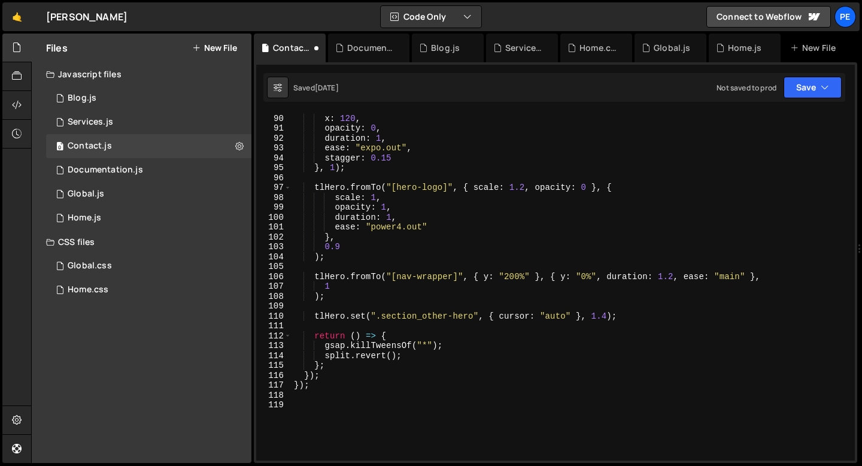
scroll to position [878, 0]
click at [361, 316] on div "tlHero . from ( ".contact-grid > *" , { x : 120 , opacity : 0 , duration : 1 , …" at bounding box center [571, 288] width 559 height 368
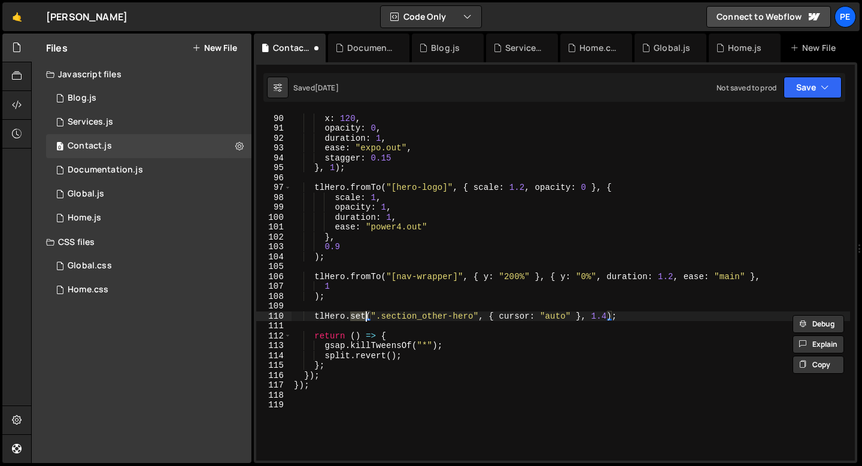
click at [361, 316] on div "tlHero . from ( ".contact-grid > *" , { x : 120 , opacity : 0 , duration : 1 , …" at bounding box center [571, 287] width 559 height 348
click at [356, 316] on div "tlHero . from ( ".contact-grid > *" , { x : 120 , opacity : 0 , duration : 1 , …" at bounding box center [571, 288] width 559 height 368
type textarea "tlHero.set(".section_other-hero", { cursor: "auto" }, 1.4);"
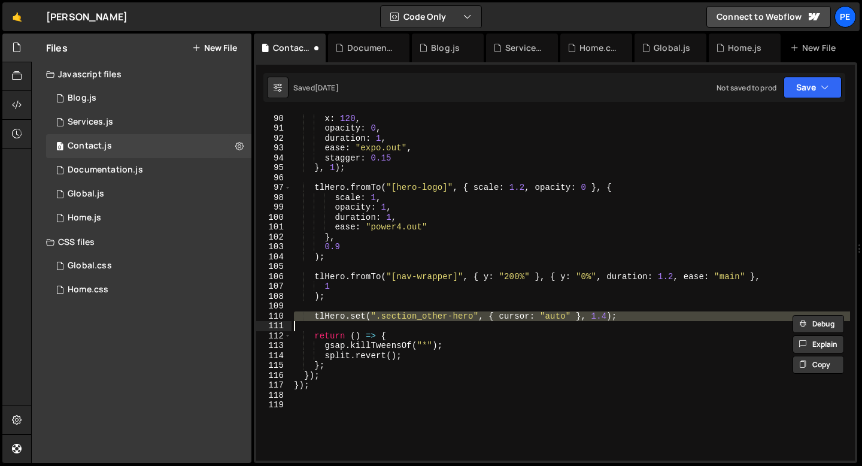
scroll to position [0, 0]
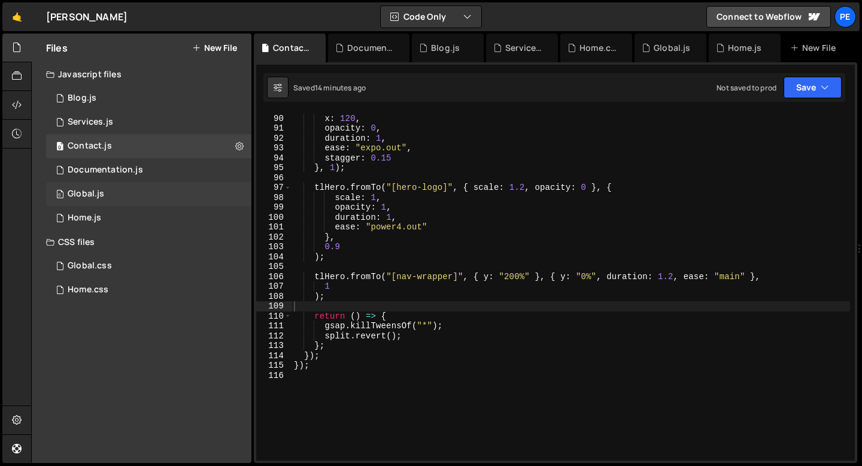
click at [108, 192] on div "0 Global.js 0" at bounding box center [148, 194] width 205 height 24
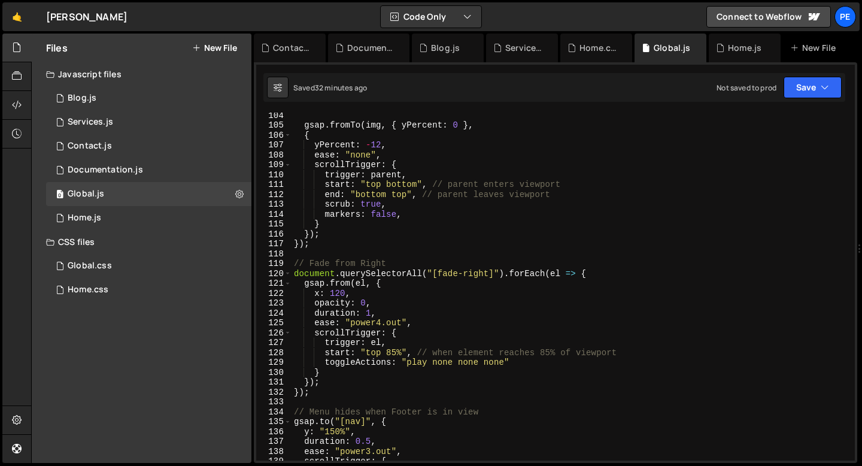
scroll to position [1026, 0]
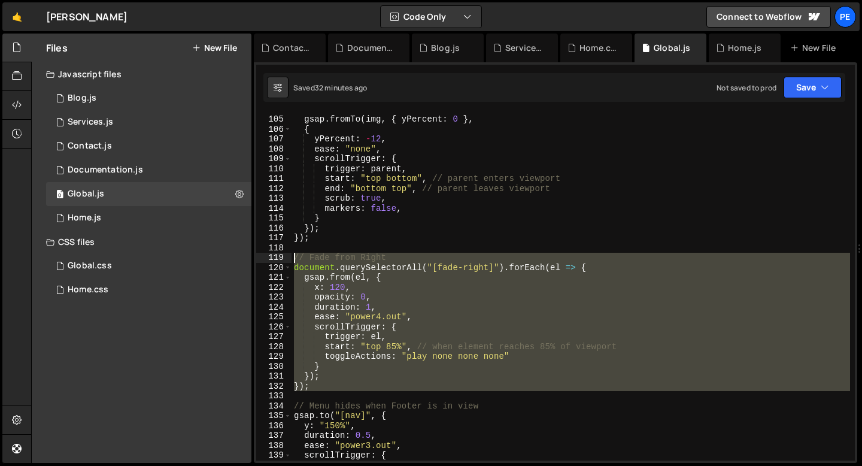
drag, startPoint x: 317, startPoint y: 391, endPoint x: 280, endPoint y: 259, distance: 137.4
click at [280, 259] on div "104 105 106 107 108 109 110 111 112 113 114 115 116 117 118 119 120 121 122 123…" at bounding box center [555, 287] width 599 height 348
click at [320, 386] on div "gsap . fromTo ( img , { yPercent : 0 } , { yPercent : - 12 , ease : "none" , sc…" at bounding box center [571, 287] width 559 height 348
type textarea "});"
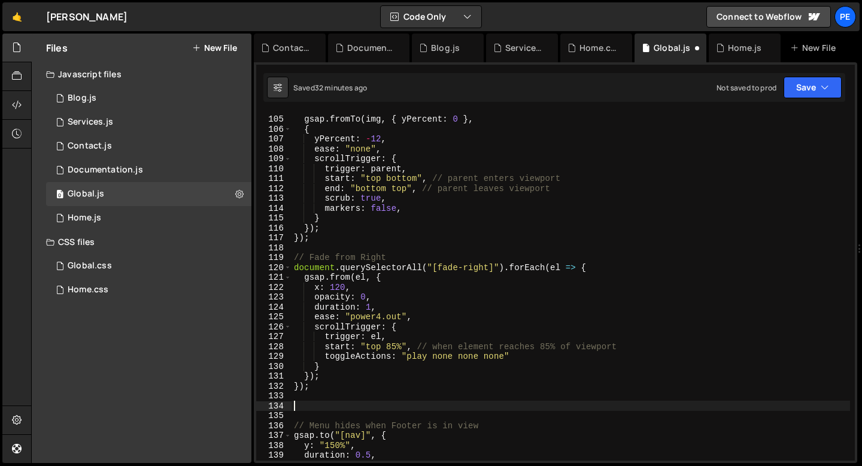
paste textarea "// Fade from Right"
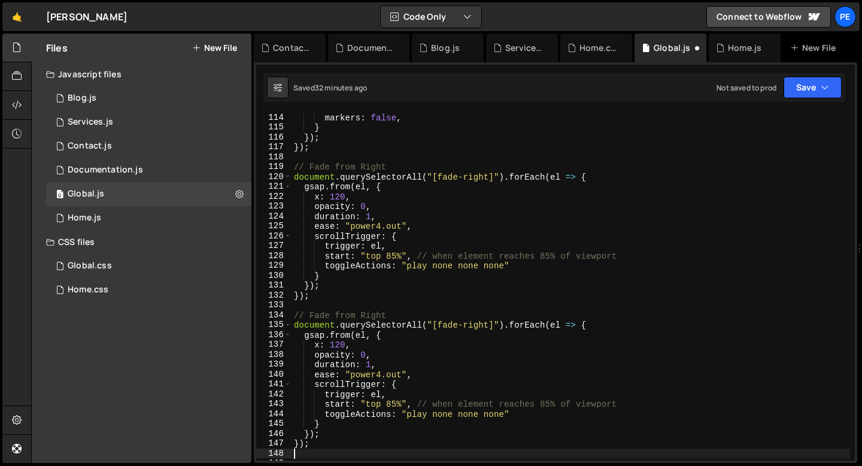
scroll to position [1124, 0]
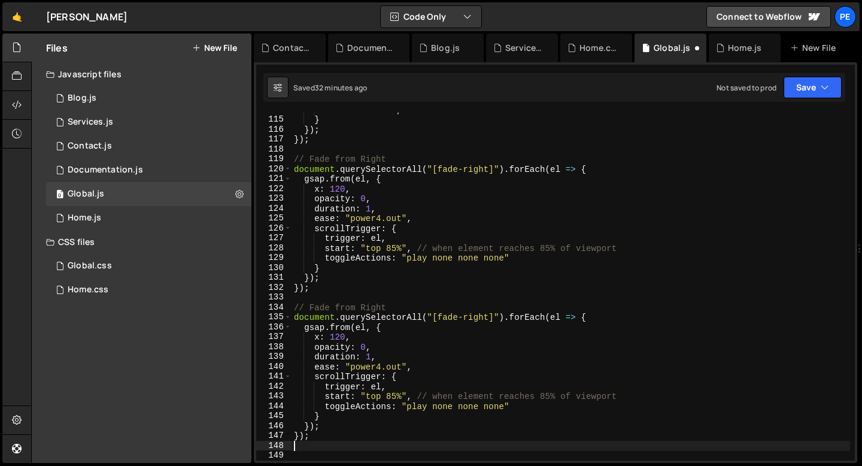
click at [366, 307] on div "markers : false , } }) ; }) ; // Fade from Right document . querySelectorAll ( …" at bounding box center [571, 289] width 559 height 368
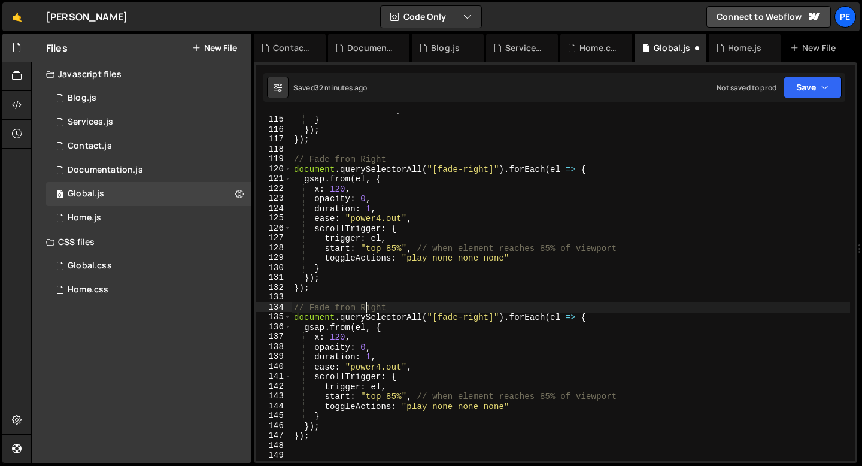
click at [366, 307] on div "markers : false , } }) ; }) ; // Fade from Right document . querySelectorAll ( …" at bounding box center [571, 289] width 559 height 368
type textarea "// Fade from Bottom"
click at [467, 295] on div "markers : false , } }) ; }) ; // Fade from Right document . querySelectorAll ( …" at bounding box center [571, 289] width 559 height 368
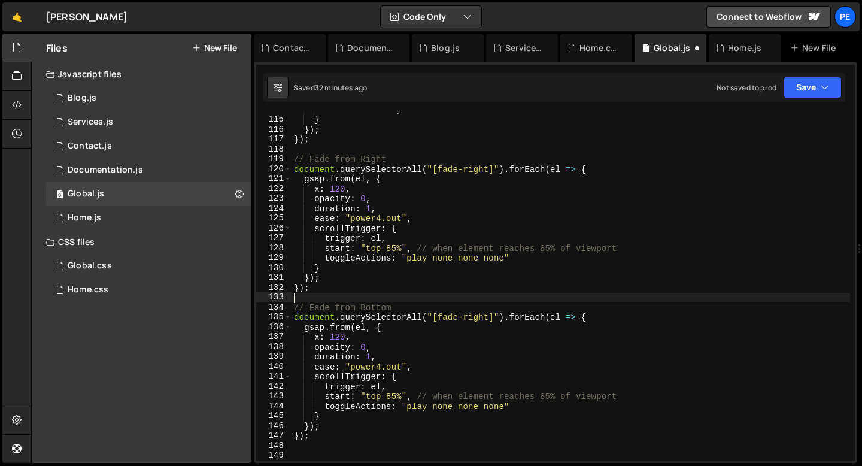
click at [475, 320] on div "markers : false , } }) ; }) ; // Fade from Right document . querySelectorAll ( …" at bounding box center [571, 289] width 559 height 368
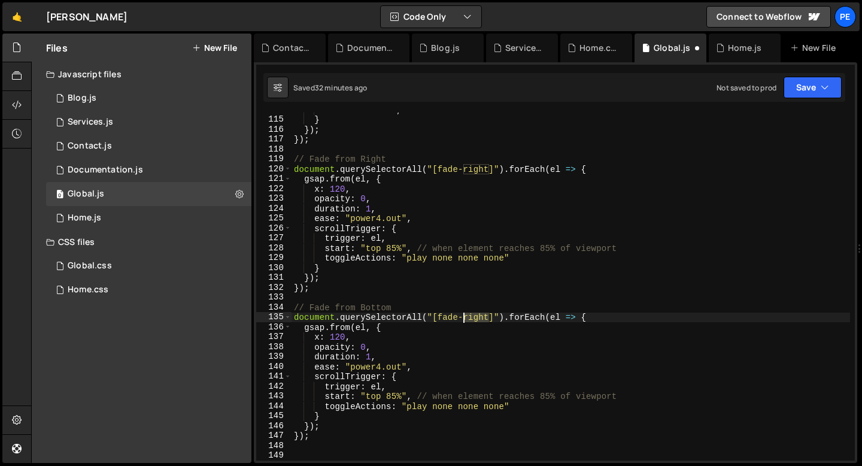
click at [475, 320] on div "markers : false , } }) ; }) ; // Fade from Right document . querySelectorAll ( …" at bounding box center [571, 289] width 559 height 368
click at [318, 336] on div "markers : false , } }) ; }) ; // Fade from Right document . querySelectorAll ( …" at bounding box center [571, 289] width 559 height 368
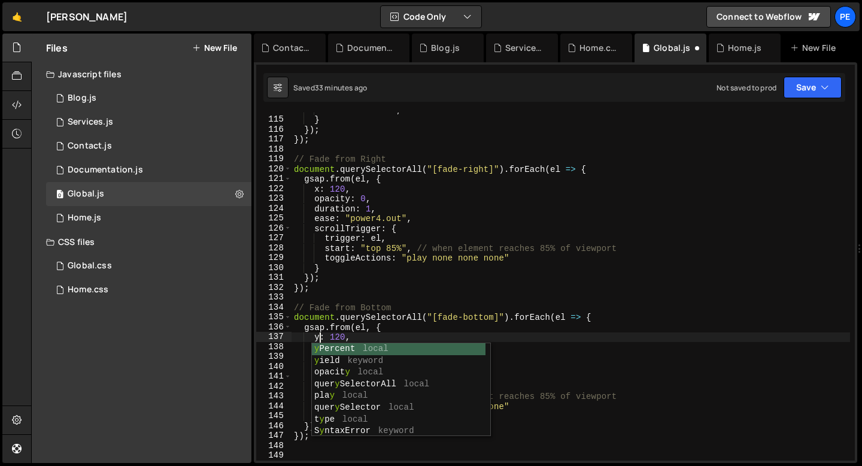
scroll to position [0, 2]
click at [355, 336] on div "markers : false , } }) ; }) ; // Fade from Right document . querySelectorAll ( …" at bounding box center [571, 289] width 559 height 368
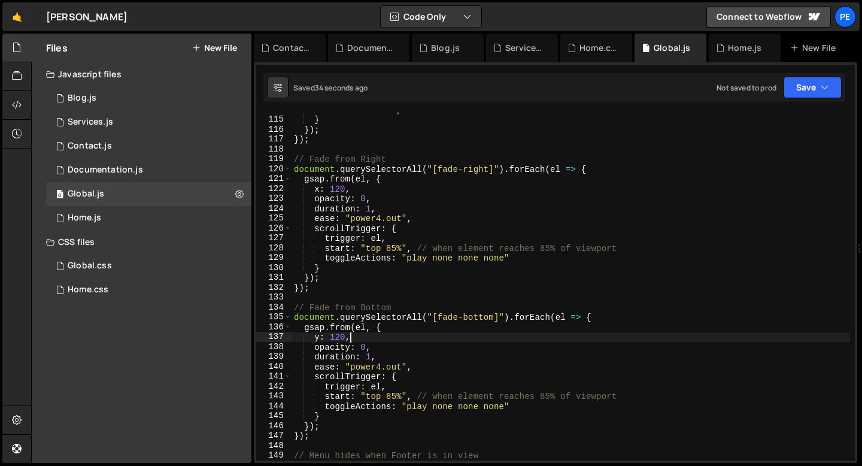
click at [394, 395] on div "markers : false , } }) ; }) ; // Fade from Right document . querySelectorAll ( …" at bounding box center [571, 289] width 559 height 368
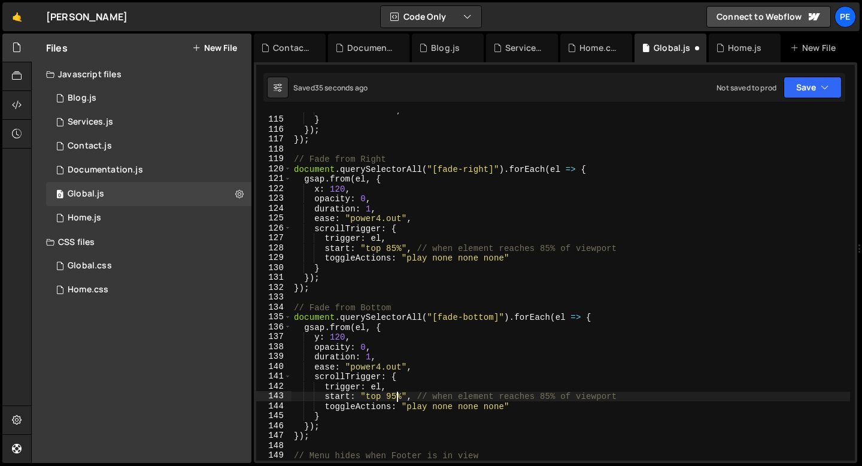
scroll to position [0, 7]
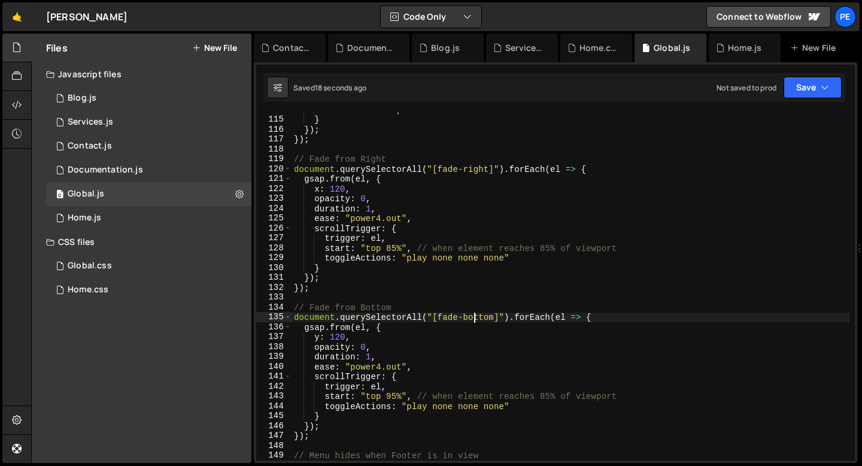
click at [474, 315] on div "markers : false , } }) ; }) ; // Fade from Right document . querySelectorAll ( …" at bounding box center [571, 289] width 559 height 368
click at [320, 337] on div "markers : false , } }) ; }) ; // Fade from Right document . querySelectorAll ( …" at bounding box center [571, 289] width 559 height 368
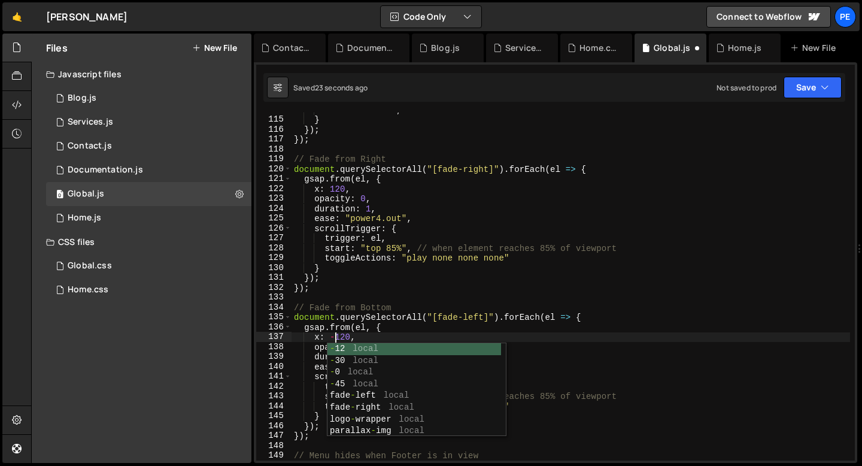
scroll to position [0, 2]
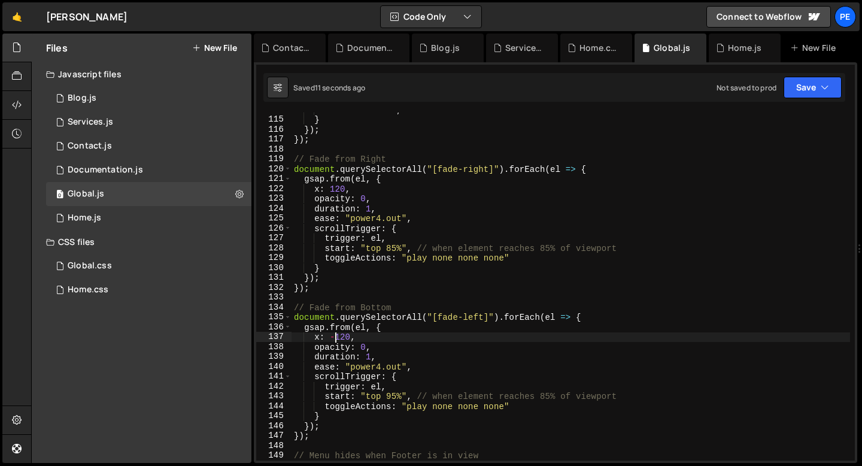
click at [395, 396] on div "markers : false , } }) ; }) ; // Fade from Right document . querySelectorAll ( …" at bounding box center [571, 289] width 559 height 368
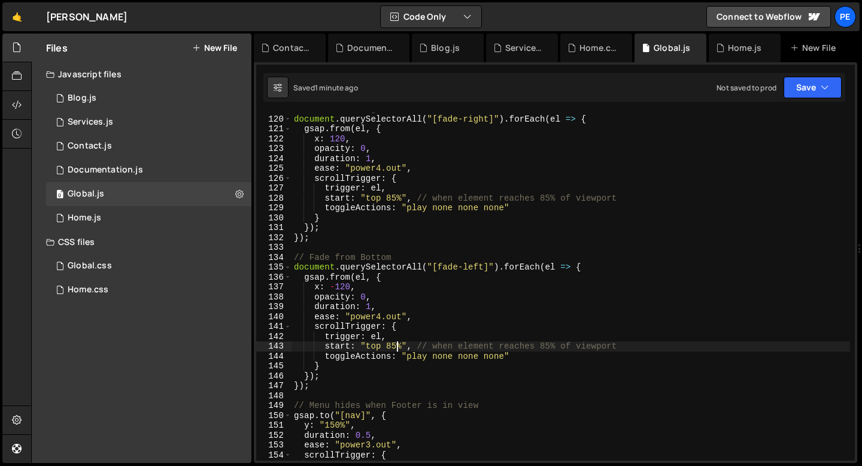
scroll to position [1205, 0]
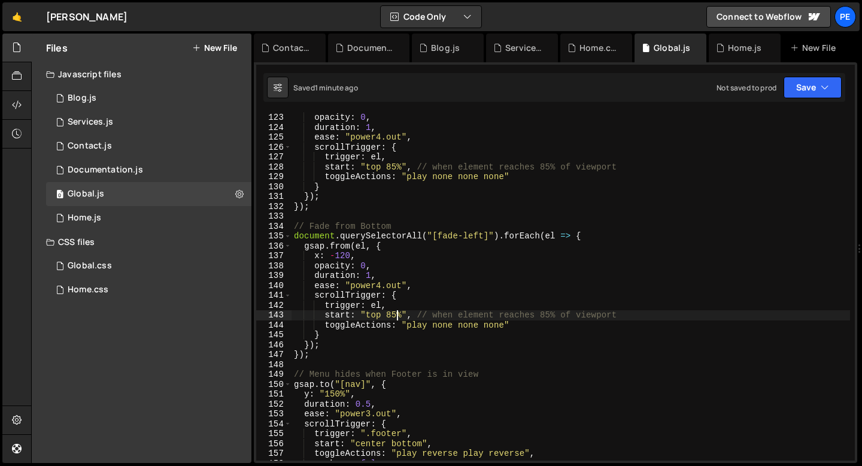
click at [323, 353] on div "opacity : 0 , duration : 1 , ease : "power4.out" , scrollTrigger : { trigger : …" at bounding box center [571, 297] width 559 height 368
type textarea "});"
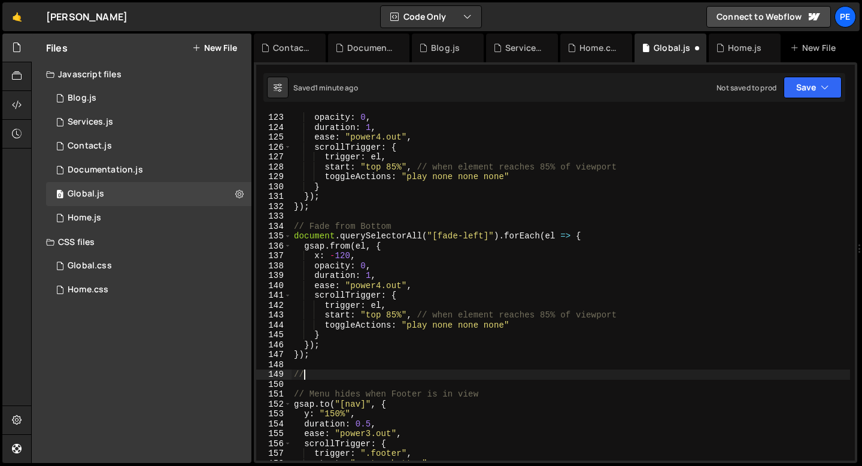
scroll to position [0, 0]
type textarea "// Footer Logo Animation"
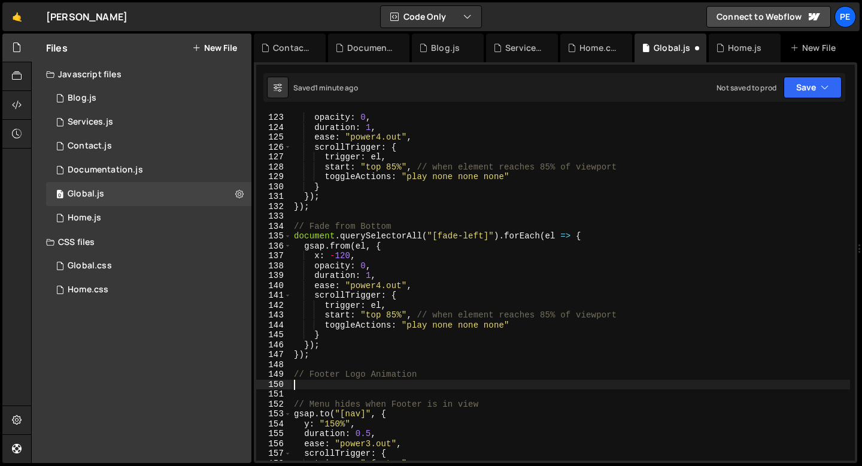
paste textarea "});"
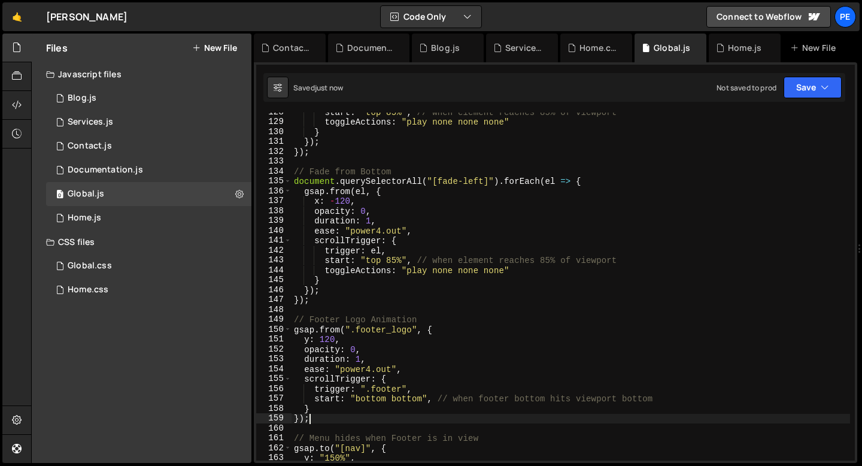
scroll to position [1262, 0]
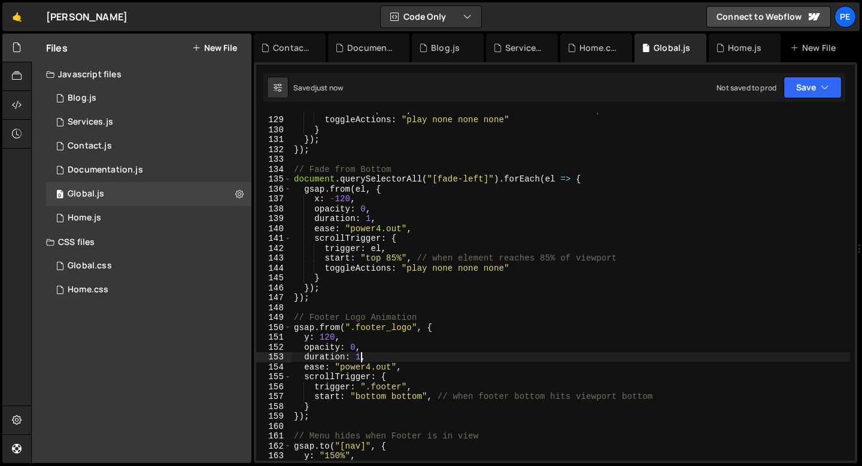
click at [362, 358] on div "start : "top 85%" , // when element reaches 85% of viewport toggleActions : "pl…" at bounding box center [571, 289] width 559 height 368
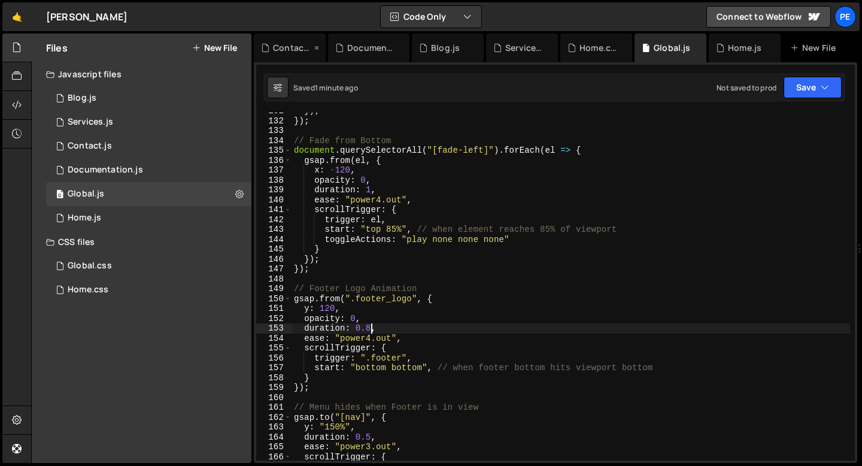
scroll to position [1299, 0]
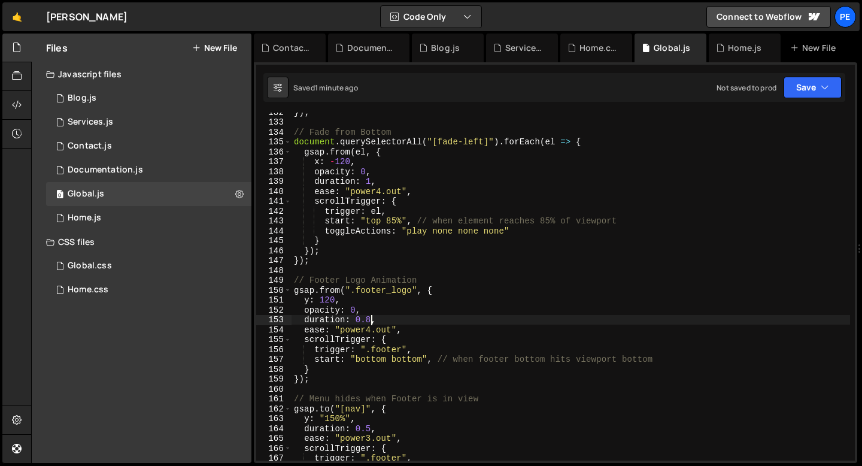
click at [399, 340] on div "}) ; // Fade from Bottom document . querySelectorAll ( "[fade-left]" ) . forEac…" at bounding box center [571, 291] width 559 height 368
type textarea "scrollTrigger: {"
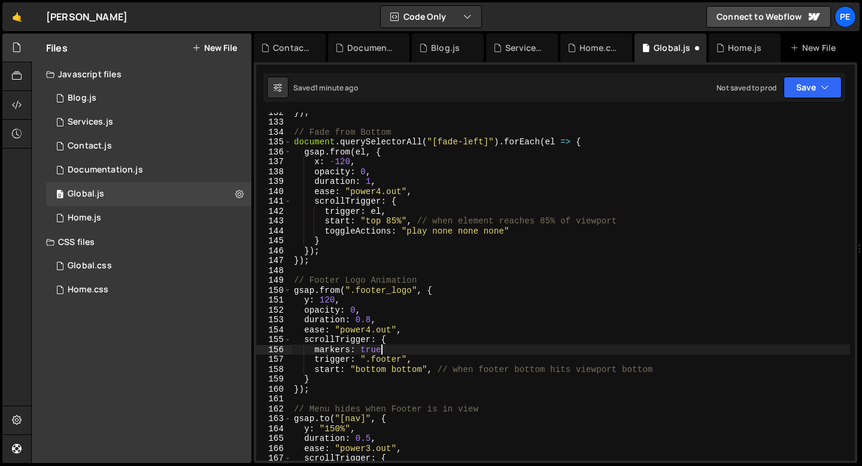
scroll to position [0, 5]
click at [374, 350] on div "}) ; // Fade from Bottom document . querySelectorAll ( "[fade-left]" ) . forEac…" at bounding box center [571, 291] width 559 height 368
click at [374, 349] on div "}) ; // Fade from Bottom document . querySelectorAll ( "[fade-left]" ) . forEac…" at bounding box center [571, 291] width 559 height 368
click at [404, 371] on div "}) ; // Fade from Bottom document . querySelectorAll ( "[fade-left]" ) . forEac…" at bounding box center [571, 291] width 559 height 368
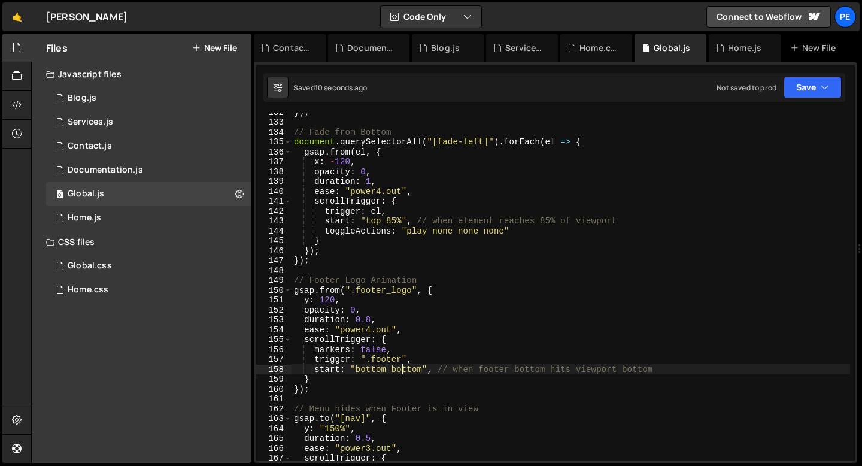
click at [404, 371] on div "}) ; // Fade from Bottom document . querySelectorAll ( "[fade-left]" ) . forEac…" at bounding box center [571, 291] width 559 height 368
click at [393, 380] on div "}) ; // Fade from Bottom document . querySelectorAll ( "[fade-left]" ) . forEac…" at bounding box center [571, 291] width 559 height 368
click at [396, 370] on div "}) ; // Fade from Bottom document . querySelectorAll ( "[fade-left]" ) . forEac…" at bounding box center [571, 291] width 559 height 368
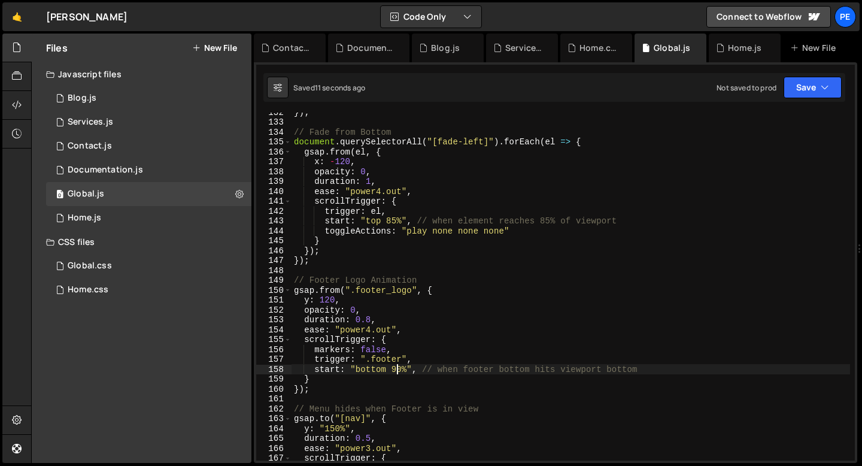
click at [396, 370] on div "}) ; // Fade from Bottom document . querySelectorAll ( "[fade-left]" ) . forEac…" at bounding box center [571, 291] width 559 height 368
click at [376, 348] on div "}) ; // Fade from Bottom document . querySelectorAll ( "[fade-left]" ) . forEac…" at bounding box center [571, 291] width 559 height 368
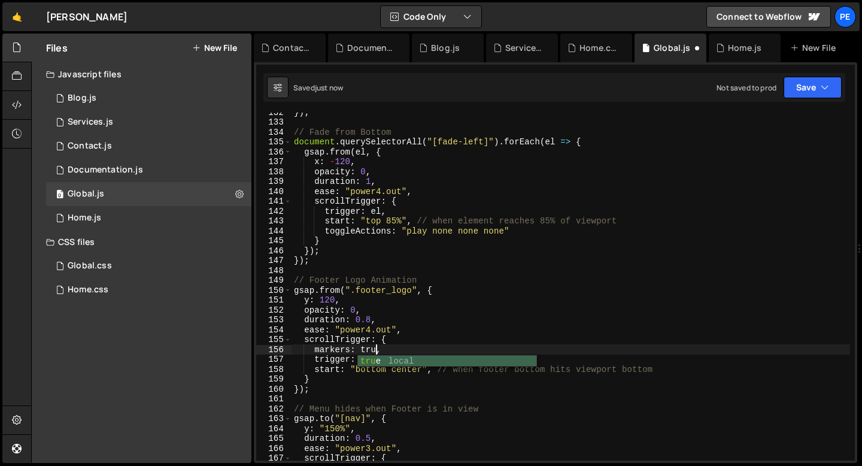
scroll to position [0, 5]
click at [365, 370] on div "}) ; // Fade from Bottom document . querySelectorAll ( "[fade-left]" ) . forEac…" at bounding box center [571, 291] width 559 height 368
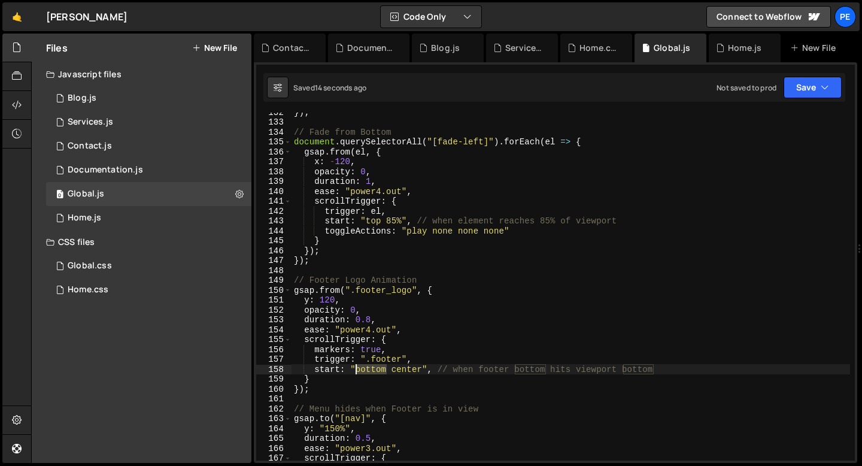
click at [365, 370] on div "}) ; // Fade from Bottom document . querySelectorAll ( "[fade-left]" ) . forEac…" at bounding box center [571, 291] width 559 height 368
click at [406, 369] on div "}) ; // Fade from Bottom document . querySelectorAll ( "[fade-left]" ) . forEac…" at bounding box center [571, 291] width 559 height 368
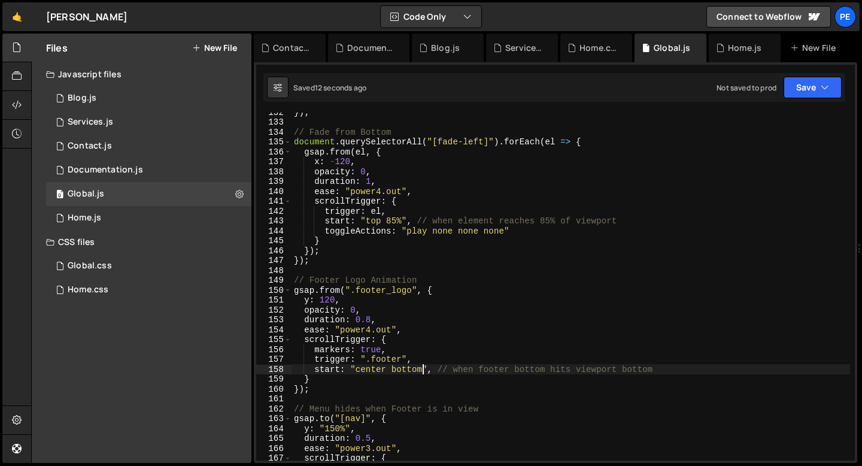
click at [366, 371] on div "}) ; // Fade from Bottom document . querySelectorAll ( "[fade-left]" ) . forEac…" at bounding box center [571, 291] width 559 height 368
click at [366, 370] on div "}) ; // Fade from Bottom document . querySelectorAll ( "[fade-left]" ) . forEac…" at bounding box center [571, 291] width 559 height 368
click at [372, 348] on div "}) ; // Fade from Bottom document . querySelectorAll ( "[fade-left]" ) . forEac…" at bounding box center [571, 291] width 559 height 368
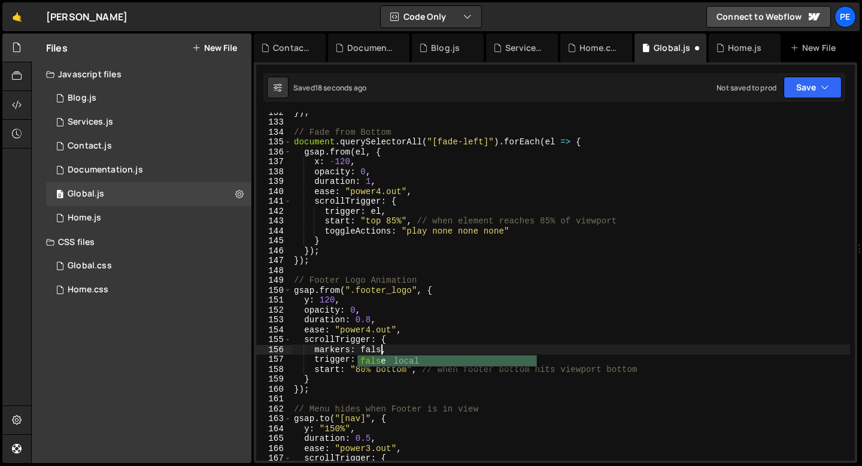
scroll to position [0, 6]
type textarea "markers: false,"
click at [295, 46] on div "Contact.js" at bounding box center [292, 48] width 38 height 12
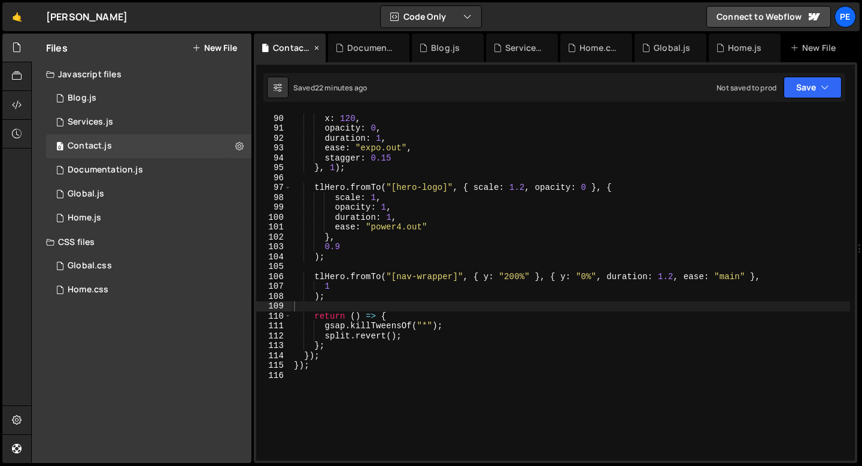
click at [314, 48] on icon at bounding box center [317, 48] width 8 height 12
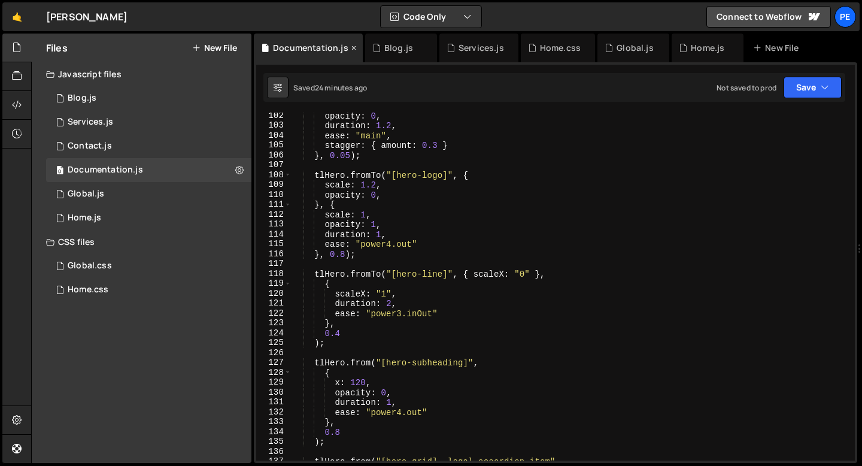
click at [351, 47] on icon at bounding box center [354, 48] width 8 height 12
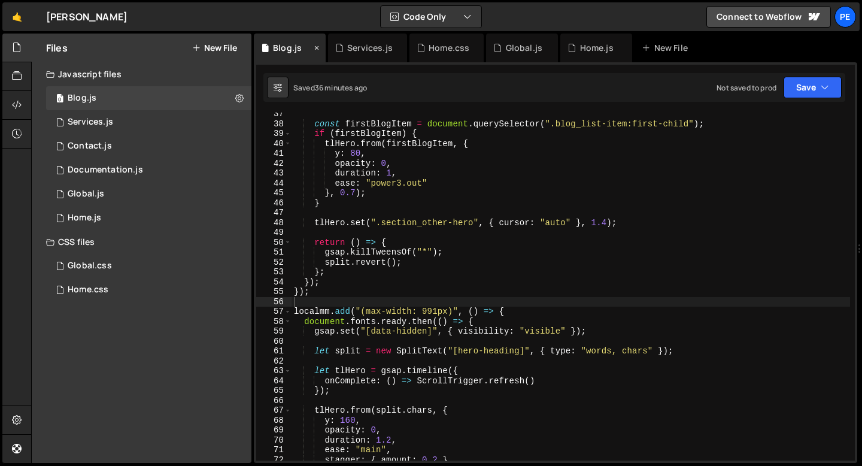
click at [318, 49] on icon at bounding box center [317, 48] width 8 height 12
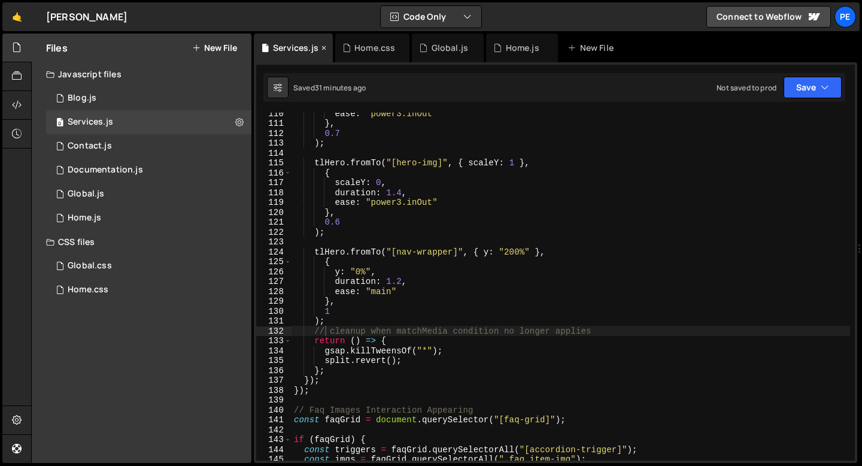
click at [322, 49] on icon at bounding box center [324, 48] width 8 height 12
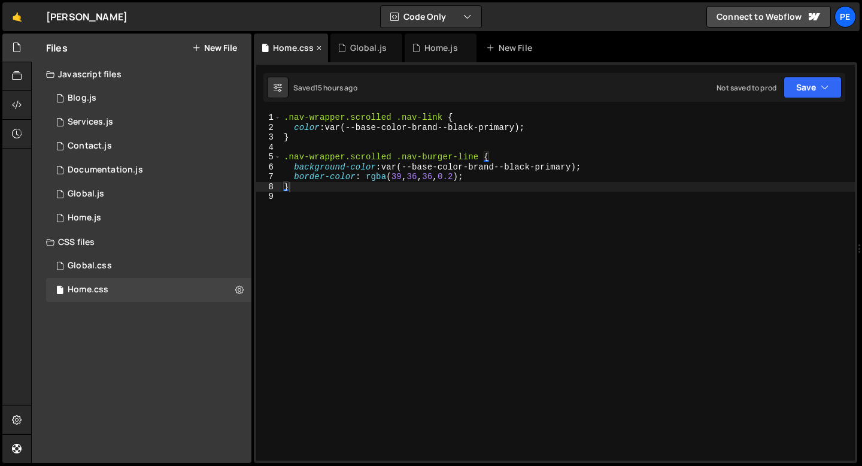
click at [323, 49] on icon at bounding box center [319, 48] width 8 height 12
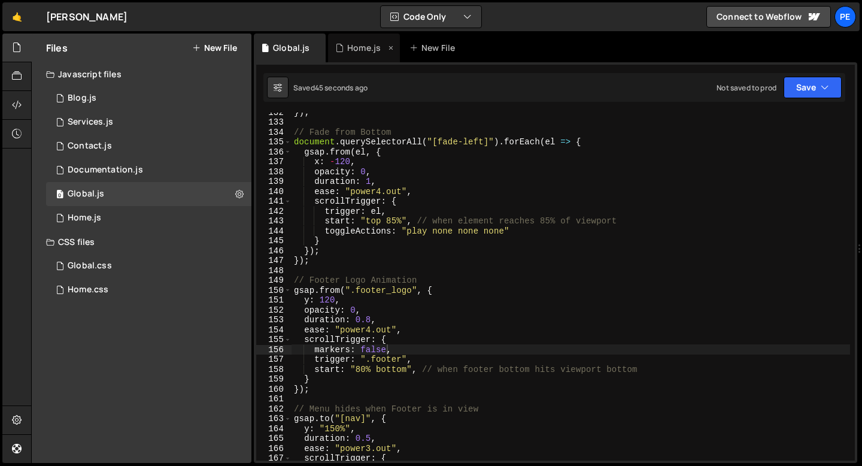
click at [0, 0] on icon at bounding box center [0, 0] width 0 height 0
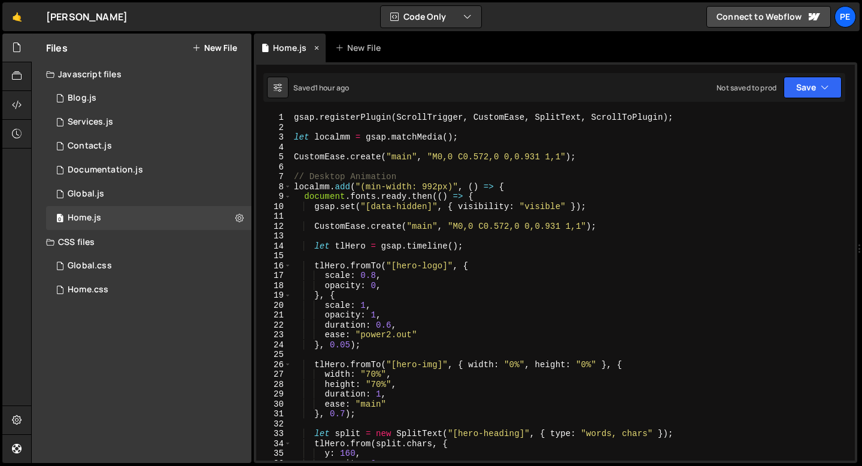
click at [317, 48] on icon at bounding box center [317, 48] width 8 height 12
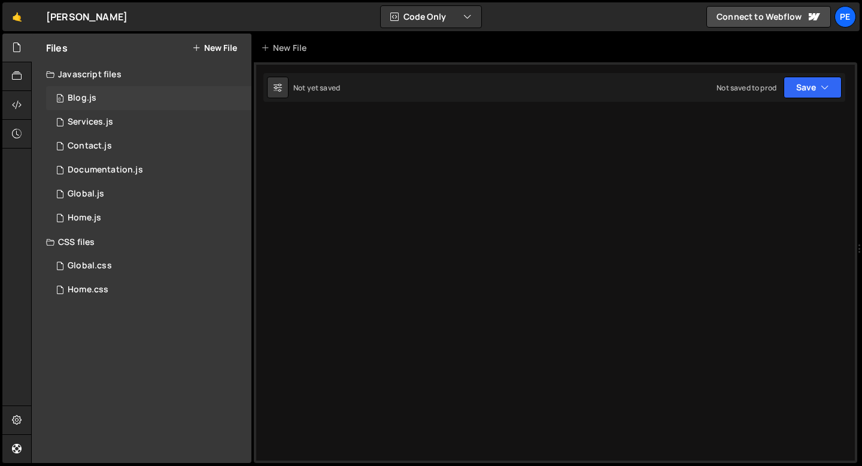
click at [110, 92] on div "0 Blog.js 0" at bounding box center [148, 98] width 205 height 24
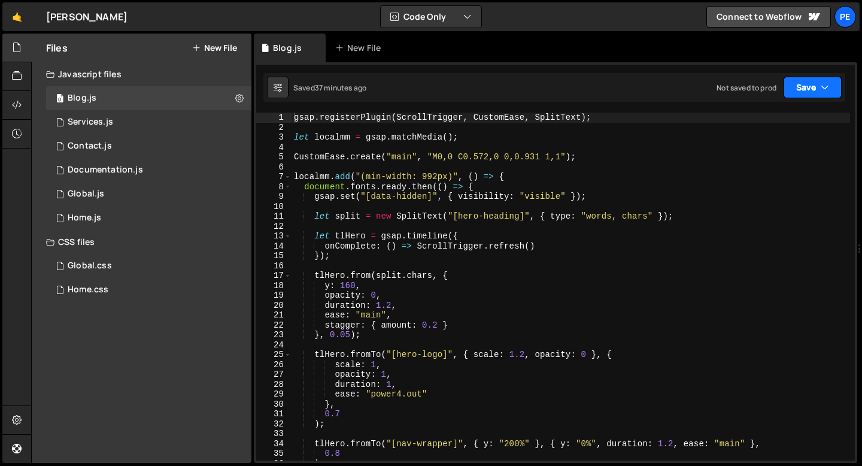
click at [802, 85] on button "Save" at bounding box center [813, 88] width 58 height 22
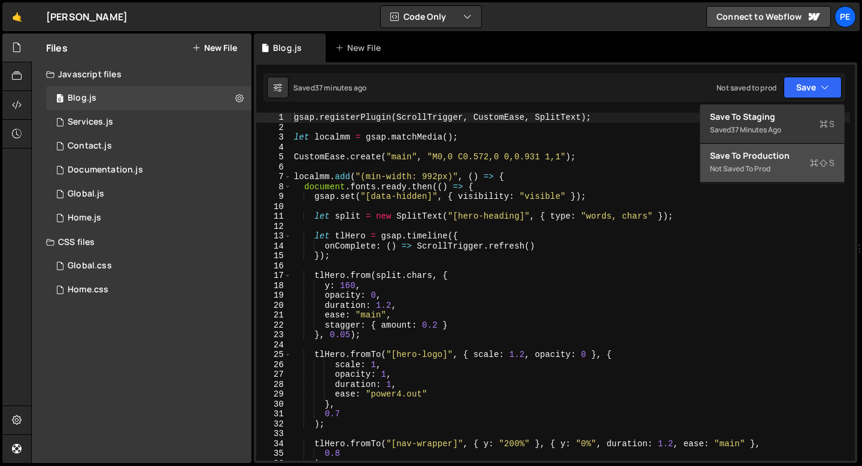
click at [771, 162] on div "Not saved to prod" at bounding box center [772, 169] width 125 height 14
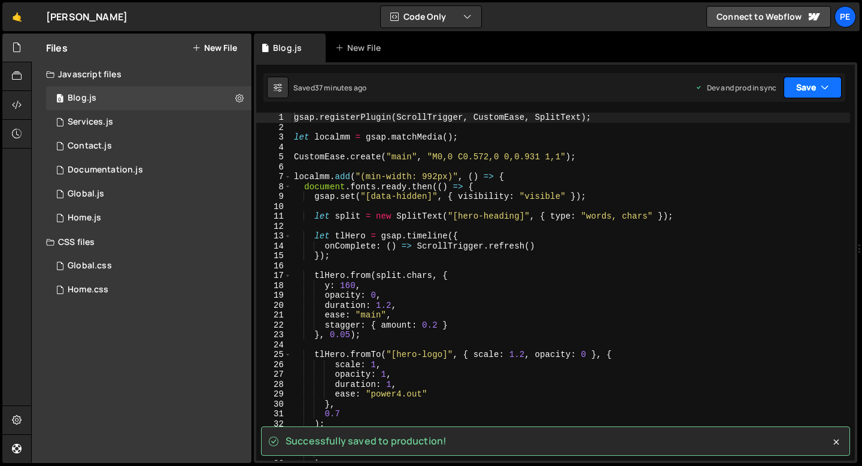
click at [798, 90] on button "Save" at bounding box center [813, 88] width 58 height 22
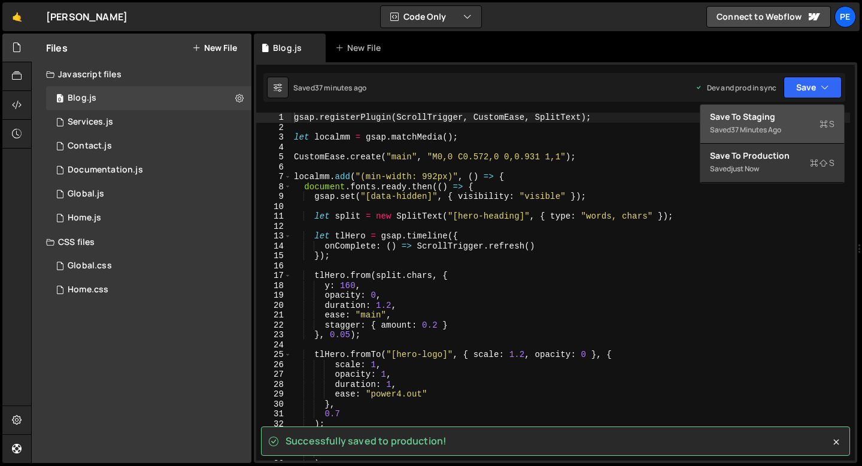
click at [782, 124] on div "Saved 37 minutes ago" at bounding box center [772, 130] width 125 height 14
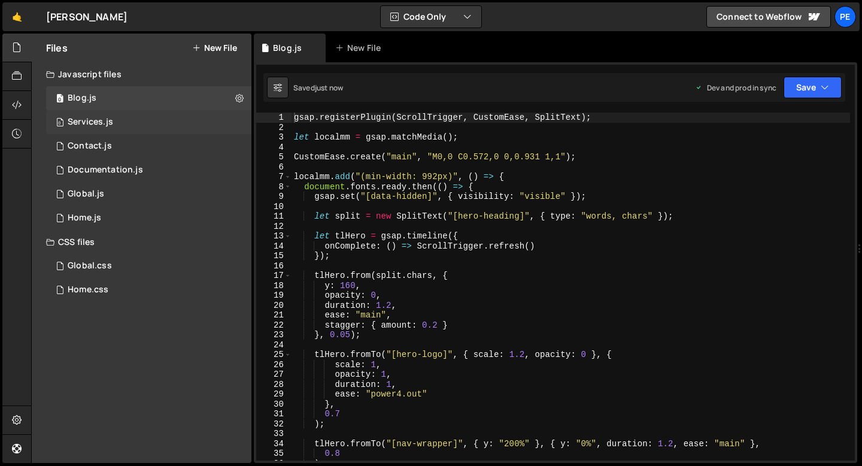
click at [98, 124] on div "Services.js" at bounding box center [91, 122] width 46 height 11
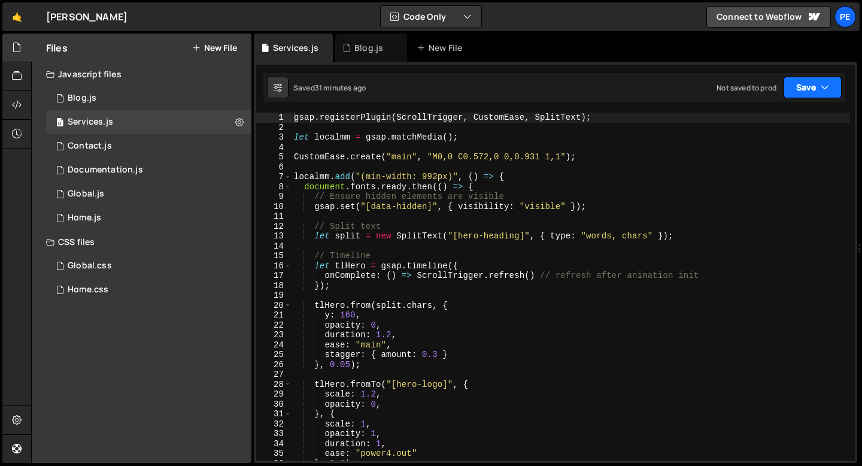
click at [827, 91] on icon "button" at bounding box center [825, 87] width 8 height 12
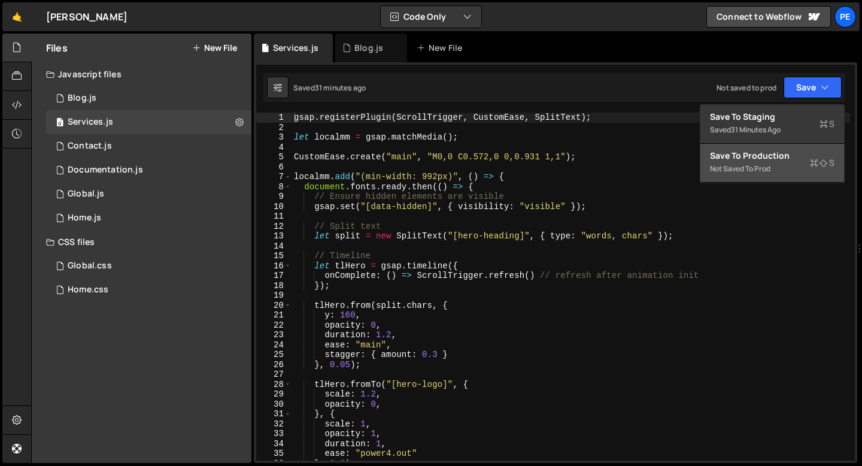
click at [758, 156] on div "Save to Production S" at bounding box center [772, 156] width 125 height 12
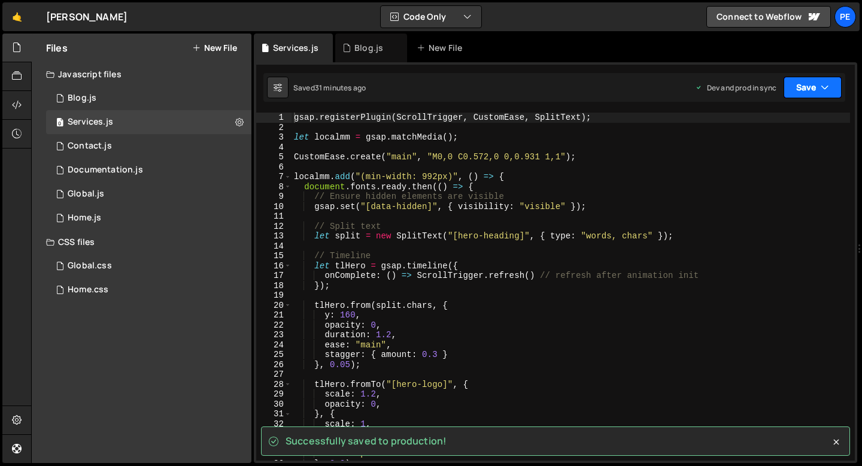
click at [805, 93] on button "Save" at bounding box center [813, 88] width 58 height 22
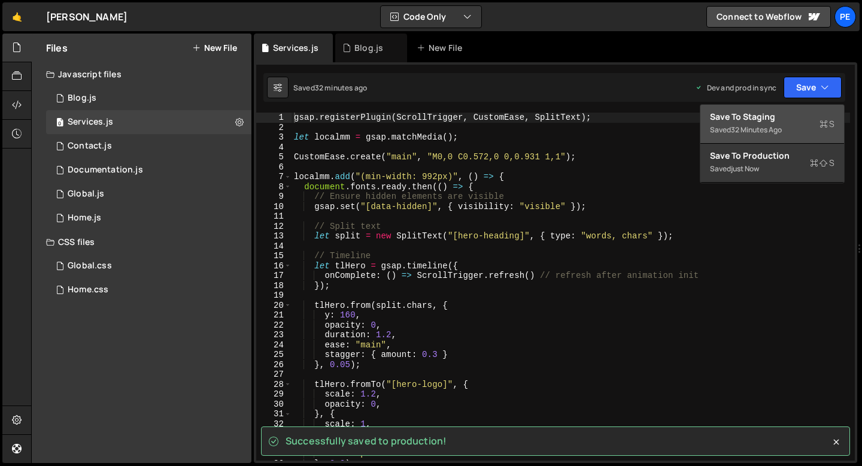
click at [787, 119] on div "Save to Staging S" at bounding box center [772, 117] width 125 height 12
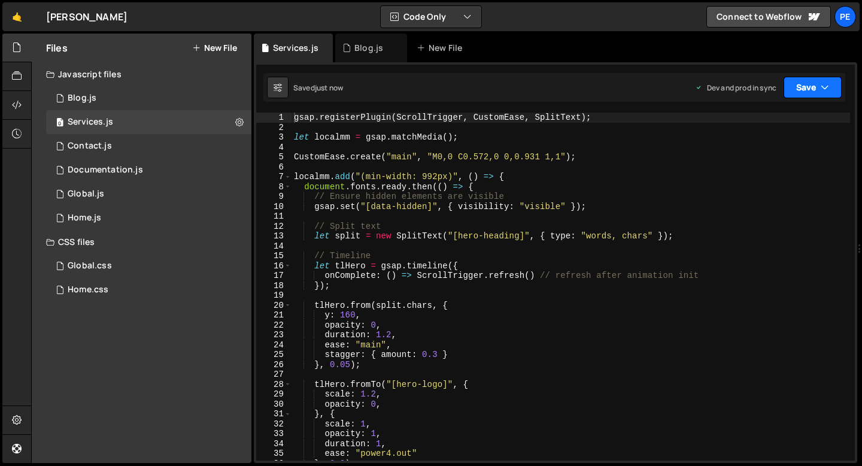
click at [801, 81] on button "Save" at bounding box center [813, 88] width 58 height 22
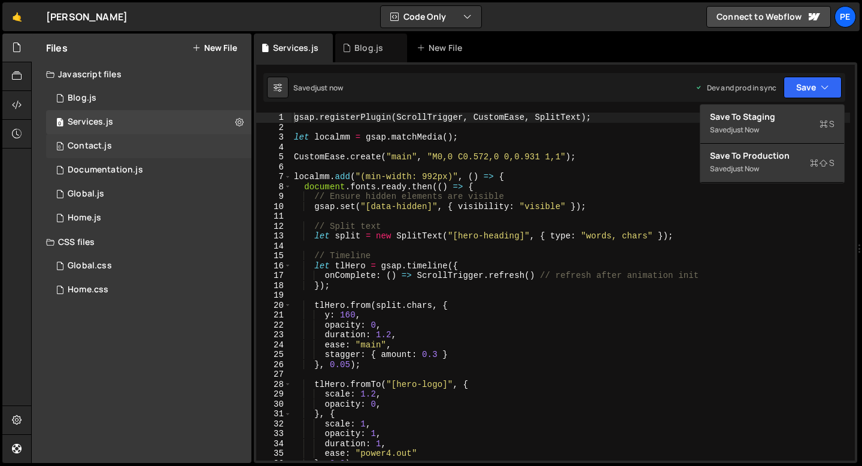
click at [125, 147] on div "0 Contact.js 0" at bounding box center [148, 146] width 205 height 24
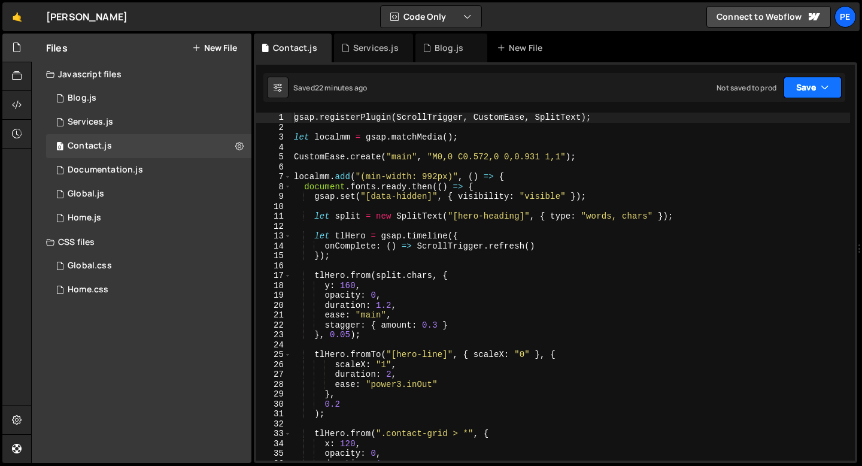
click at [818, 80] on button "Save" at bounding box center [813, 88] width 58 height 22
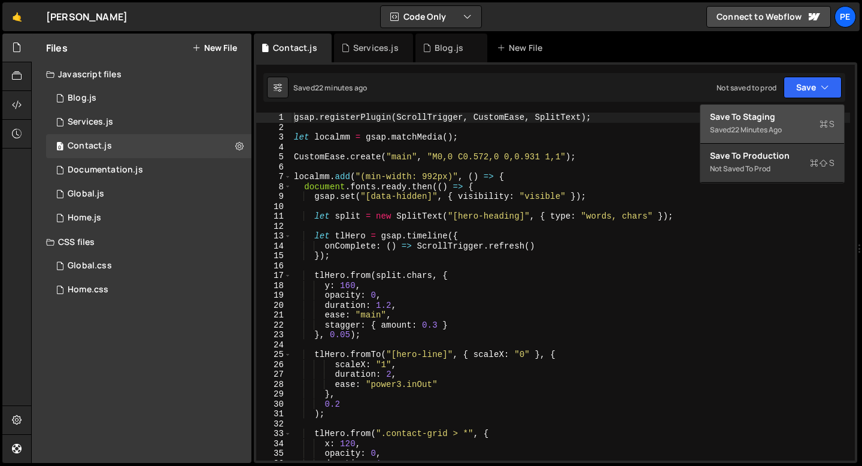
click at [795, 120] on div "Save to Staging S" at bounding box center [772, 117] width 125 height 12
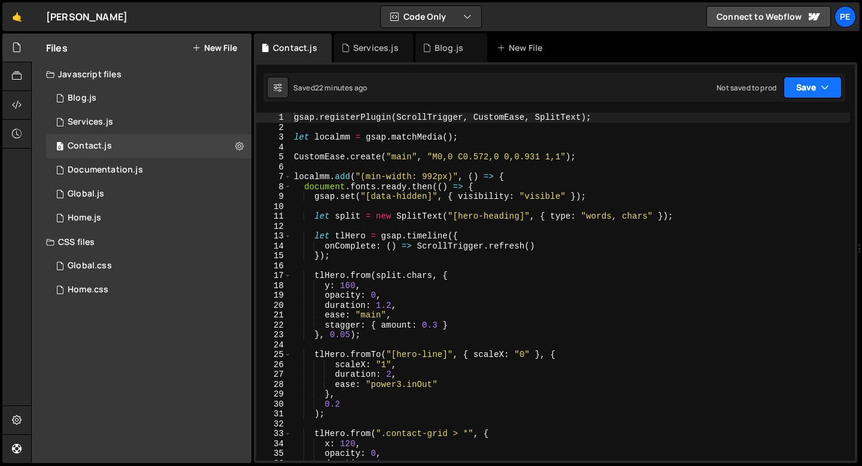
click at [819, 87] on button "Save" at bounding box center [813, 88] width 58 height 22
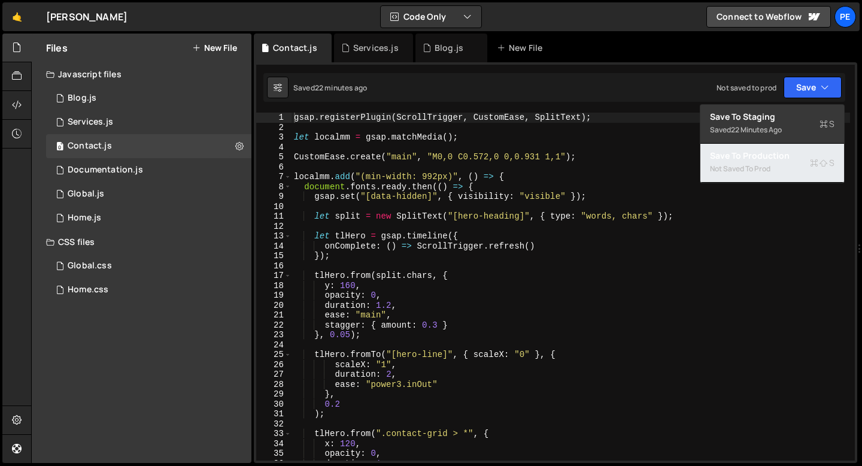
click at [782, 165] on div "Not saved to prod" at bounding box center [772, 169] width 125 height 14
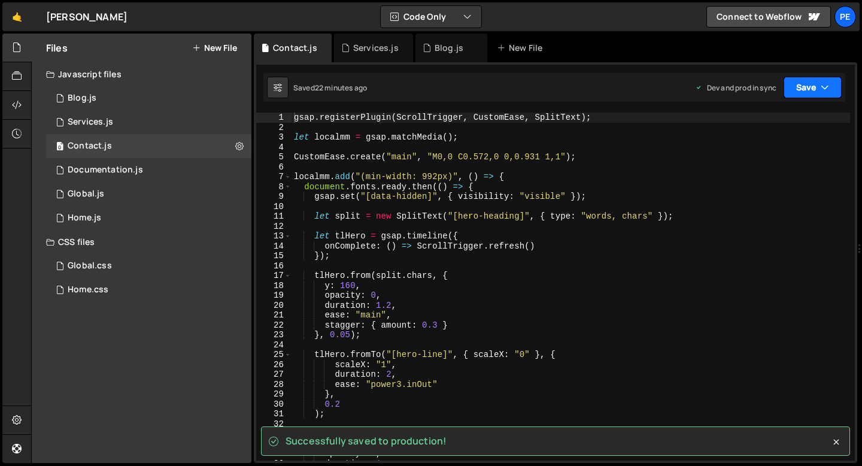
click at [801, 93] on button "Save" at bounding box center [813, 88] width 58 height 22
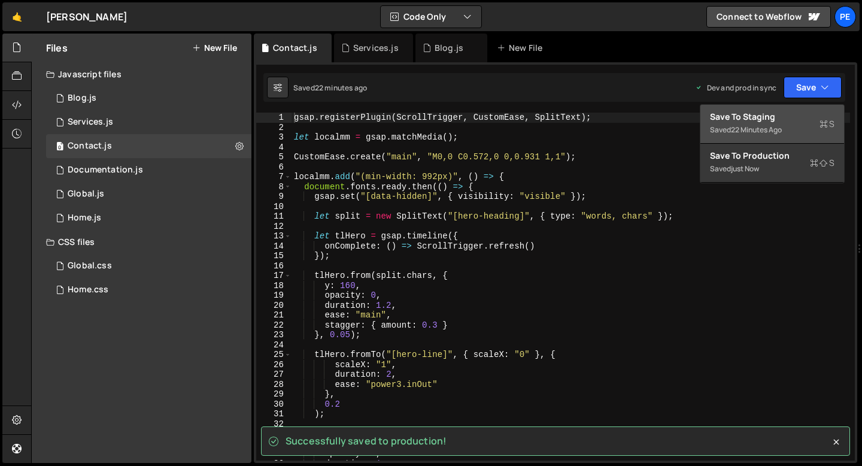
click at [770, 128] on div "22 minutes ago" at bounding box center [756, 130] width 51 height 10
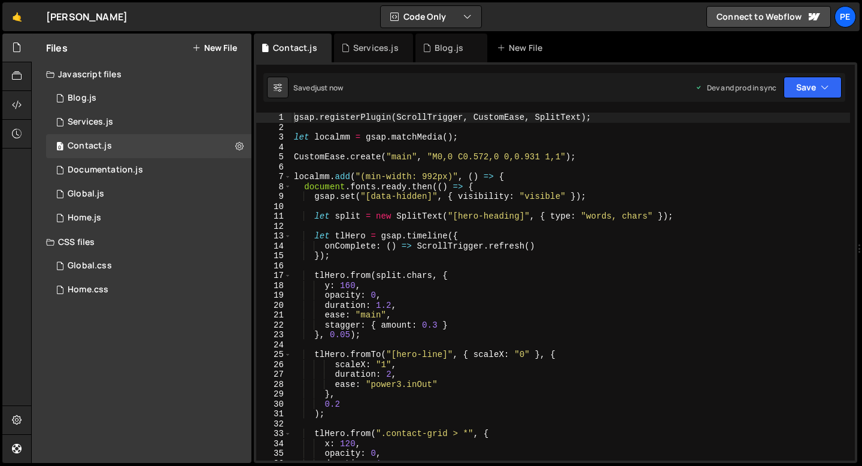
click at [736, 125] on div "gsap . registerPlugin ( ScrollTrigger , CustomEase , SplitText ) ; let localmm …" at bounding box center [571, 297] width 559 height 368
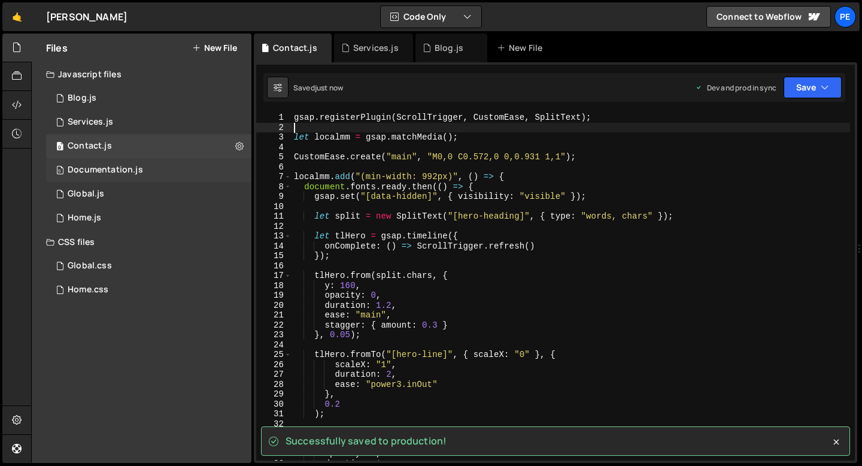
click at [149, 175] on div "0 Documentation.js 0" at bounding box center [148, 170] width 205 height 24
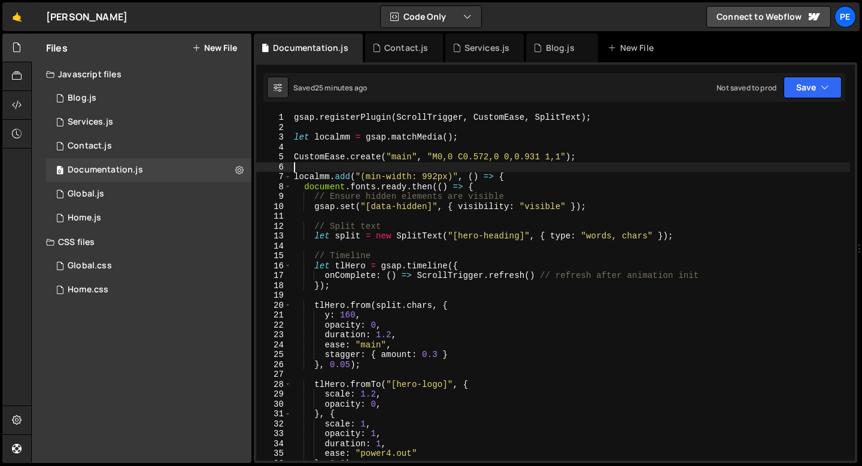
click at [587, 169] on div "gsap . registerPlugin ( ScrollTrigger , CustomEase , SplitText ) ; let localmm …" at bounding box center [571, 297] width 559 height 368
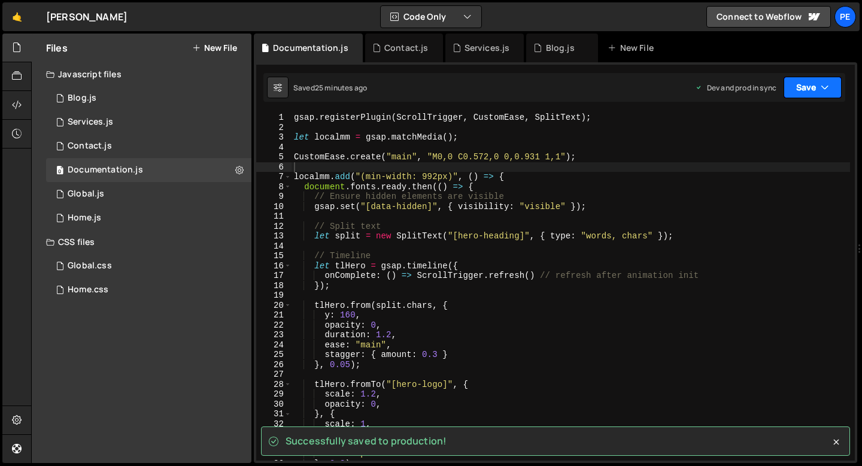
click at [817, 86] on button "Save" at bounding box center [813, 88] width 58 height 22
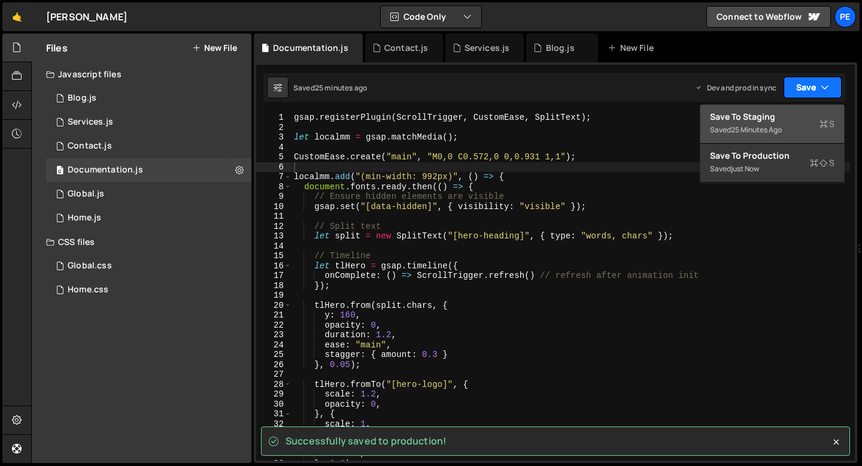
click at [816, 86] on button "Save" at bounding box center [813, 88] width 58 height 22
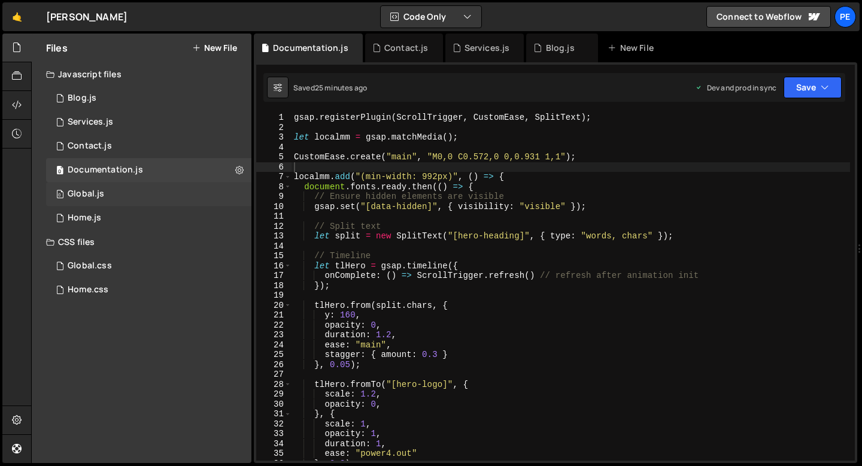
click at [131, 188] on div "0 Global.js 0" at bounding box center [148, 194] width 205 height 24
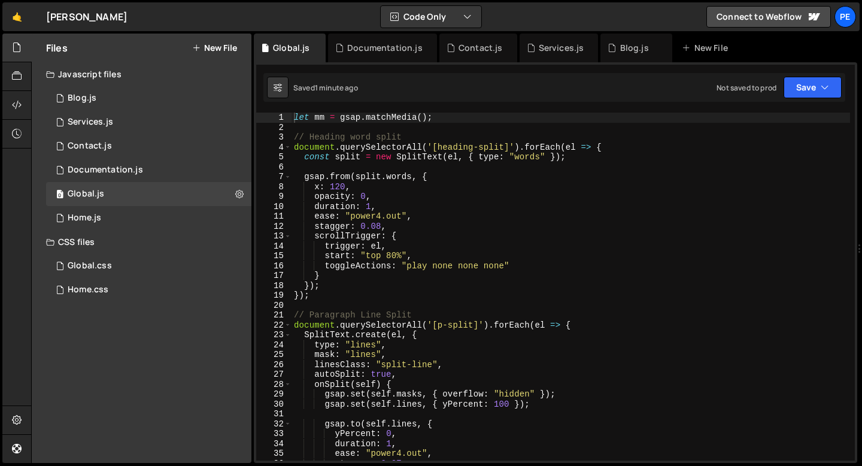
type textarea "x: 120,"
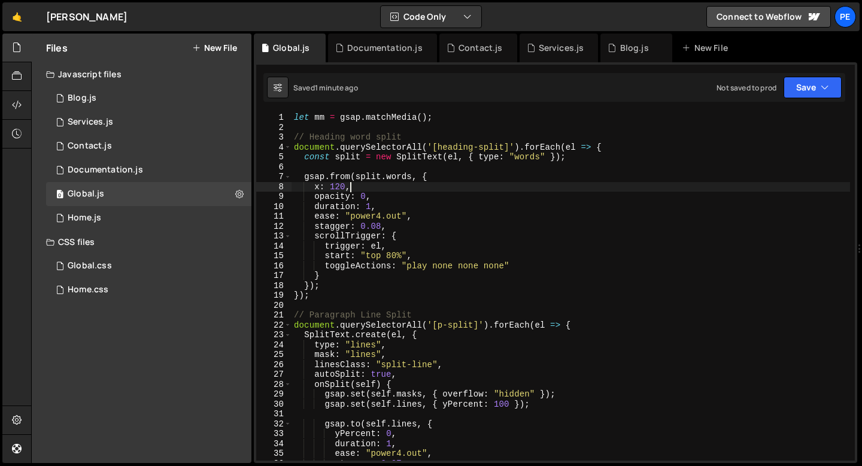
click at [470, 186] on div "let mm = gsap . matchMedia ( ) ; // Heading word split document . querySelector…" at bounding box center [571, 297] width 559 height 368
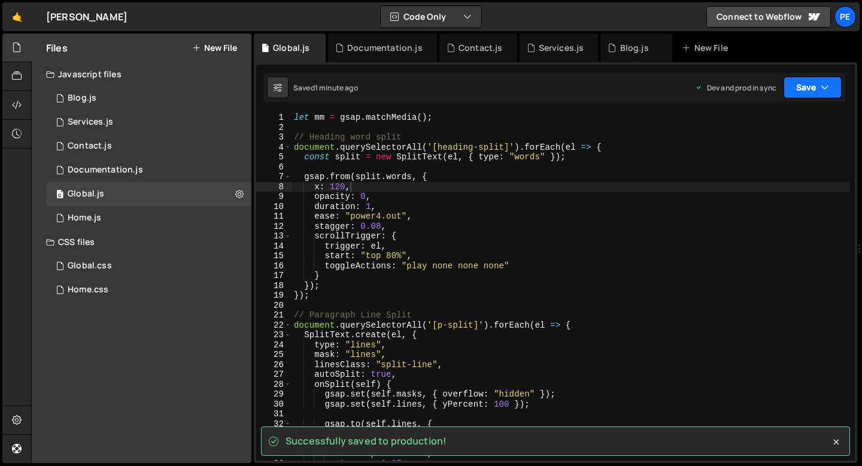
click at [822, 87] on icon "button" at bounding box center [825, 87] width 8 height 12
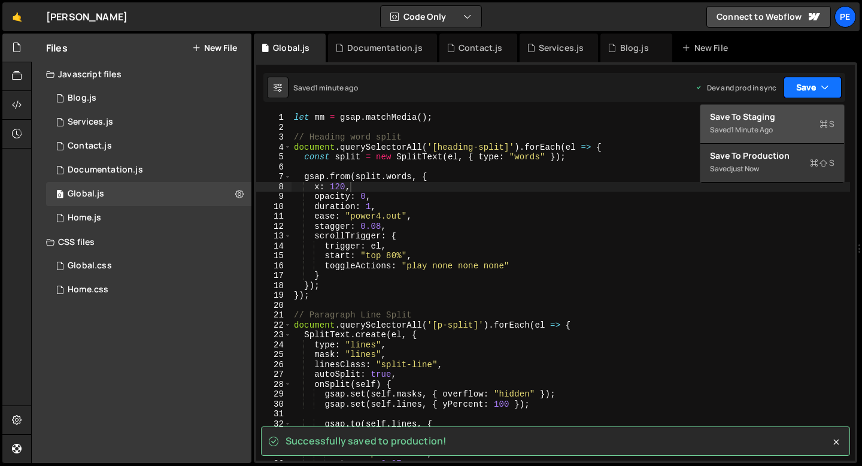
click at [821, 87] on icon "button" at bounding box center [825, 87] width 8 height 12
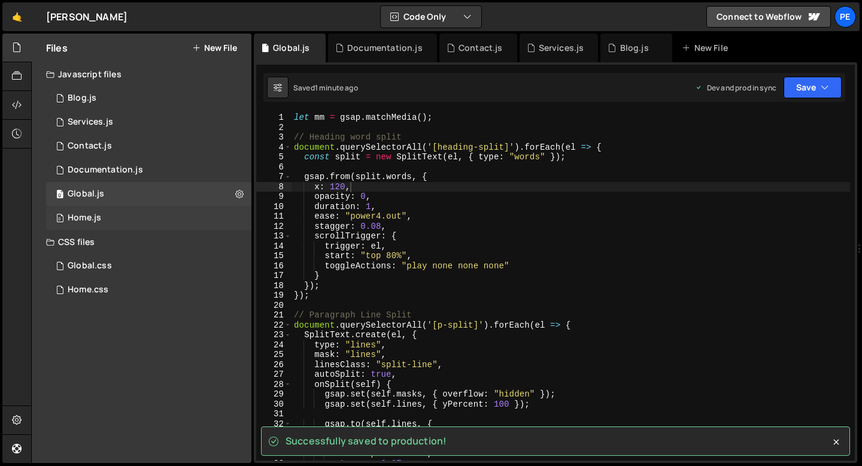
click at [107, 220] on div "0 Home.js 0" at bounding box center [148, 218] width 205 height 24
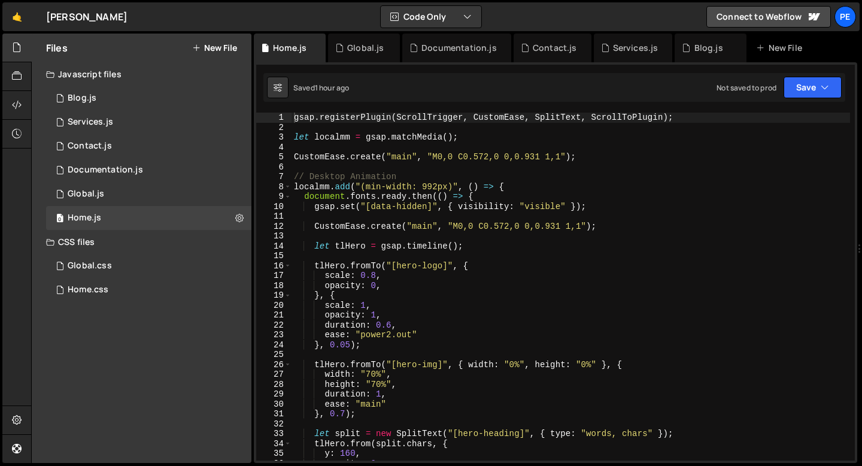
type textarea "localmm.add("(min-width: 992px)", () => {"
click at [409, 189] on div "gsap . registerPlugin ( ScrollTrigger , CustomEase , SplitText , ScrollToPlugin…" at bounding box center [571, 297] width 559 height 368
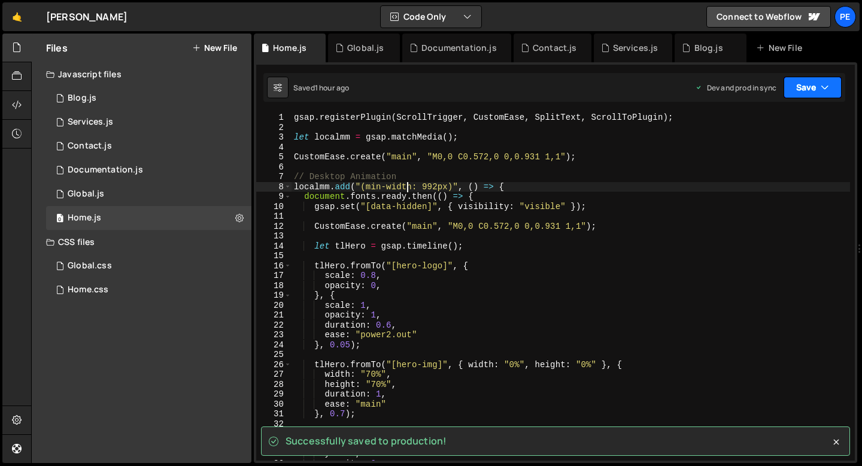
click at [800, 90] on button "Save" at bounding box center [813, 88] width 58 height 22
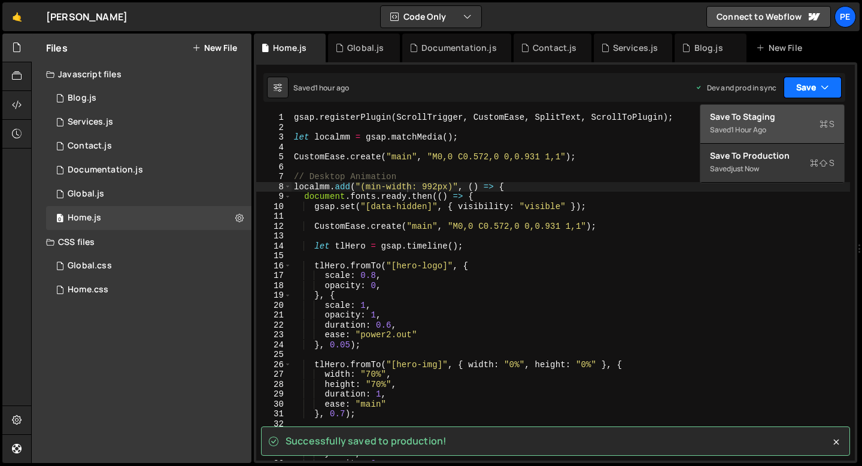
click at [799, 90] on button "Save" at bounding box center [813, 88] width 58 height 22
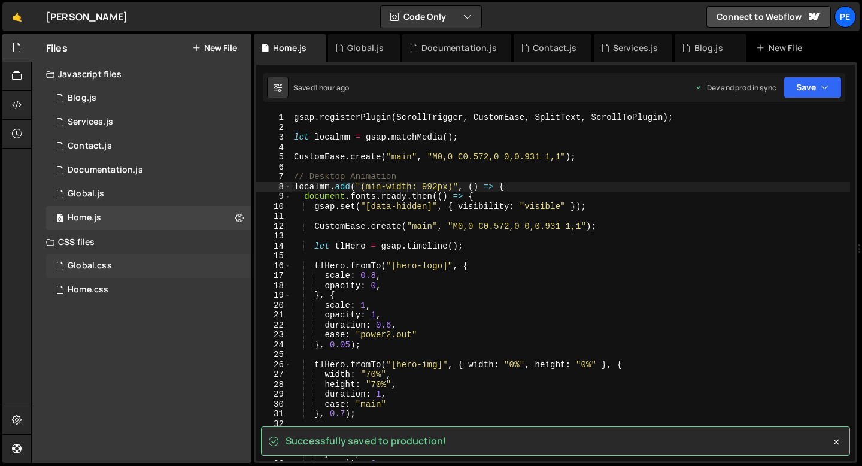
click at [104, 271] on div "Global.css 0" at bounding box center [148, 266] width 205 height 24
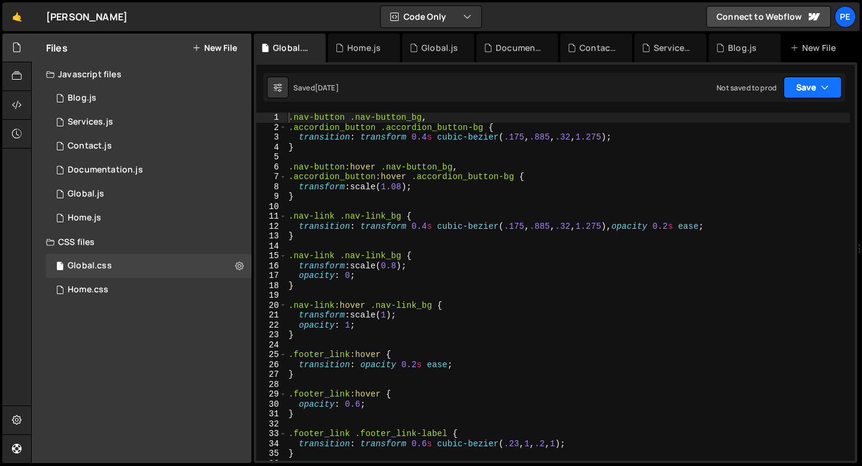
click at [811, 90] on button "Save" at bounding box center [813, 88] width 58 height 22
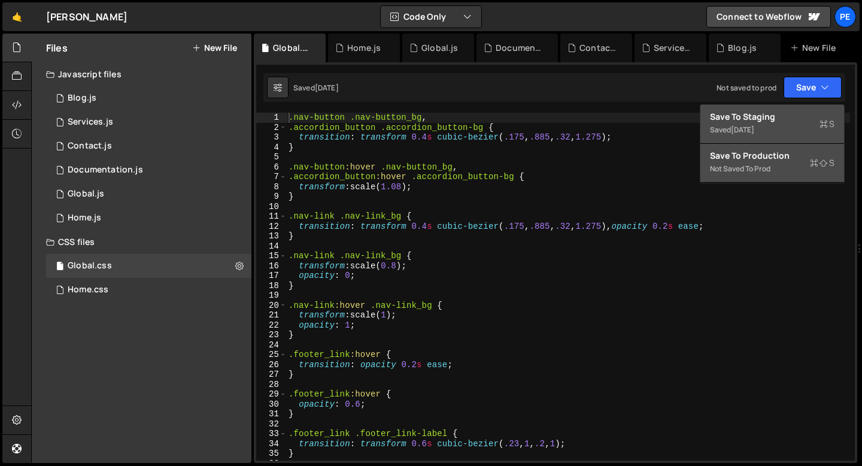
click at [774, 165] on div "Not saved to prod" at bounding box center [772, 169] width 125 height 14
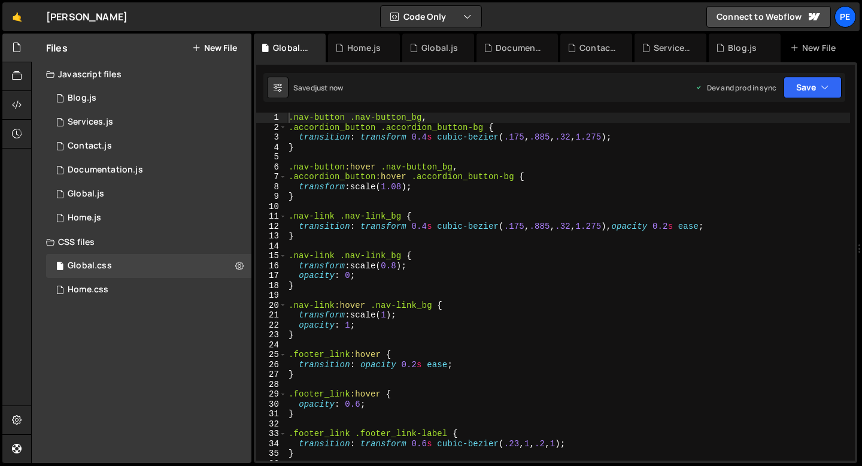
click at [803, 102] on div "Type cmd + s to save your Javascript file. XXXXXXXXXXXXXXXXXXXXXXXXXXXXXXXXXXXX…" at bounding box center [556, 262] width 604 height 401
click at [803, 90] on button "Save" at bounding box center [813, 88] width 58 height 22
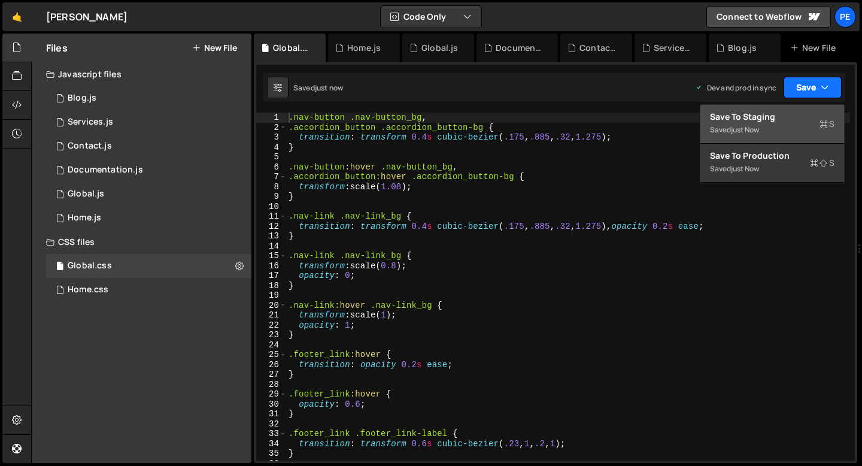
click at [803, 89] on button "Save" at bounding box center [813, 88] width 58 height 22
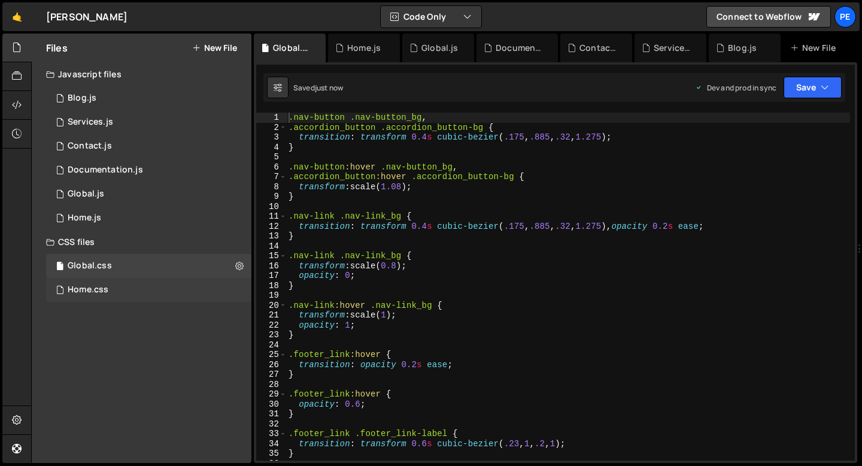
click at [125, 280] on div "Home.css 0" at bounding box center [148, 290] width 205 height 24
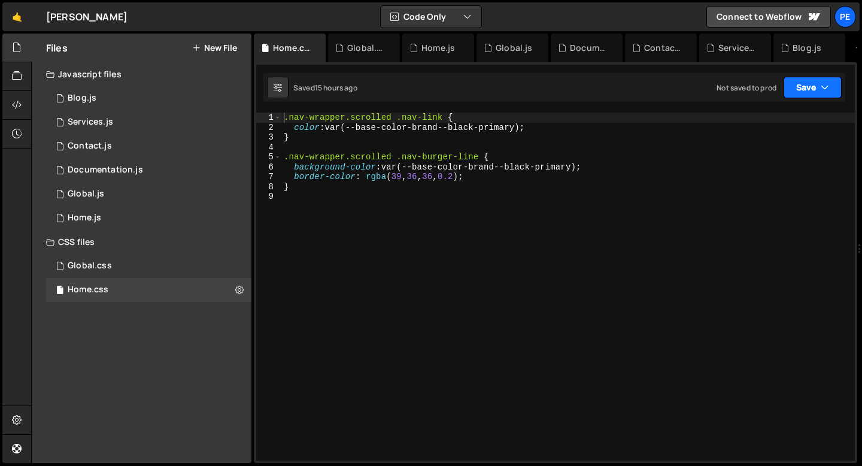
click at [819, 88] on button "Save" at bounding box center [813, 88] width 58 height 22
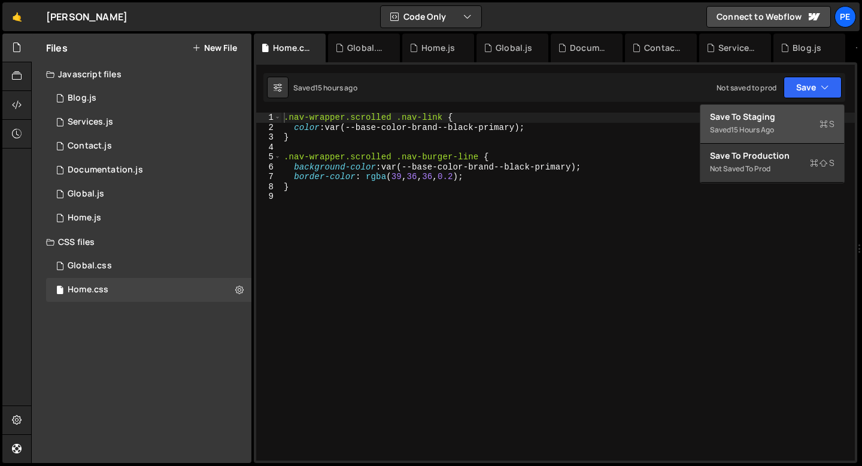
click at [735, 134] on div "15 hours ago" at bounding box center [752, 130] width 43 height 10
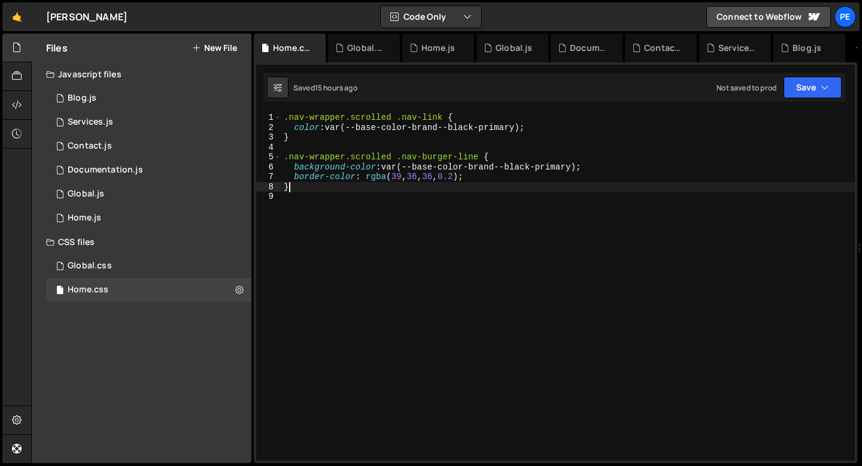
click at [667, 183] on div ".nav-wrapper.scrolled .nav-link { color : var(--base-color-brand--black-primary…" at bounding box center [568, 297] width 574 height 368
click at [815, 92] on button "Save" at bounding box center [813, 88] width 58 height 22
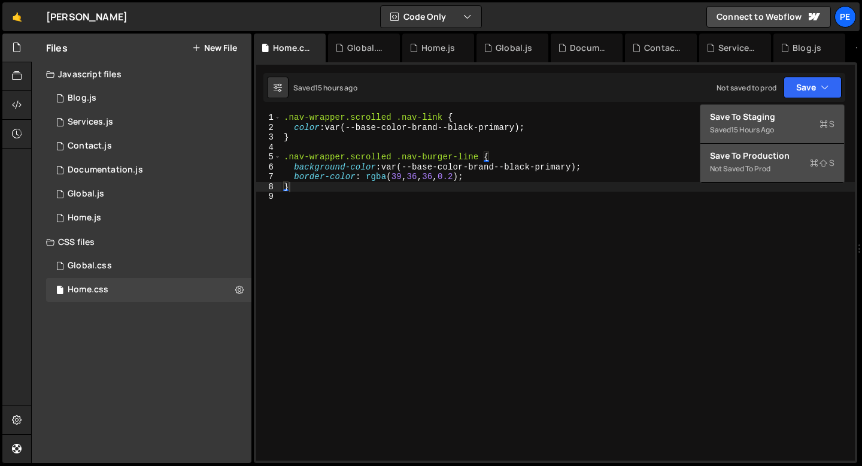
click at [774, 156] on div "Save to Production S" at bounding box center [772, 156] width 125 height 12
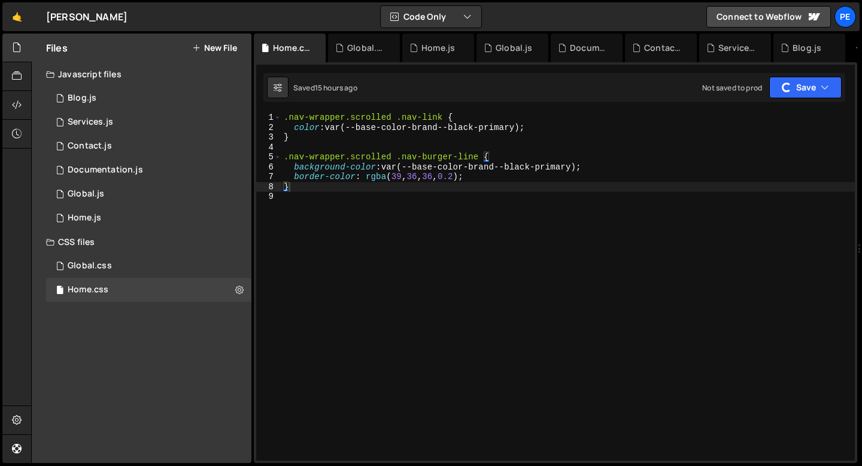
type textarea ".nav-wrapper.scrolled .nav-burger-line {"
click at [724, 157] on div ".nav-wrapper.scrolled .nav-link { color : var(--base-color-brand--black-primary…" at bounding box center [568, 297] width 574 height 368
